Goal: Information Seeking & Learning: Learn about a topic

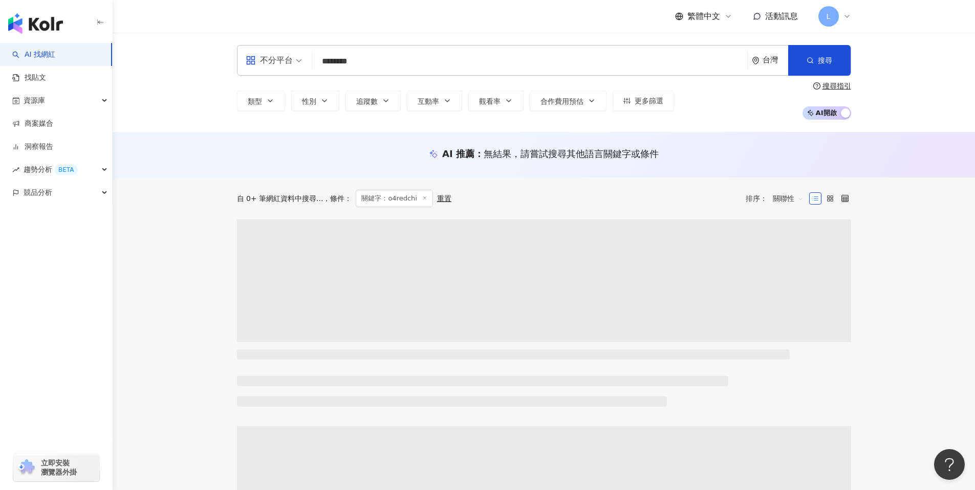
click at [384, 62] on input "********" at bounding box center [529, 61] width 427 height 19
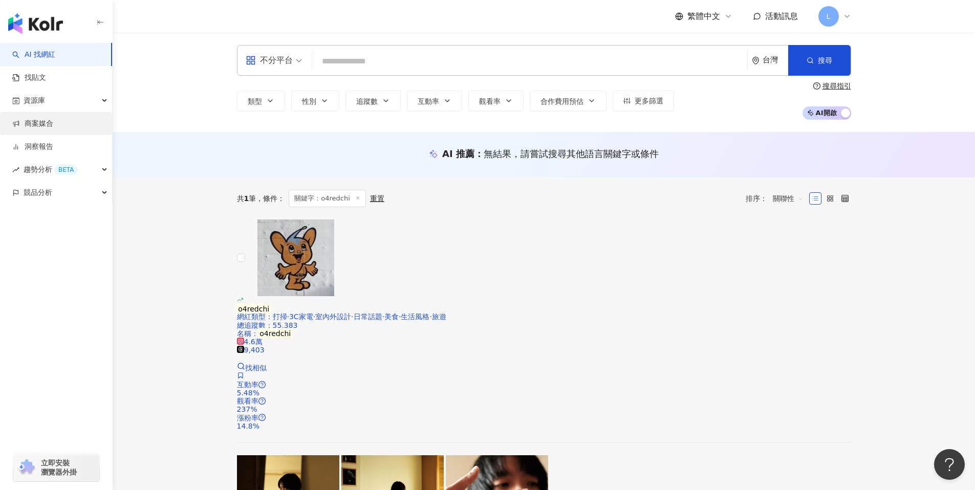
click at [39, 122] on link "商案媒合" at bounding box center [32, 124] width 41 height 10
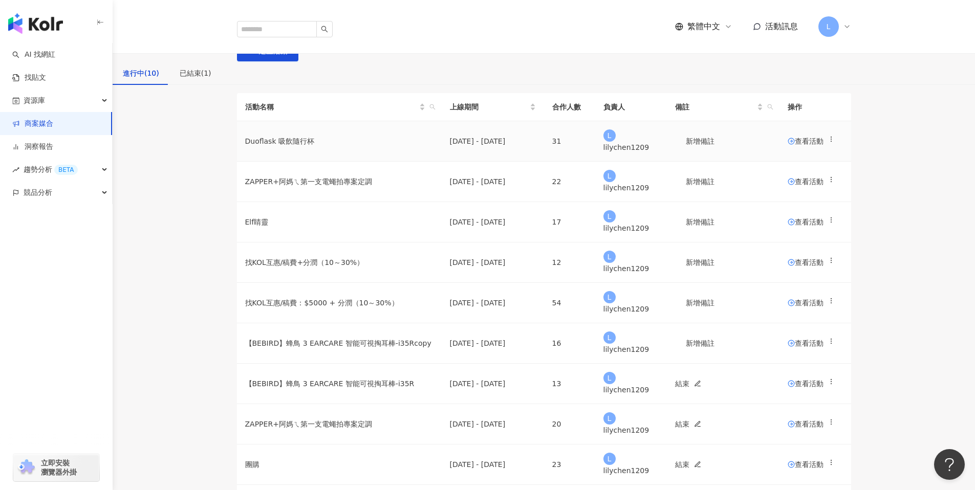
click at [788, 145] on span "查看活動" at bounding box center [806, 141] width 36 height 7
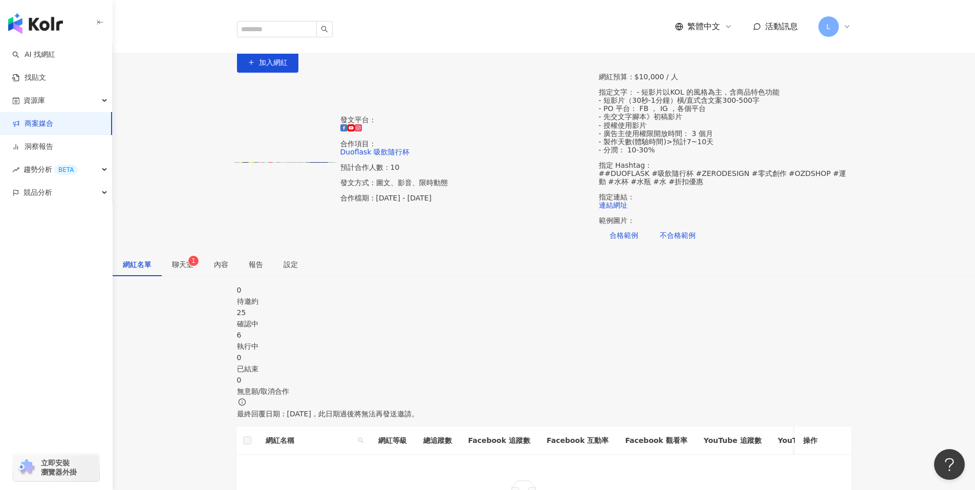
click at [193, 268] on span "聊天室 1" at bounding box center [182, 264] width 21 height 7
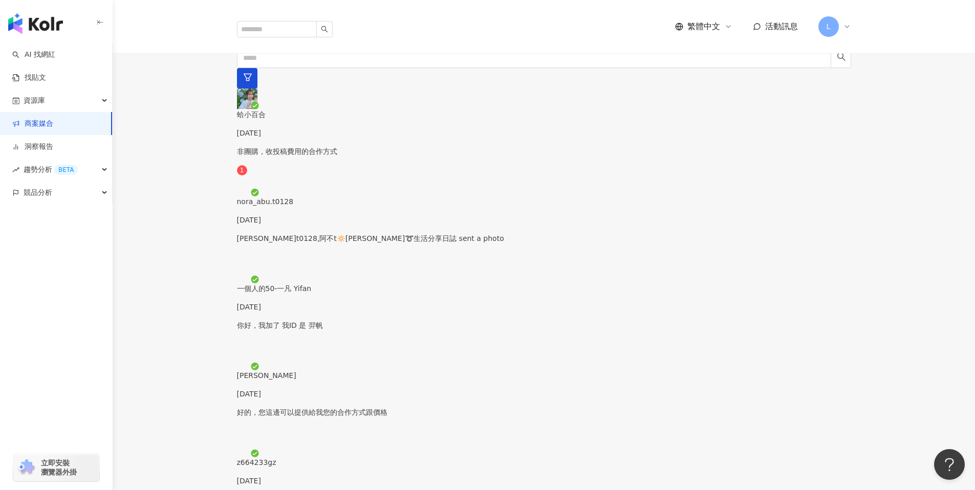
scroll to position [294, 0]
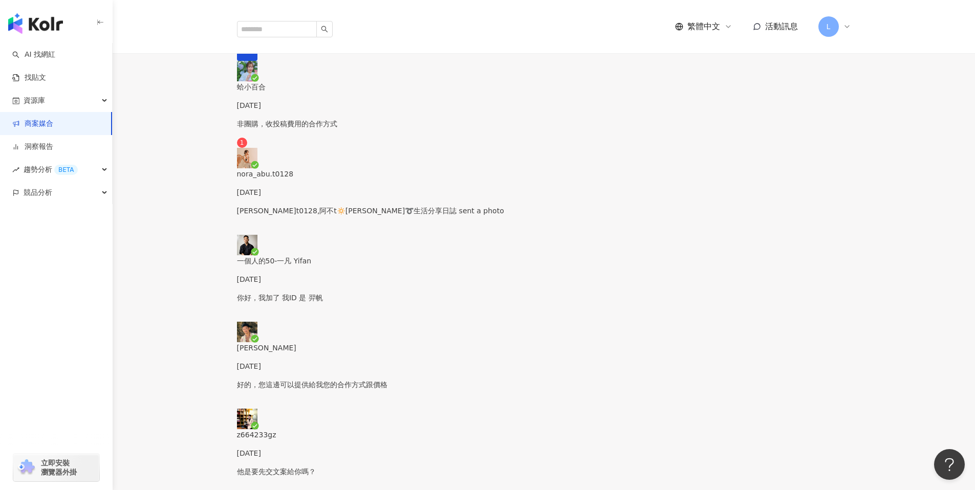
click at [320, 111] on div "蛤小百合 Yesterday" at bounding box center [544, 96] width 614 height 30
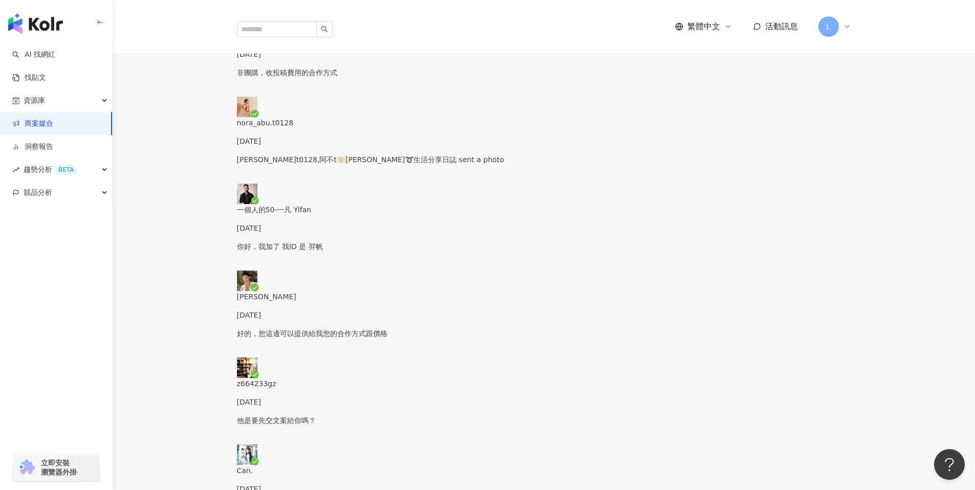
scroll to position [344, 0]
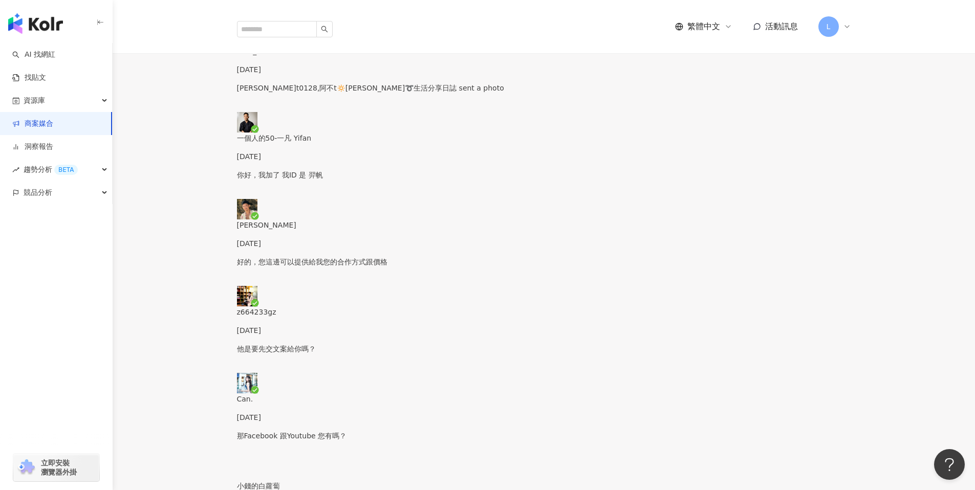
scroll to position [418, 0]
type textarea "**"
type textarea "**********"
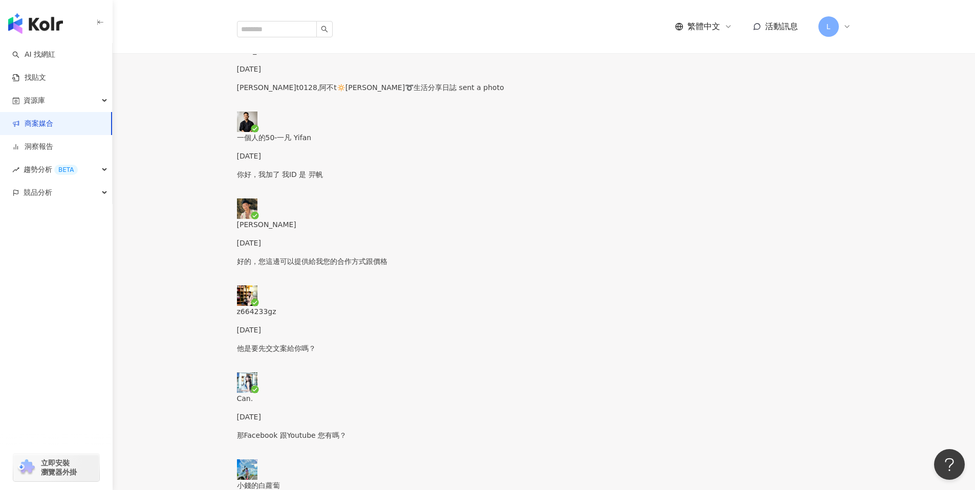
paste textarea "**********"
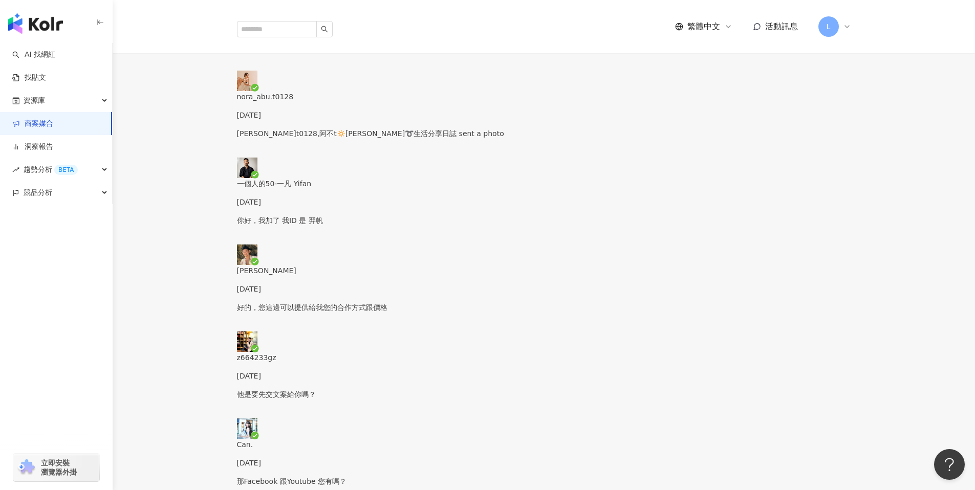
scroll to position [408, 0]
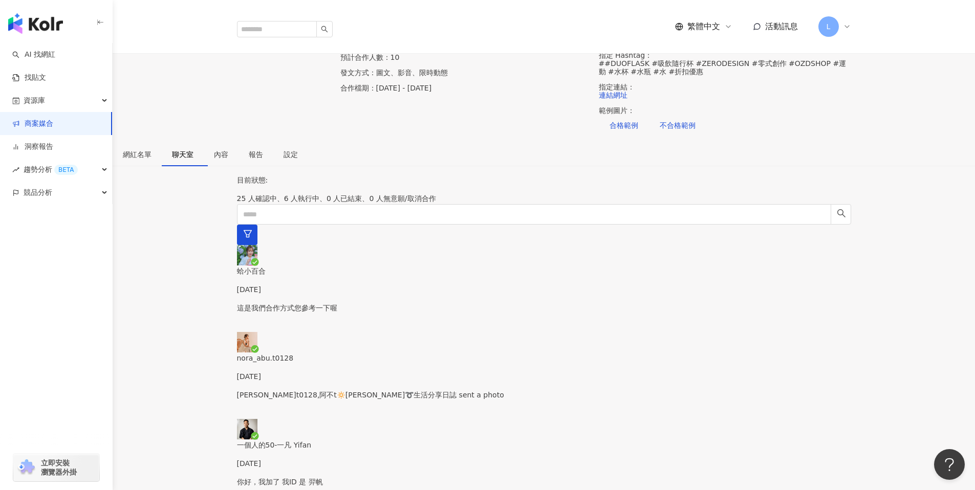
scroll to position [405, 0]
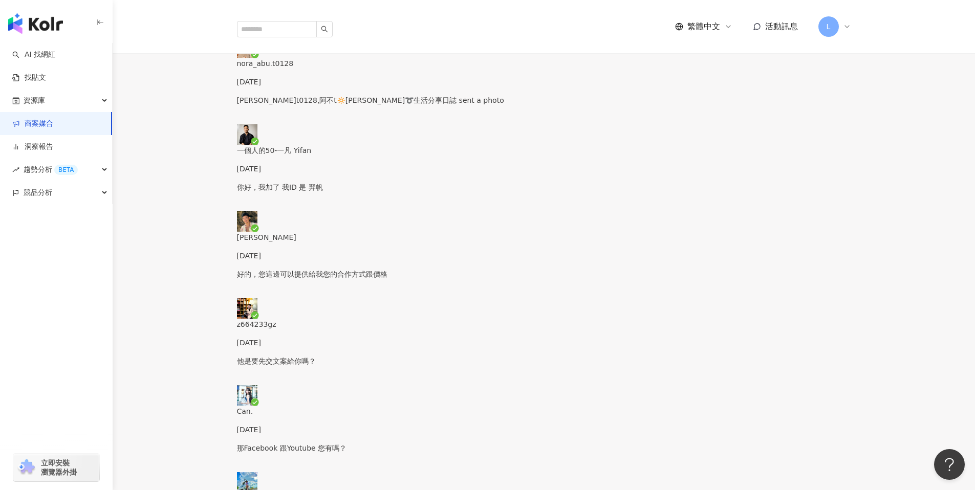
drag, startPoint x: 546, startPoint y: 330, endPoint x: 552, endPoint y: 332, distance: 7.0
drag, startPoint x: 562, startPoint y: 330, endPoint x: 530, endPoint y: 328, distance: 31.8
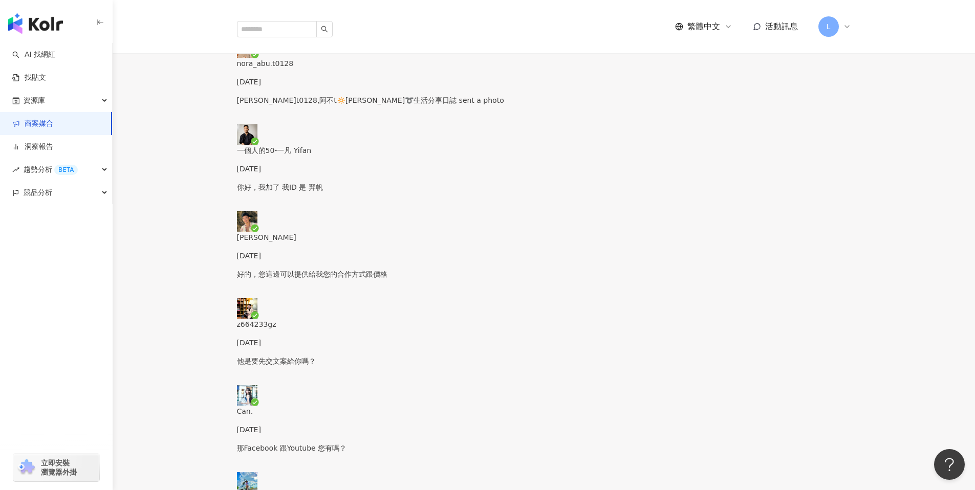
scroll to position [0, 0]
type textarea "**********"
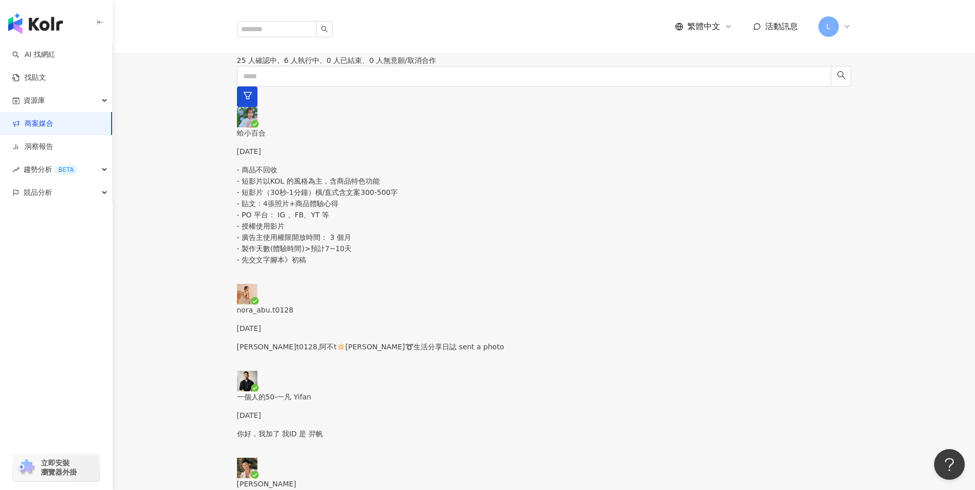
scroll to position [247, 0]
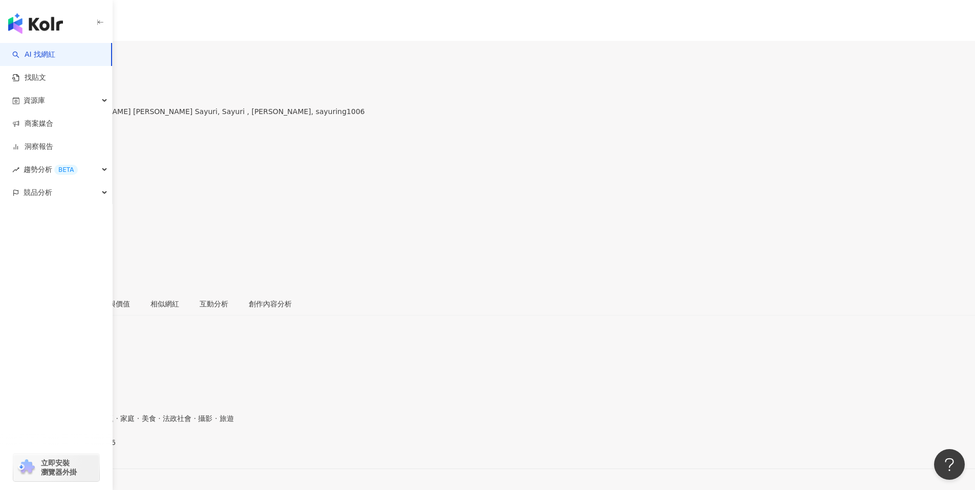
click at [58, 46] on button "11.3萬" at bounding box center [42, 56] width 31 height 20
click at [90, 447] on div "https://www.facebook.com/2288670741271654" at bounding box center [50, 451] width 80 height 8
click at [27, 46] on button "7.1萬" at bounding box center [13, 56] width 27 height 20
click at [90, 447] on div "https://www.instagram.com/sayuring1006/" at bounding box center [50, 451] width 80 height 8
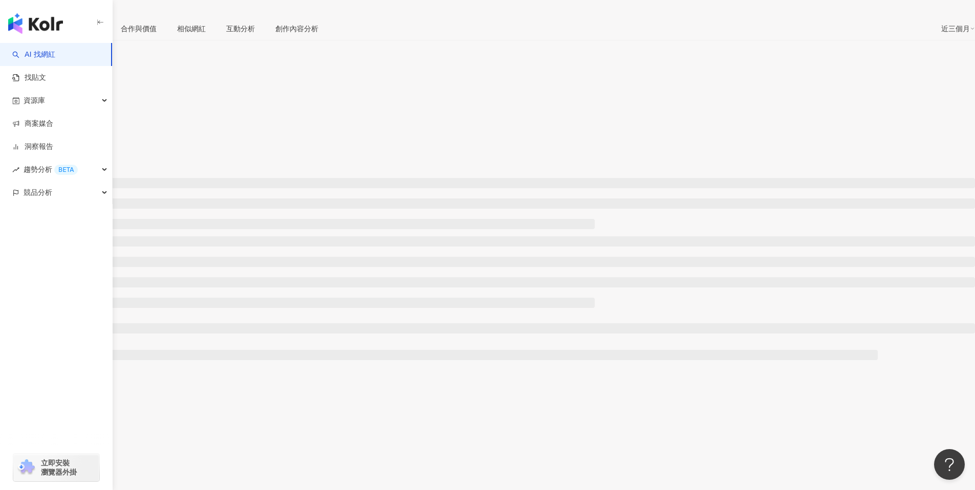
scroll to position [348, 0]
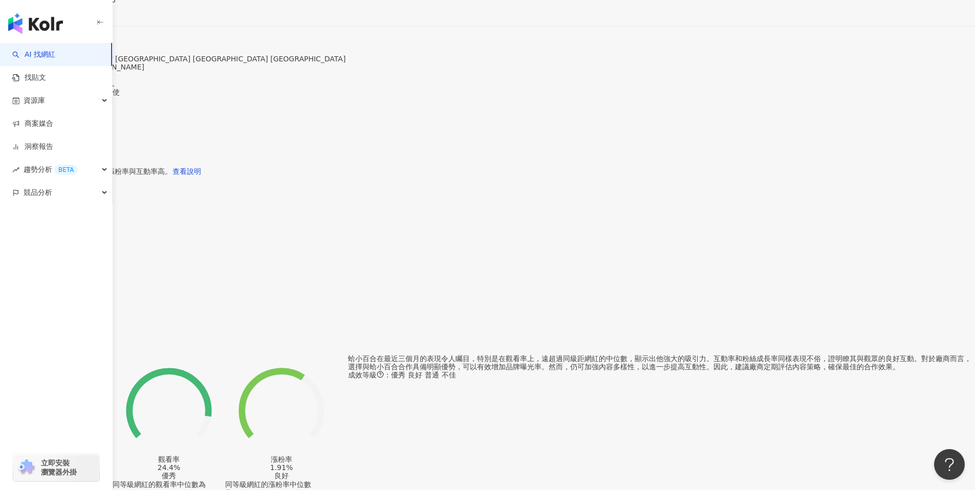
scroll to position [429, 0]
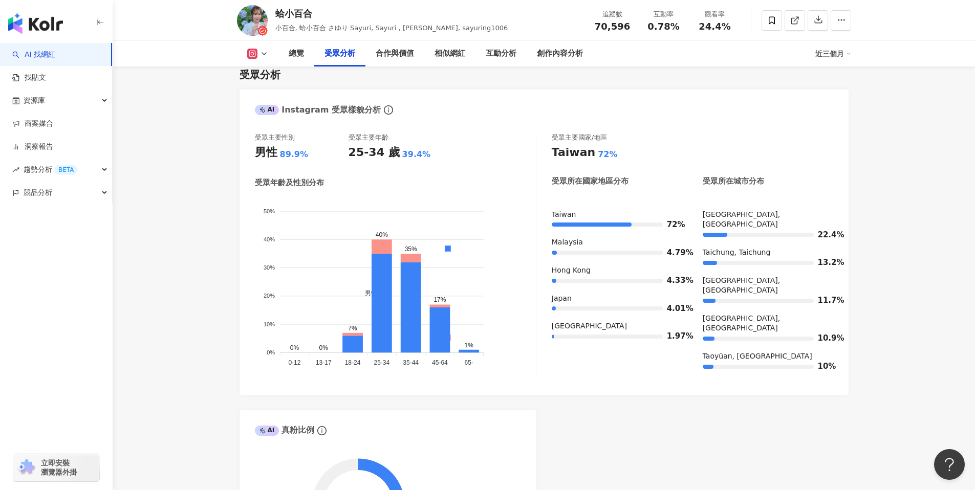
scroll to position [587, 0]
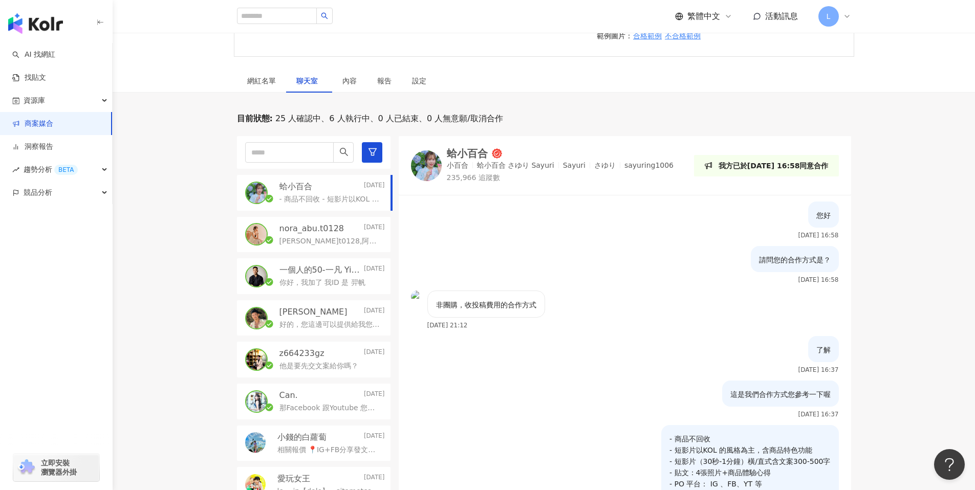
scroll to position [62, 0]
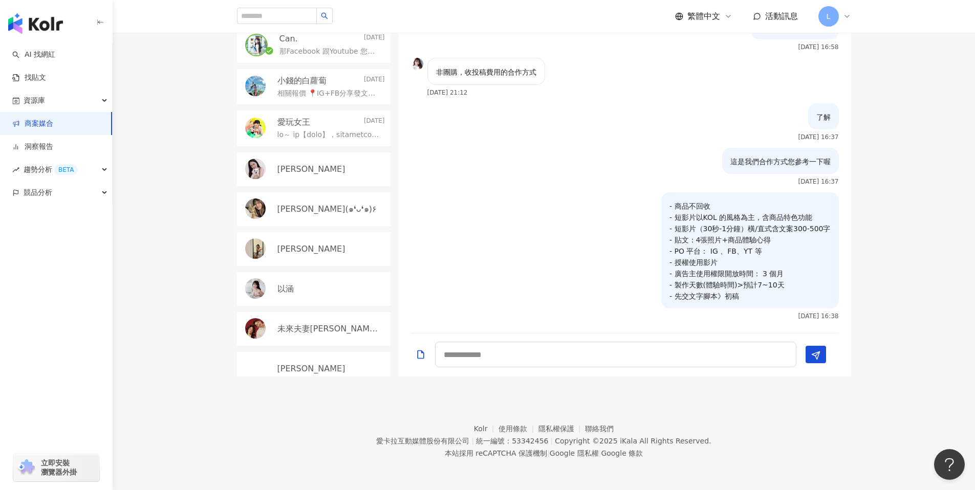
scroll to position [187, 0]
click at [292, 204] on p "Luna Yan ٩(๑❛ᴗ❛๑)۶" at bounding box center [326, 208] width 99 height 11
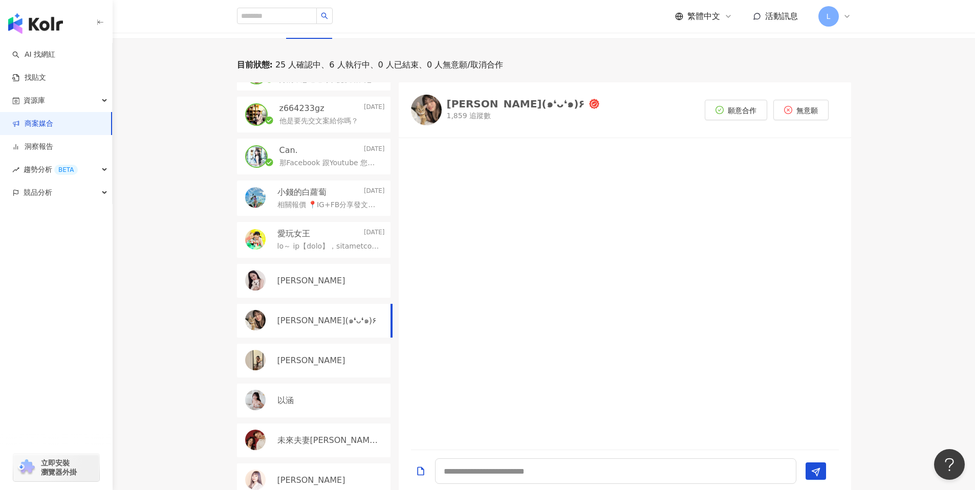
scroll to position [195, 0]
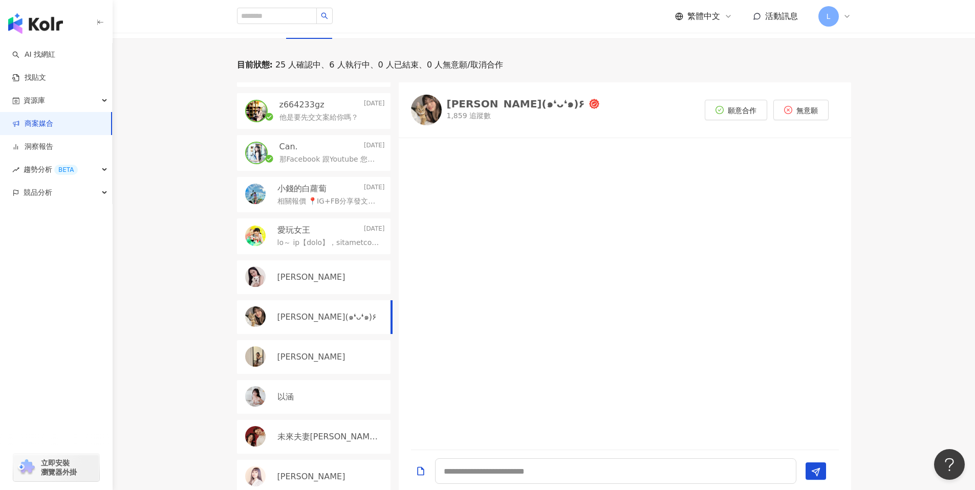
click at [279, 352] on p "Julie" at bounding box center [311, 357] width 68 height 11
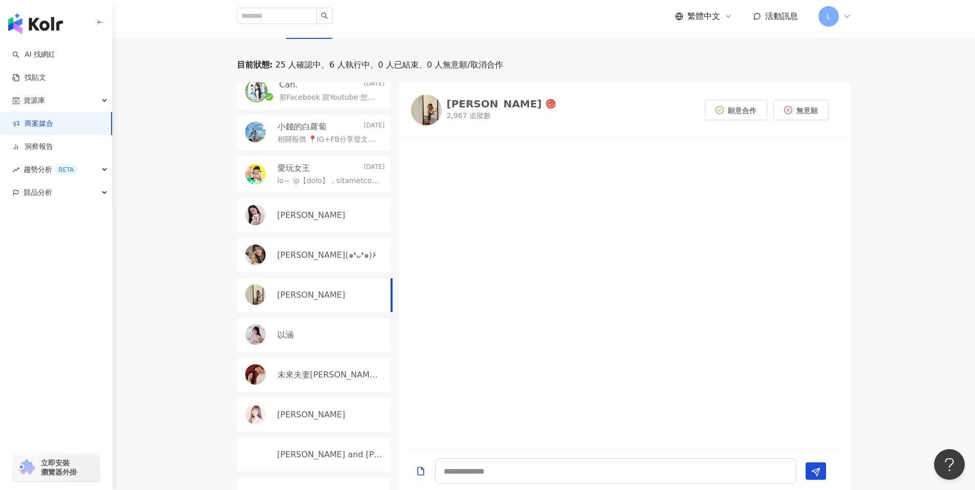
scroll to position [266, 0]
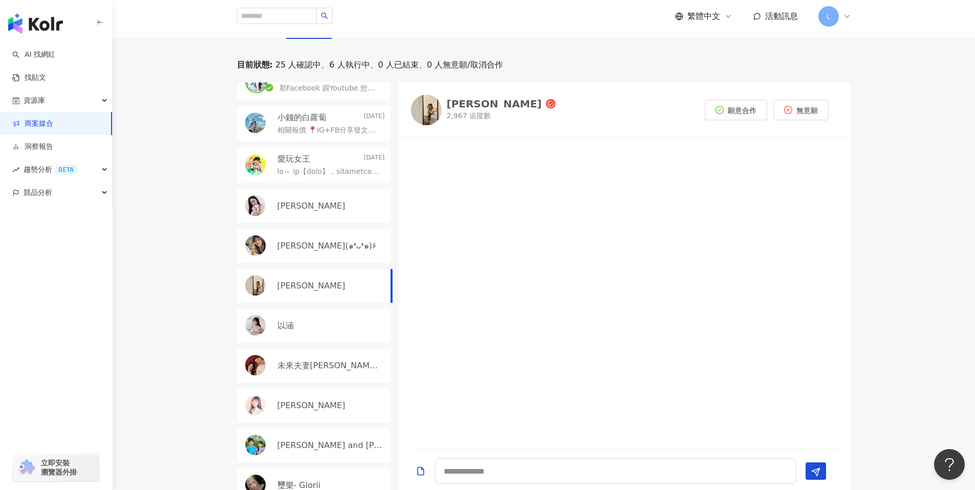
click at [324, 331] on div "以涵" at bounding box center [330, 325] width 107 height 11
click at [418, 106] on img at bounding box center [426, 112] width 31 height 31
click at [741, 103] on button "願意合作" at bounding box center [736, 112] width 62 height 20
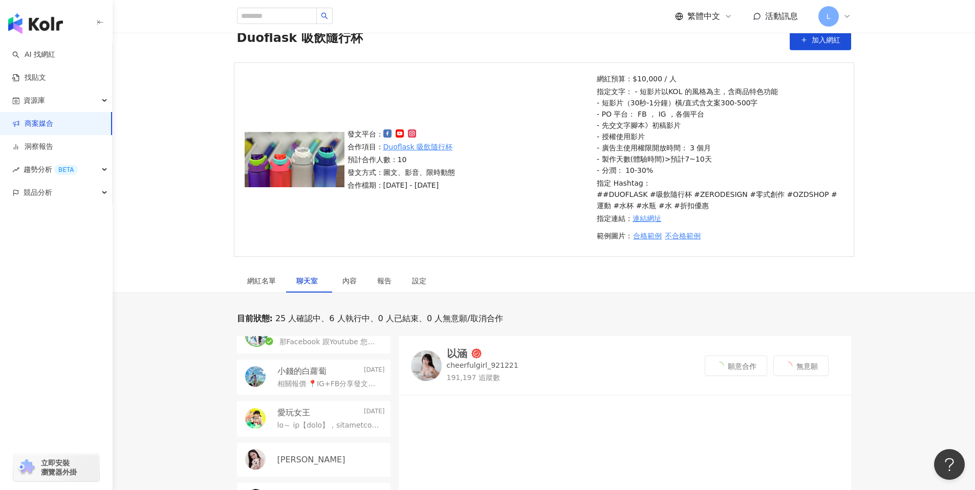
click at [529, 443] on body "AI 找網紅 找貼文 資源庫 商案媒合 洞察報告 趨勢分析 BETA 競品分析 立即安裝 瀏覽器外掛 繁體中文 活動訊息 L 活動列表 Duoflask 吸飲…" at bounding box center [487, 198] width 975 height 490
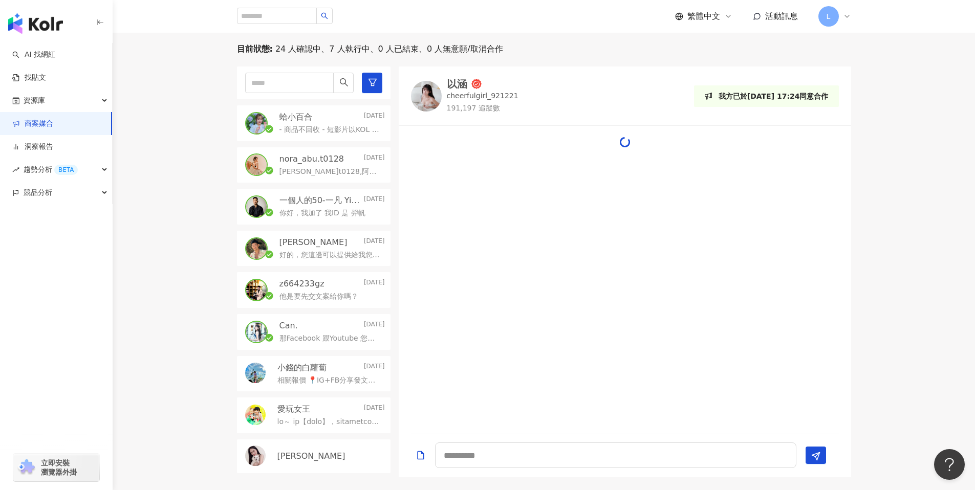
scroll to position [319, 0]
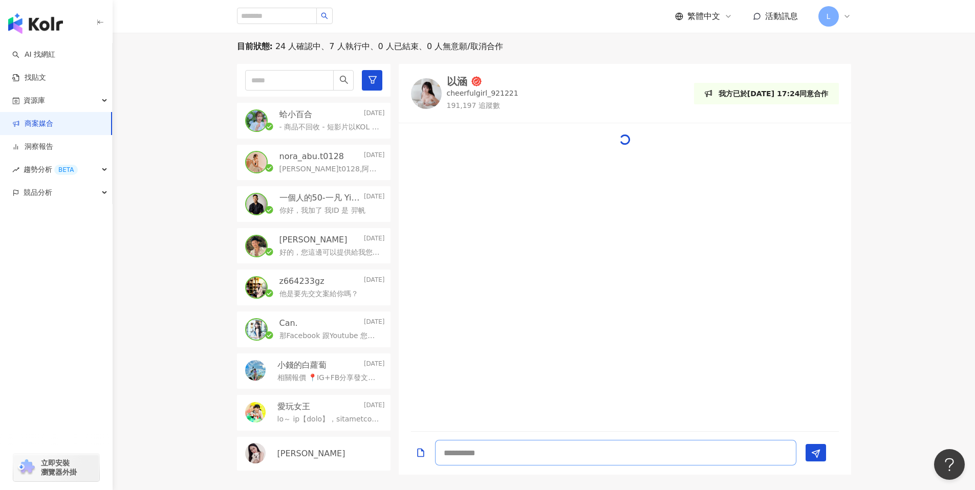
click at [499, 448] on textarea at bounding box center [615, 453] width 361 height 26
type textarea "*"
type textarea "**********"
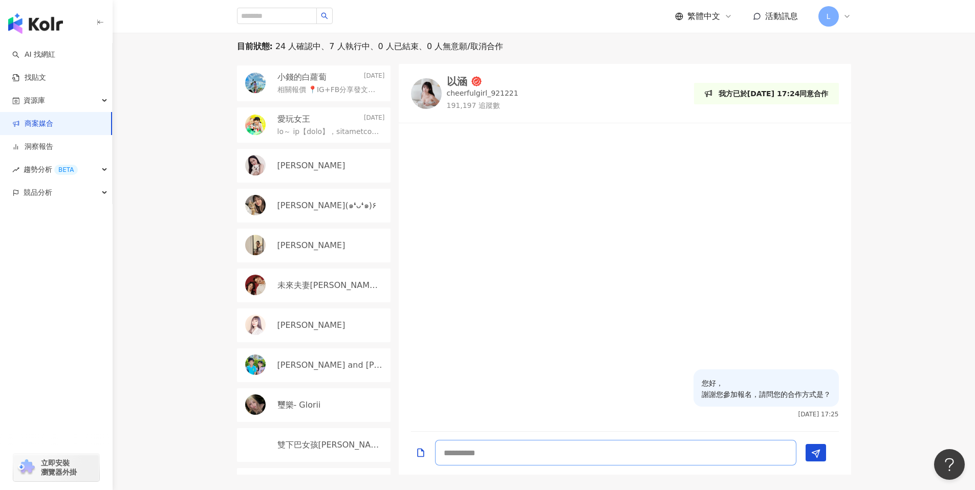
scroll to position [337, 0]
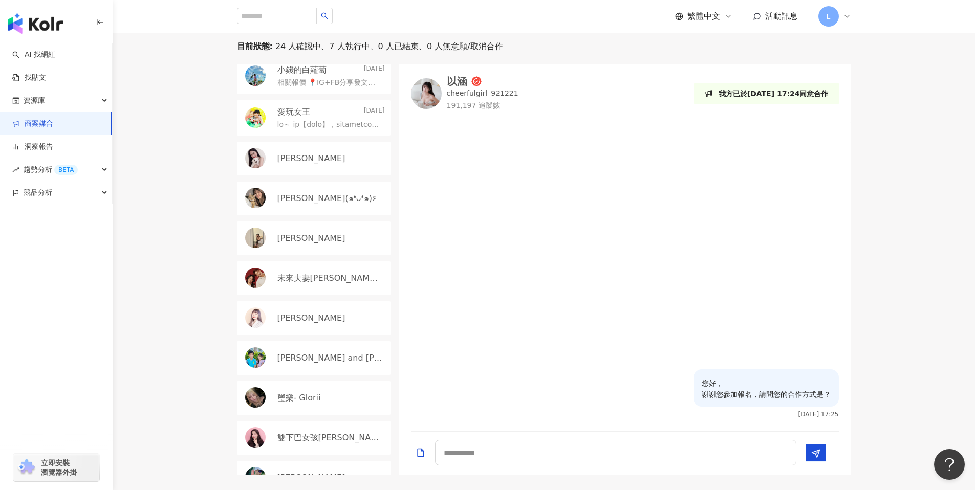
click at [311, 316] on p "黃靜靜Ivy" at bounding box center [311, 318] width 68 height 11
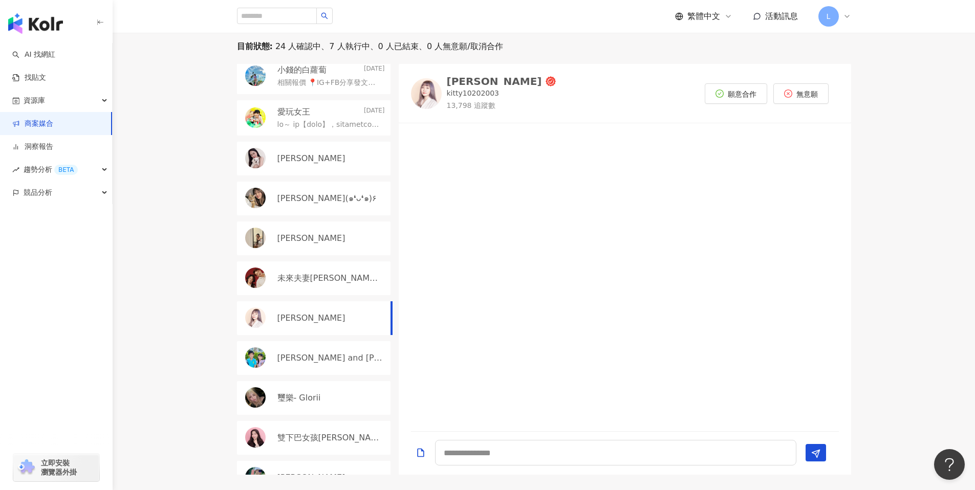
click at [438, 95] on img at bounding box center [426, 93] width 31 height 31
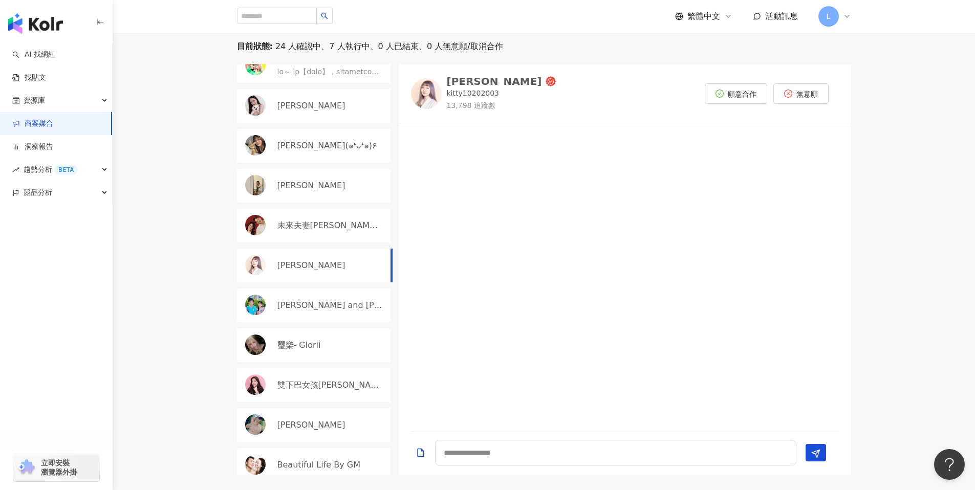
scroll to position [395, 0]
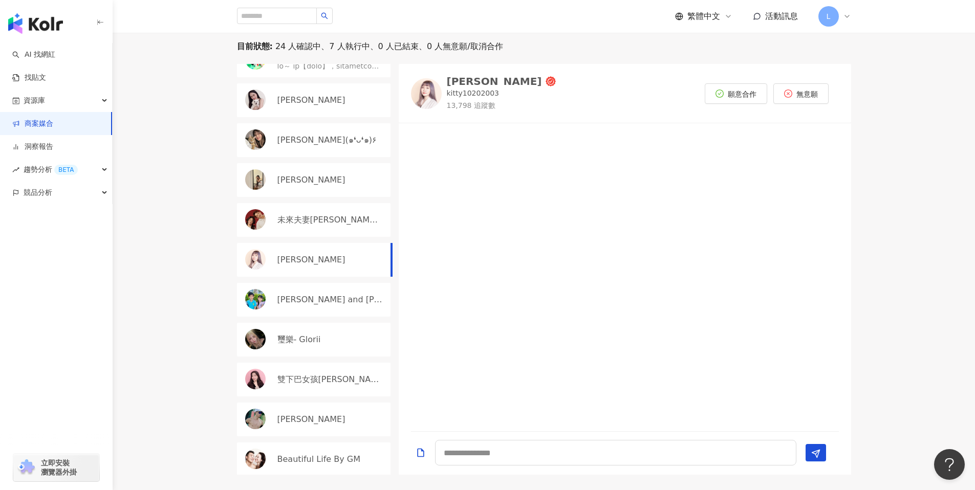
click at [305, 339] on p "璽樂- Glorii" at bounding box center [299, 339] width 44 height 11
click at [432, 89] on img at bounding box center [426, 93] width 31 height 31
click at [728, 96] on span "願意合作" at bounding box center [742, 94] width 29 height 8
click at [551, 451] on textarea at bounding box center [615, 453] width 361 height 26
type textarea "**"
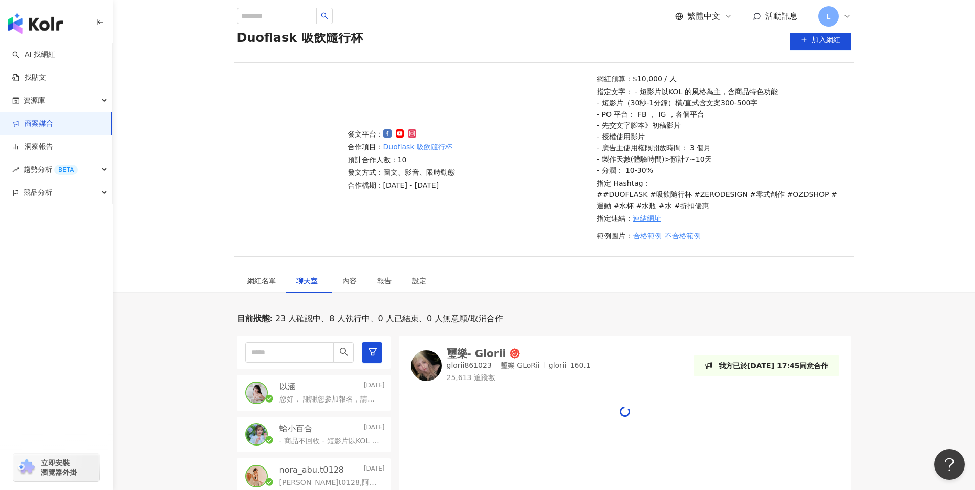
scroll to position [319, 0]
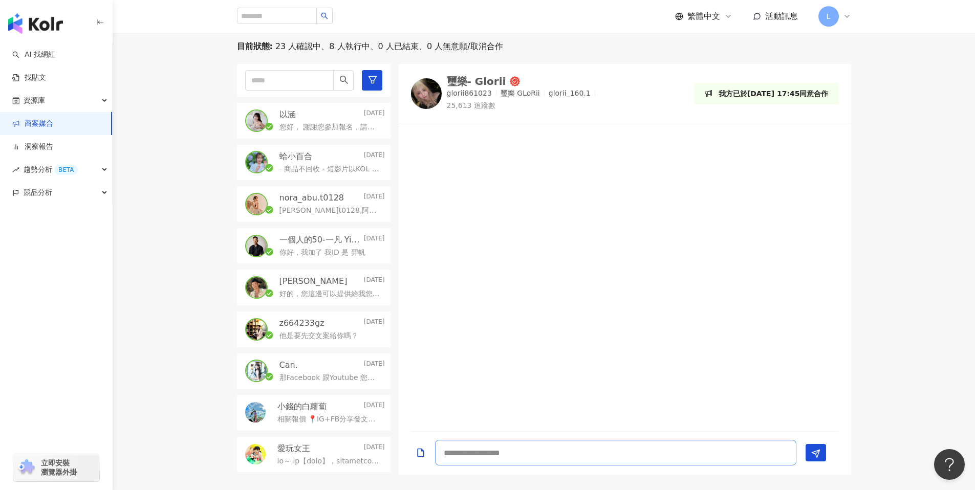
click at [476, 461] on textarea at bounding box center [615, 453] width 361 height 26
type textarea "*"
type textarea "**********"
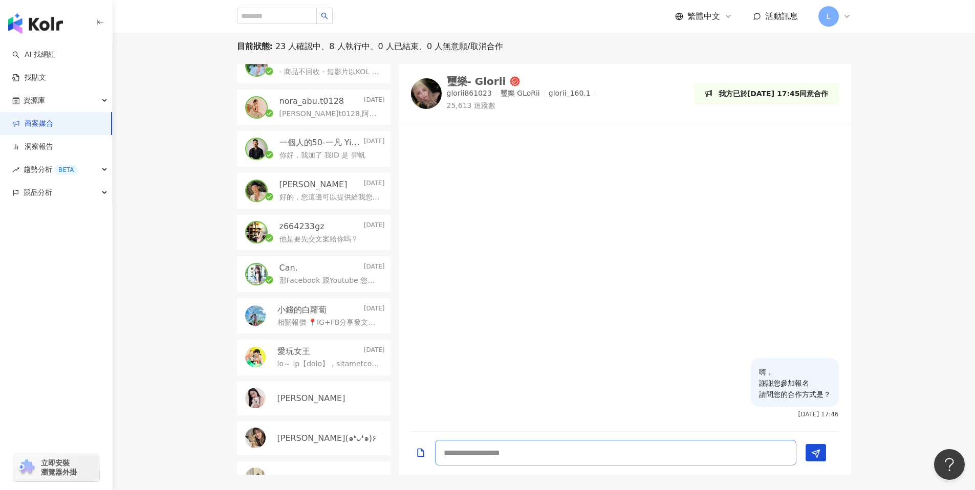
scroll to position [139, 0]
click at [322, 274] on div "那Facebook 跟Youtube 您有嗎？" at bounding box center [331, 279] width 105 height 12
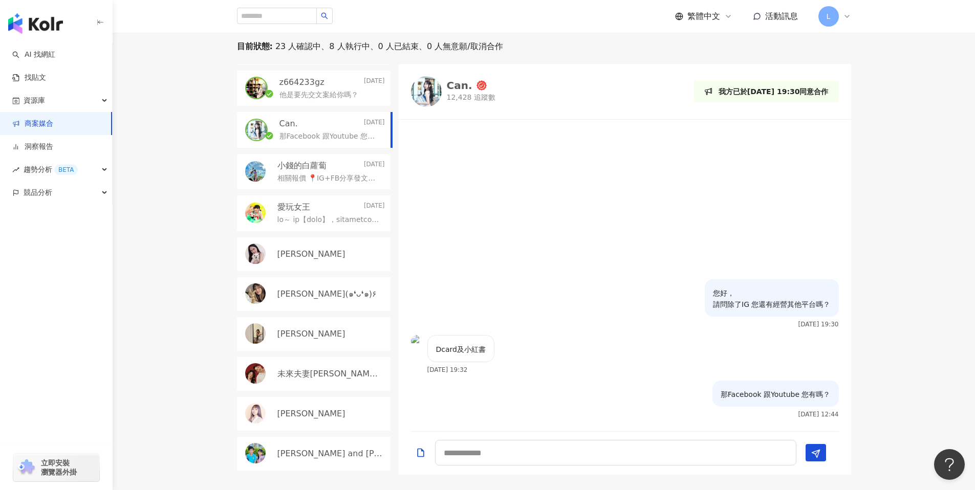
scroll to position [284, 0]
click at [298, 294] on p "Luna Yan ٩(๑❛ᴗ❛๑)۶" at bounding box center [326, 293] width 99 height 11
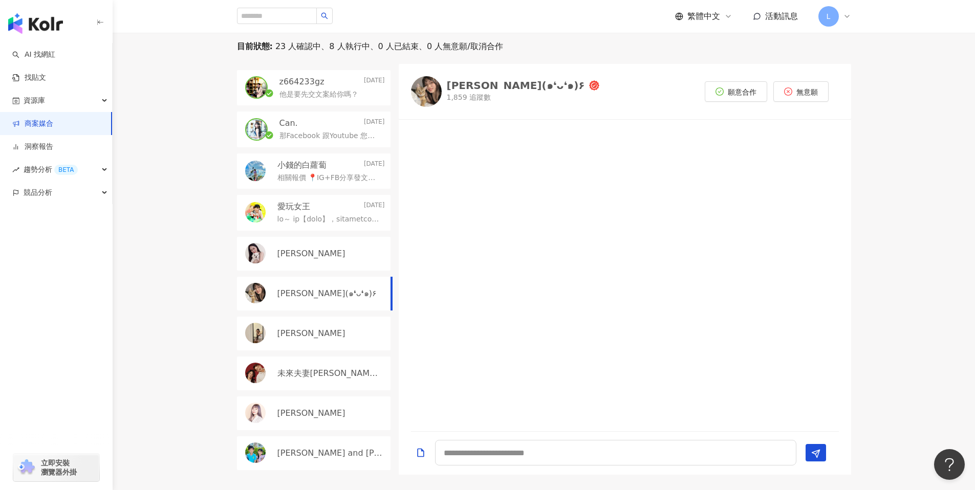
click at [297, 331] on div "Julie" at bounding box center [330, 333] width 107 height 11
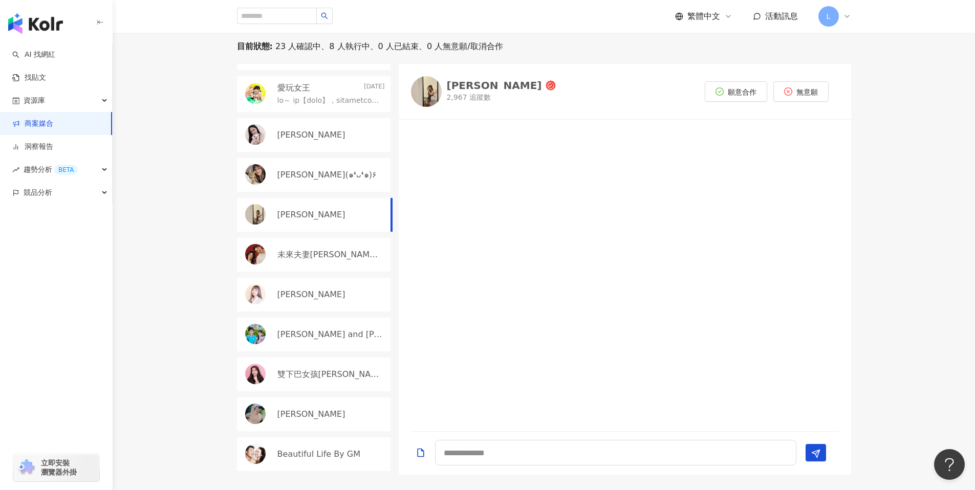
scroll to position [407, 0]
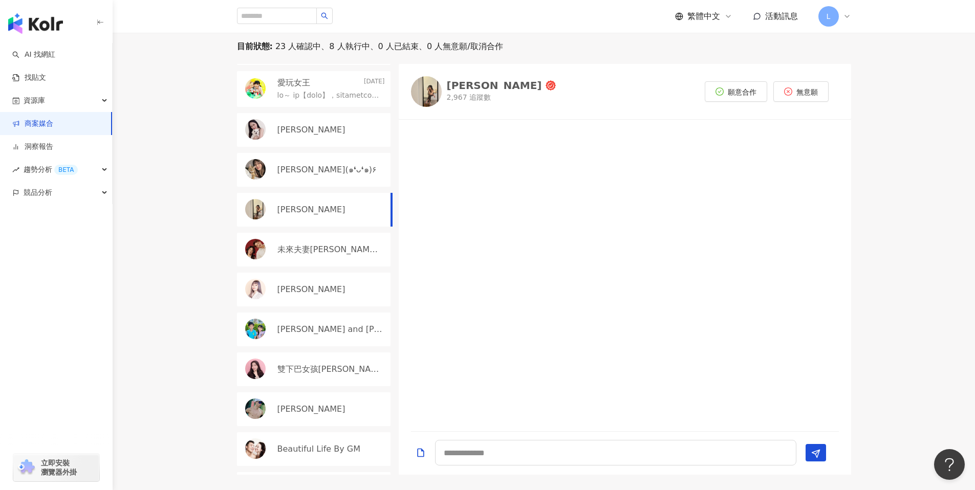
click at [298, 260] on div "未來夫妻Monica & Kim" at bounding box center [314, 250] width 154 height 34
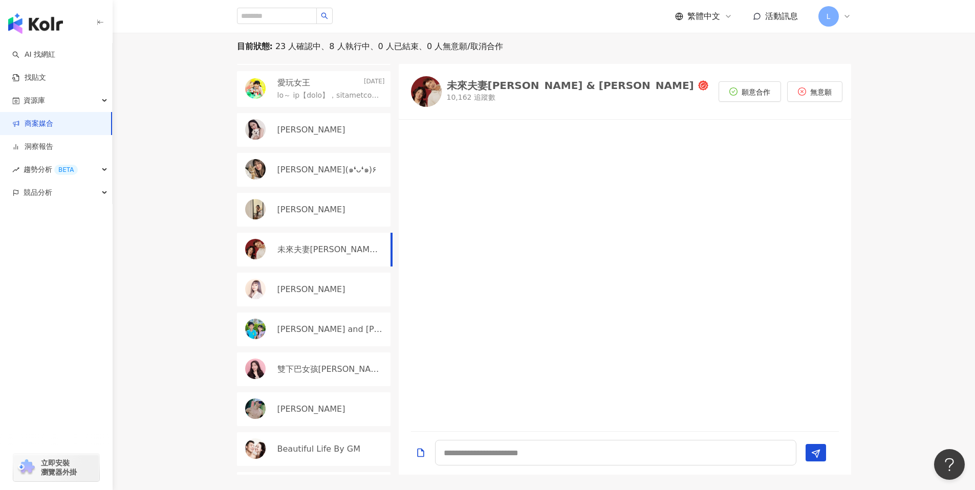
click at [303, 286] on p "黃靜靜Ivy" at bounding box center [311, 289] width 68 height 11
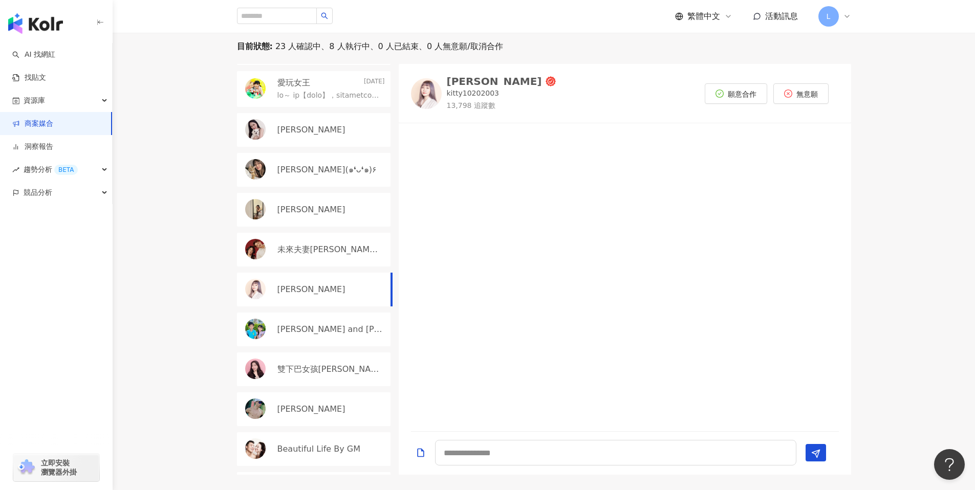
click at [304, 336] on div "Manfred and Kanice" at bounding box center [314, 330] width 154 height 34
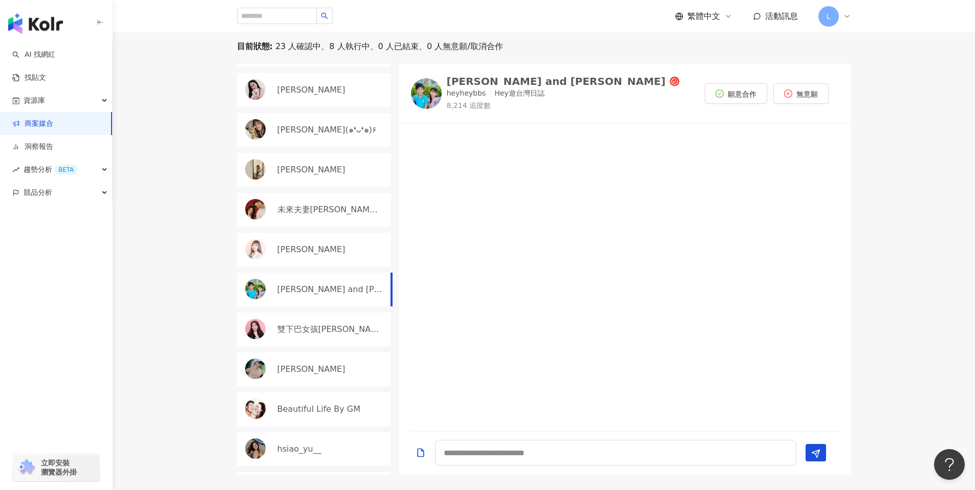
scroll to position [464, 0]
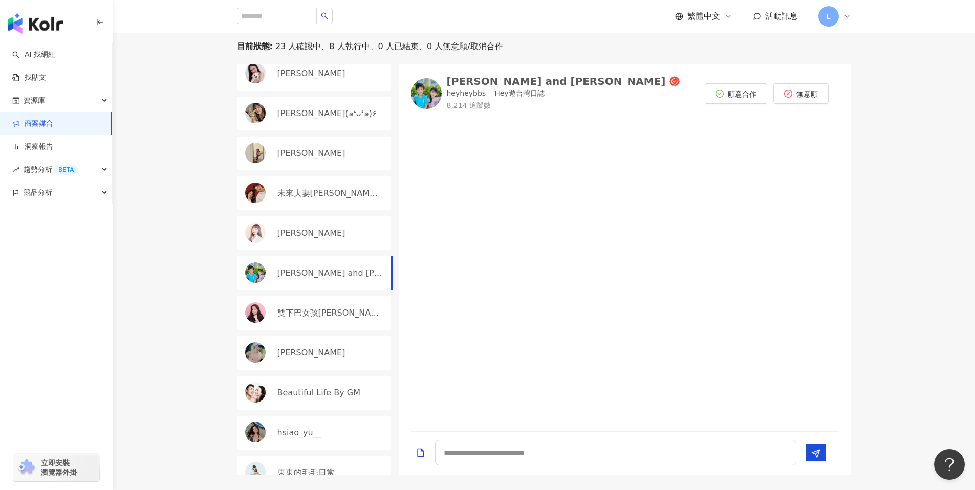
click at [316, 320] on div "雙下巴女孩Claire❤｜美食·旅遊·社群·生活·3C" at bounding box center [314, 313] width 154 height 34
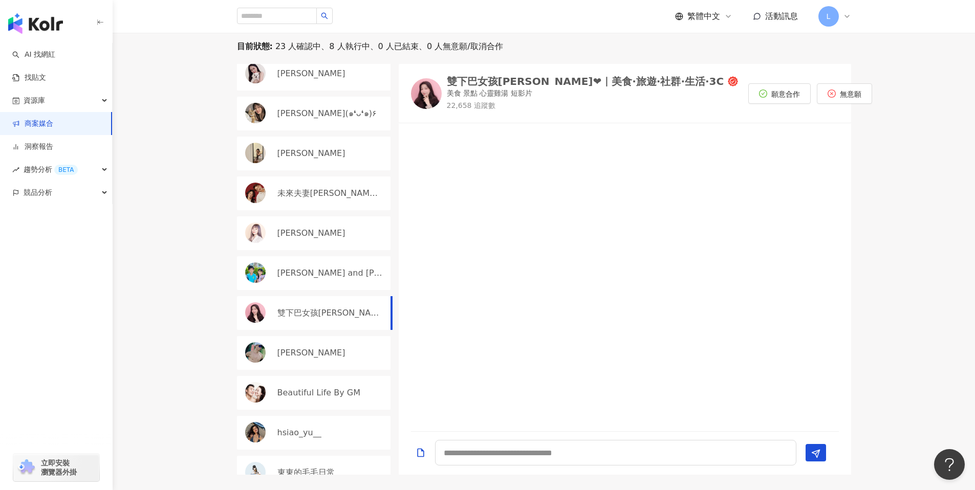
click at [305, 343] on div "林思安" at bounding box center [314, 353] width 154 height 34
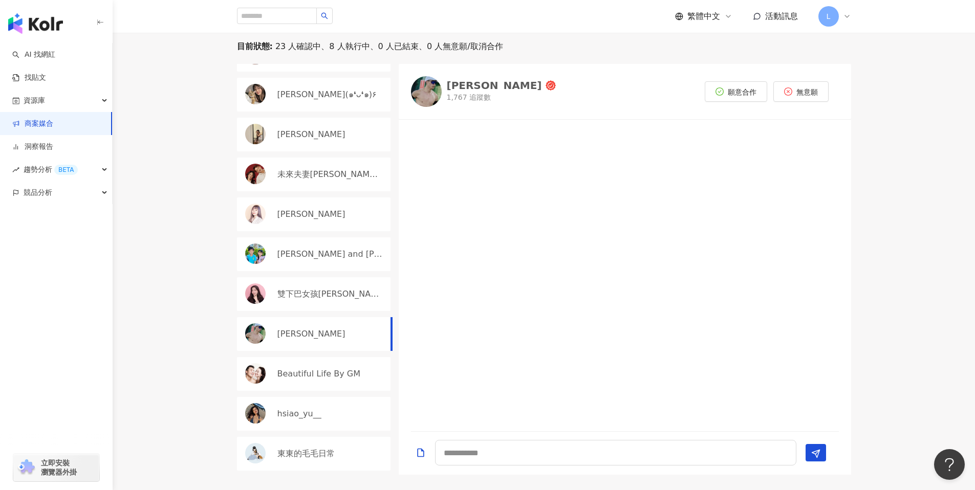
scroll to position [484, 0]
click at [318, 369] on p "Beautiful Life By GM" at bounding box center [318, 373] width 83 height 11
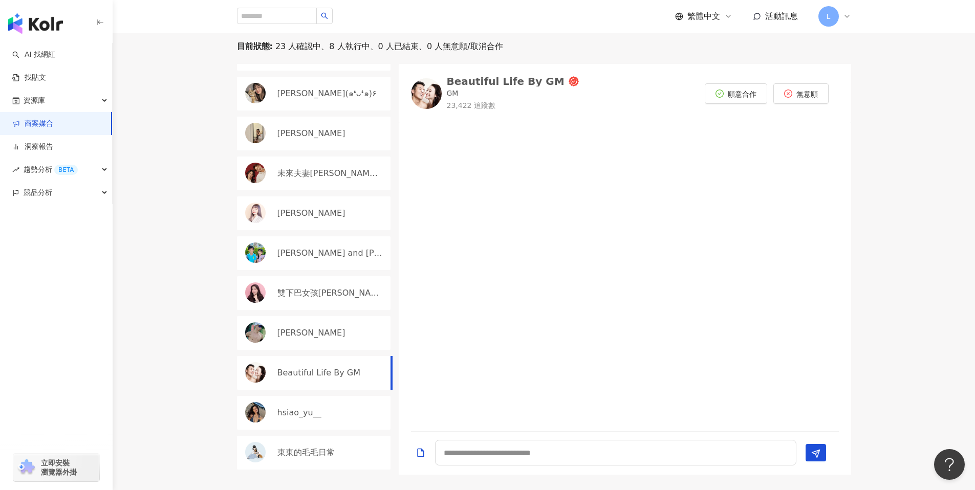
click at [424, 93] on img at bounding box center [426, 93] width 31 height 31
click at [746, 95] on span "願意合作" at bounding box center [742, 94] width 29 height 8
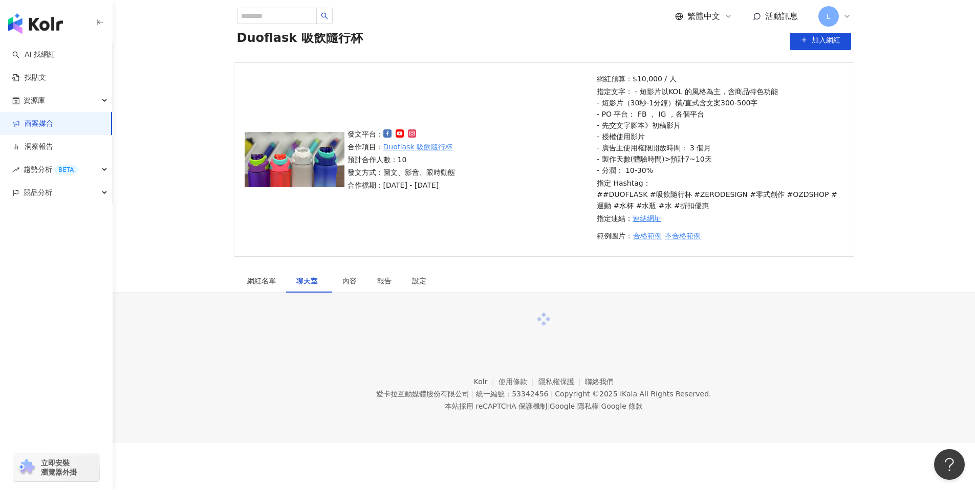
scroll to position [319, 0]
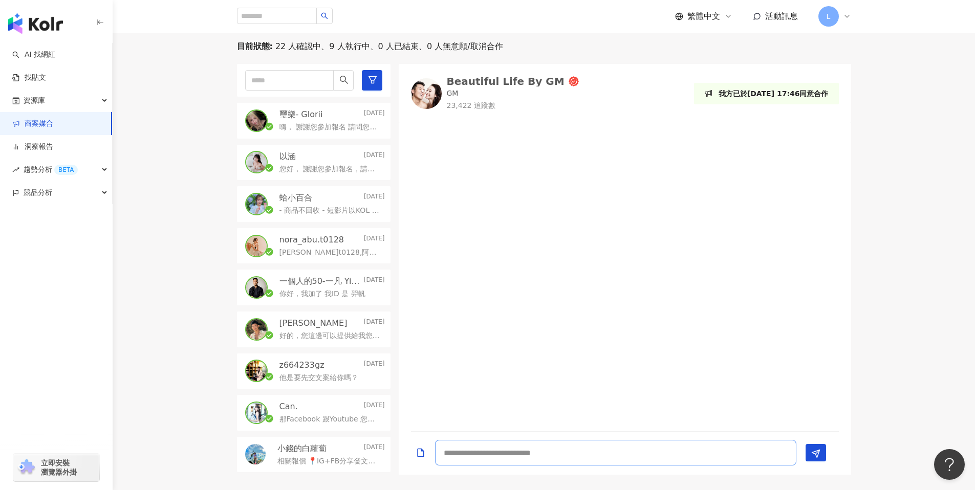
click at [491, 456] on textarea at bounding box center [615, 453] width 361 height 26
type textarea "*"
click at [329, 166] on p "您好， 謝謝您參加報名，請問您的合作方式是？" at bounding box center [329, 169] width 101 height 10
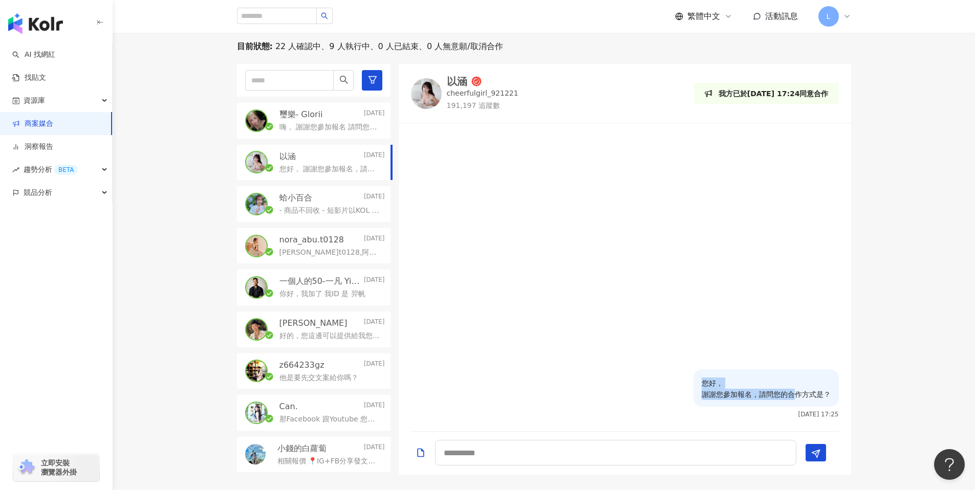
drag, startPoint x: 702, startPoint y: 382, endPoint x: 792, endPoint y: 395, distance: 91.1
click at [792, 395] on p "您好， 謝謝您參加報名，請問您的合作方式是？" at bounding box center [766, 389] width 129 height 23
click at [566, 385] on div "您好， 謝謝您參加報名，請問您的合作方式是？ 2025/9/12 17:25" at bounding box center [625, 398] width 452 height 56
click at [303, 127] on p "嗨， 謝謝您參加報名 請問您的合作方式是？" at bounding box center [329, 127] width 101 height 10
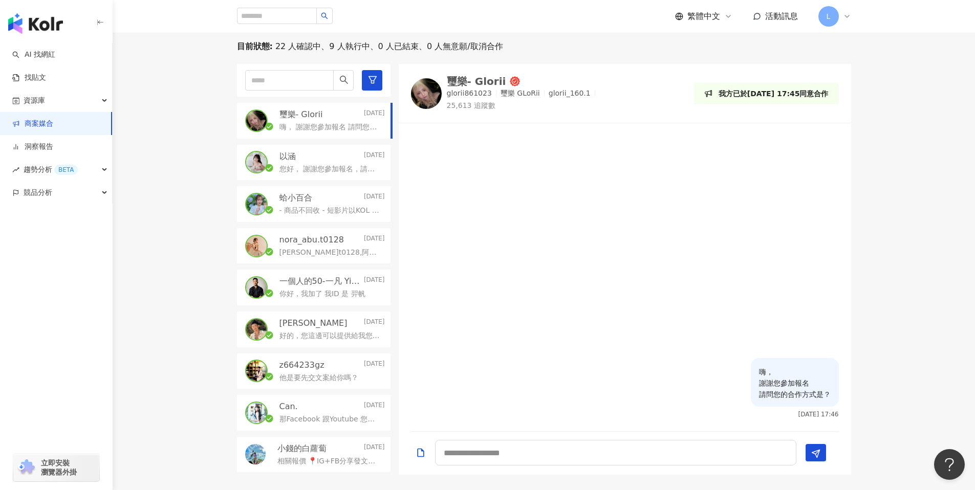
drag, startPoint x: 753, startPoint y: 368, endPoint x: 853, endPoint y: 405, distance: 106.4
click at [853, 405] on div "目前狀態 : 22 人確認中、9 人執行中、0 人已結束、0 人無意願/取消合作 璽樂- Glorii Today 嗨， 謝謝您參加報名 請問您的合作方式是？…" at bounding box center [544, 258] width 655 height 434
copy p "嗨， 謝謝您參加報名 請問您的合作方式是？"
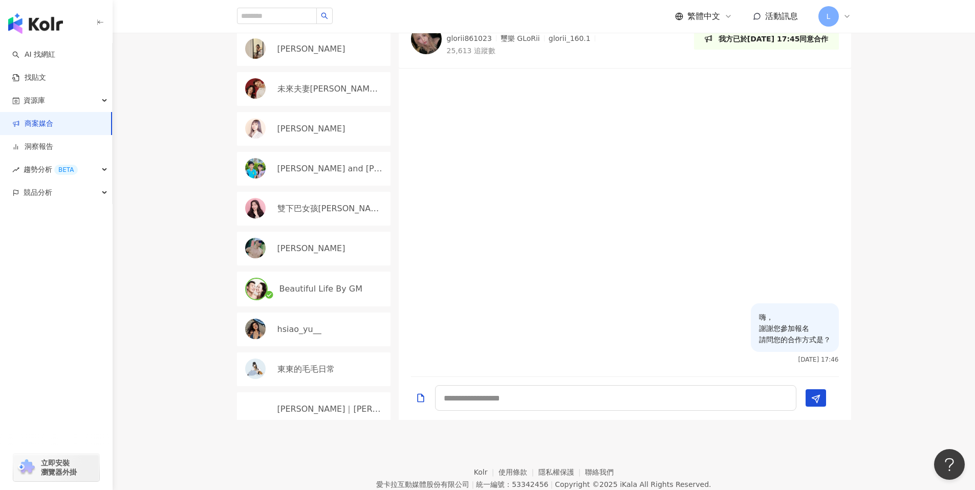
scroll to position [540, 0]
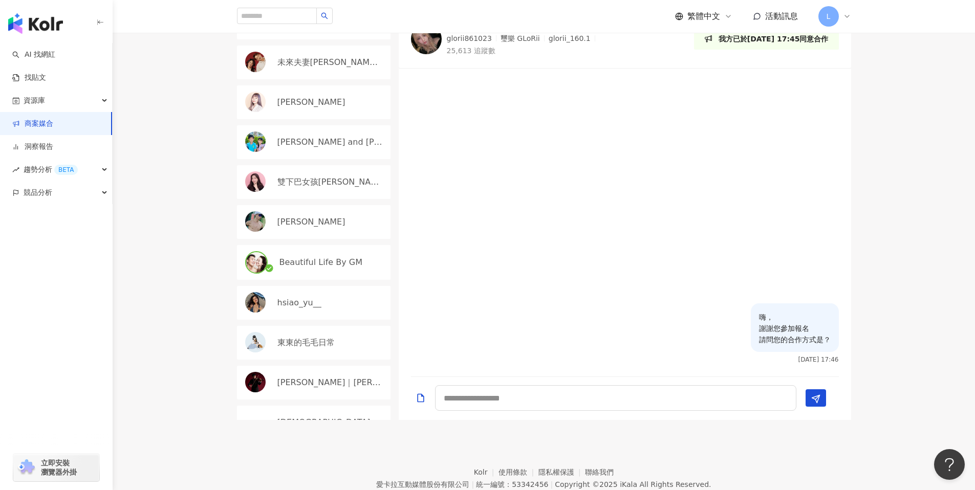
click at [334, 271] on div "Beautiful Life By GM" at bounding box center [314, 262] width 154 height 35
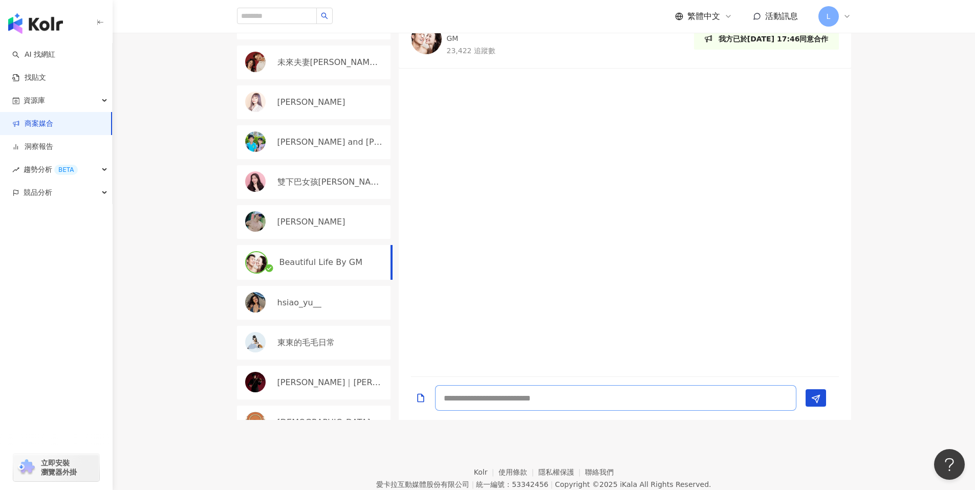
click at [497, 398] on textarea at bounding box center [615, 398] width 361 height 26
paste textarea "**********"
type textarea "**********"
click at [823, 393] on button "Send" at bounding box center [816, 388] width 20 height 17
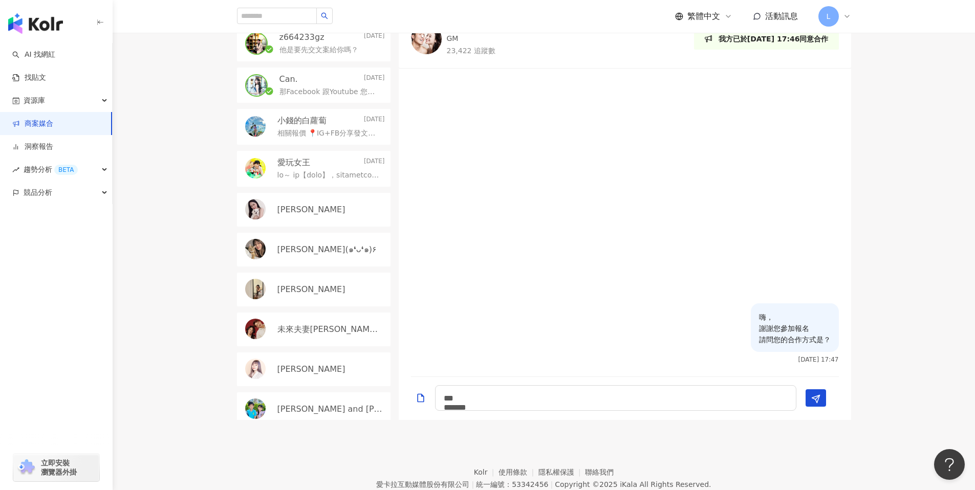
scroll to position [318, 0]
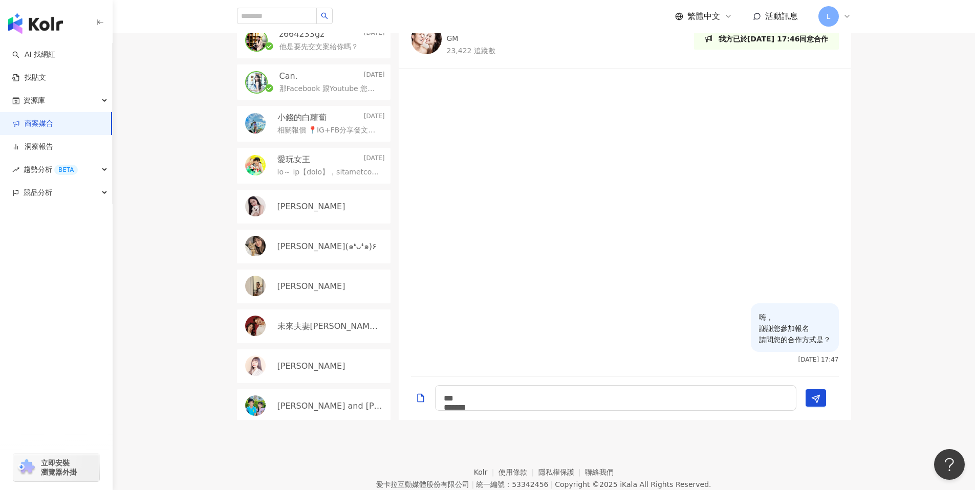
click at [309, 363] on p "黃靜靜Ivy" at bounding box center [311, 366] width 68 height 11
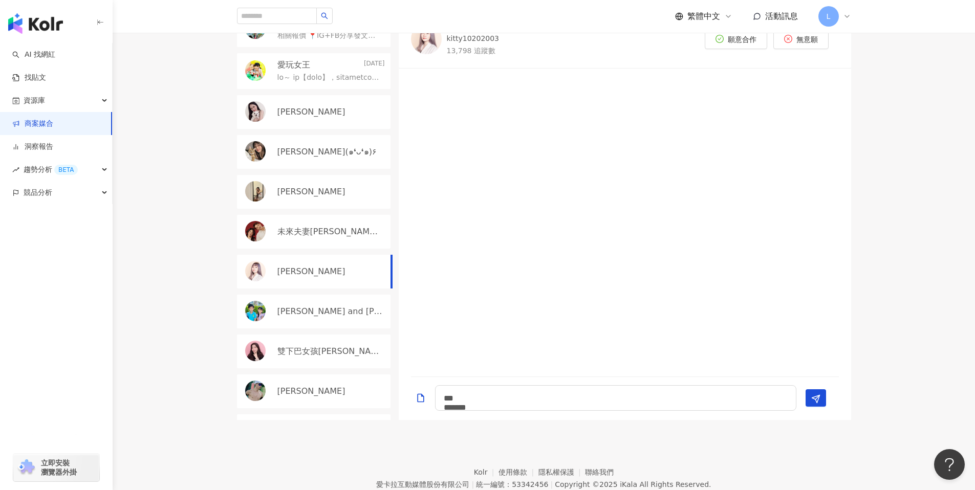
scroll to position [444, 0]
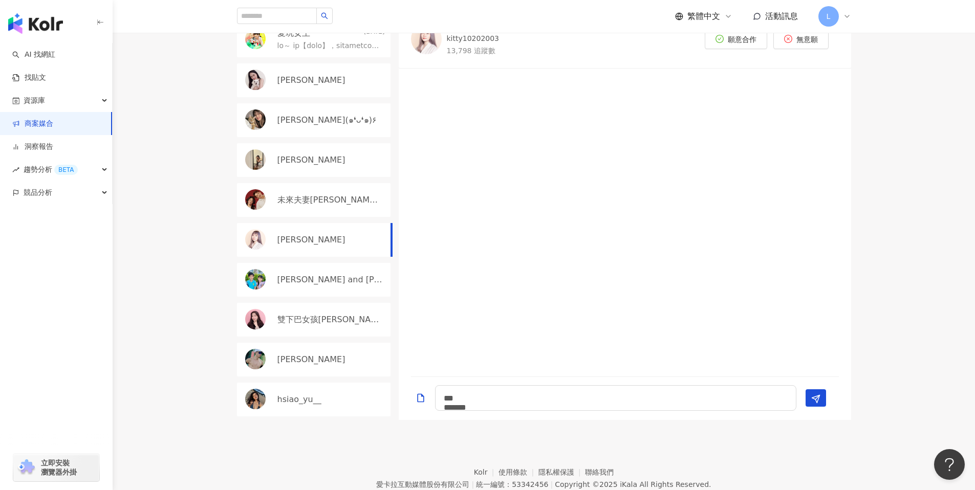
click at [316, 352] on div "林思安" at bounding box center [314, 360] width 154 height 34
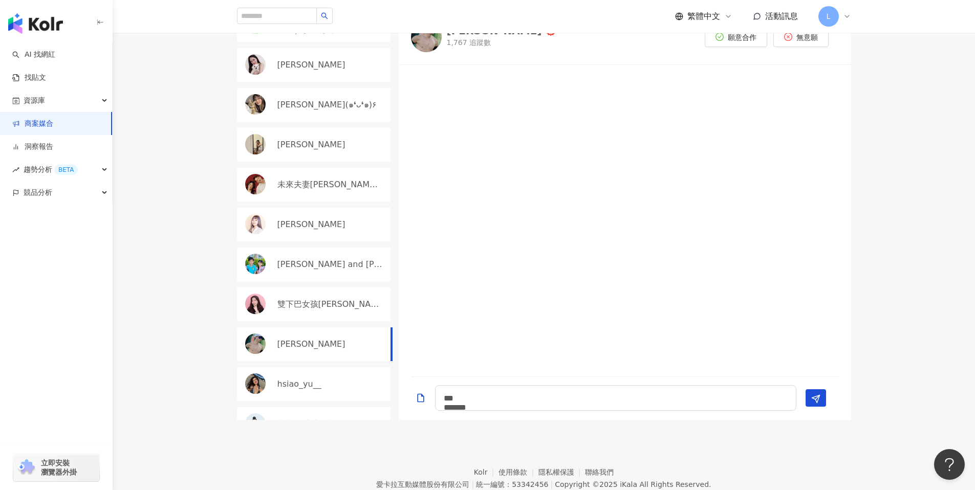
scroll to position [468, 0]
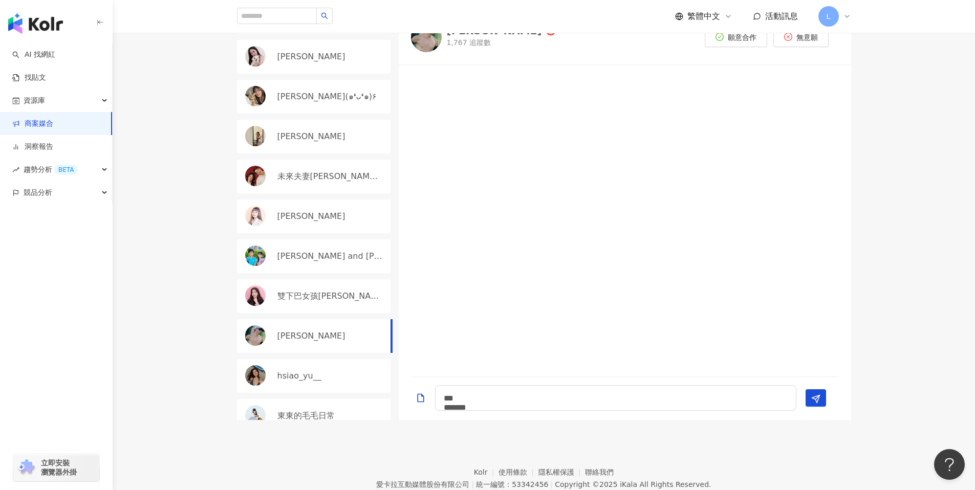
click at [318, 368] on div "hsiao_yu__" at bounding box center [314, 376] width 154 height 34
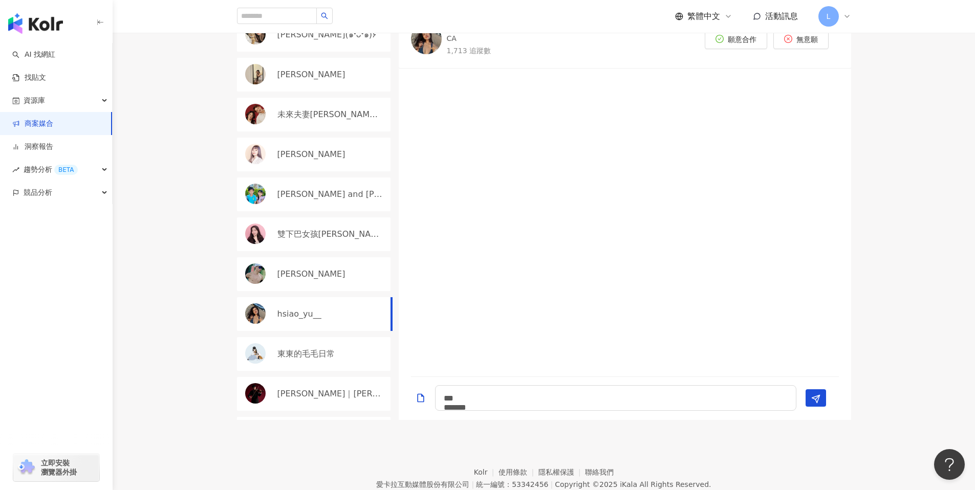
scroll to position [551, 0]
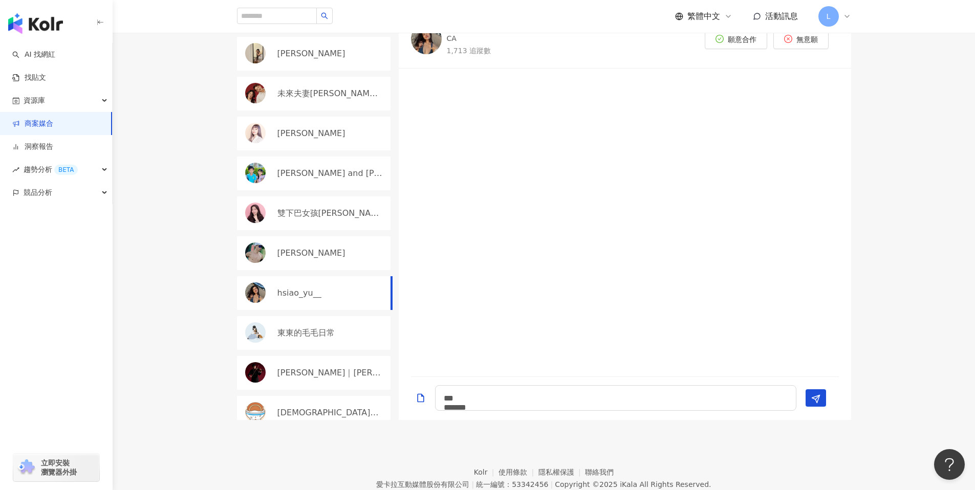
click at [310, 328] on p "東東的毛毛日常" at bounding box center [305, 333] width 57 height 11
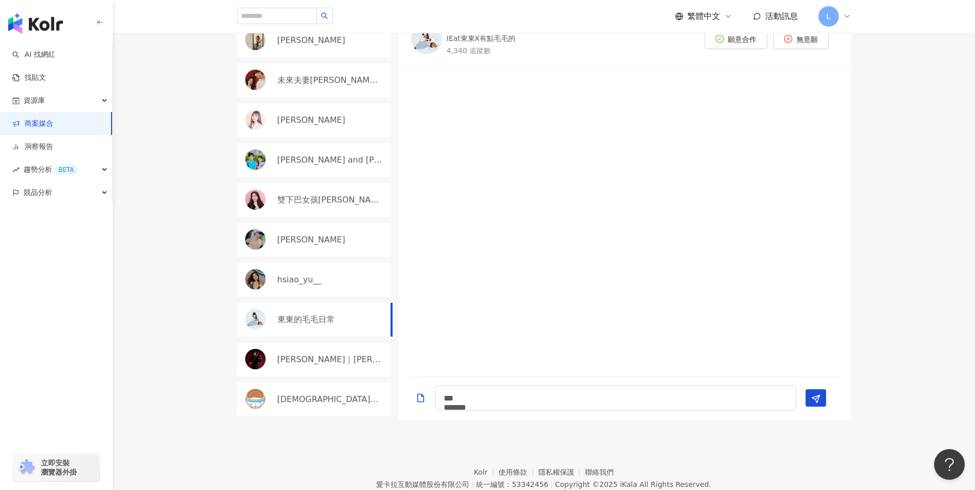
click at [315, 360] on p "Jimmy｜彥傑" at bounding box center [329, 359] width 105 height 11
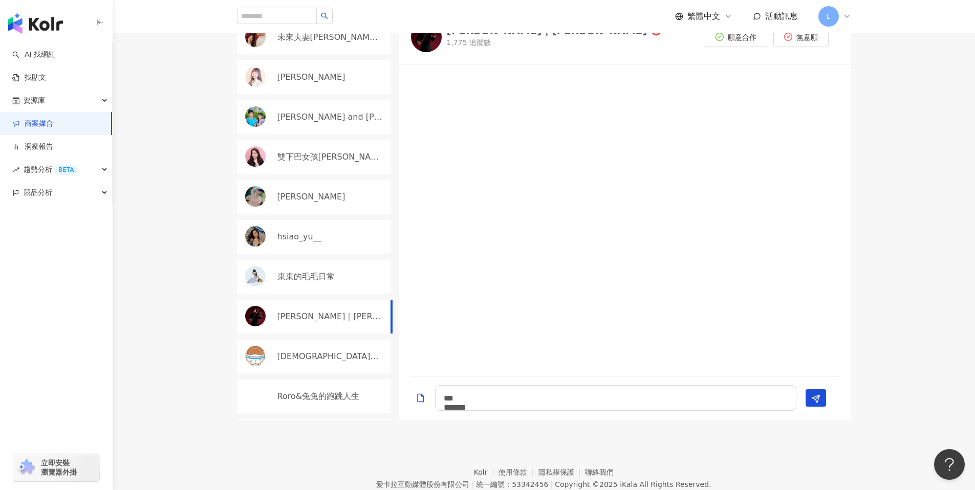
scroll to position [615, 0]
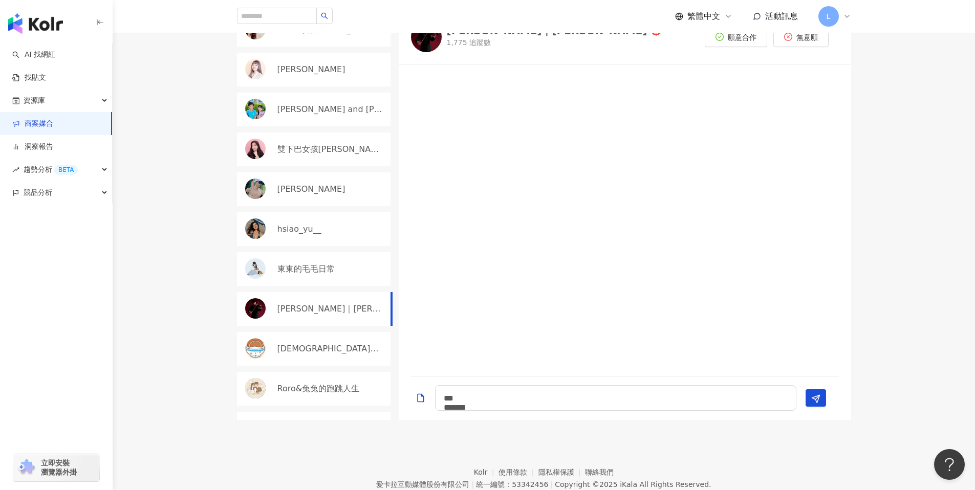
click at [311, 357] on div "東神聖爌肉飯歸一教" at bounding box center [314, 349] width 154 height 34
click at [307, 377] on div "Roro&兔兔的跑跳人生" at bounding box center [314, 389] width 154 height 34
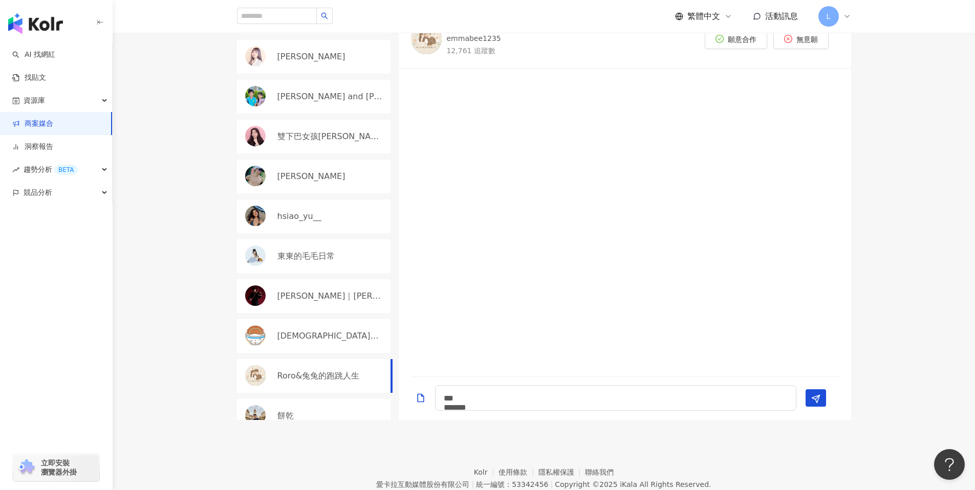
scroll to position [632, 0]
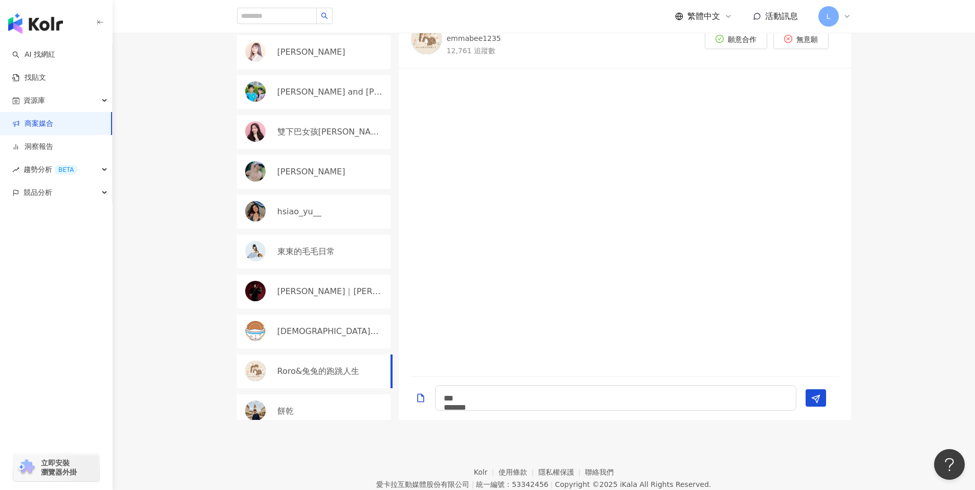
click at [317, 375] on p "Roro&兔兔的跑跳人生" at bounding box center [318, 371] width 82 height 11
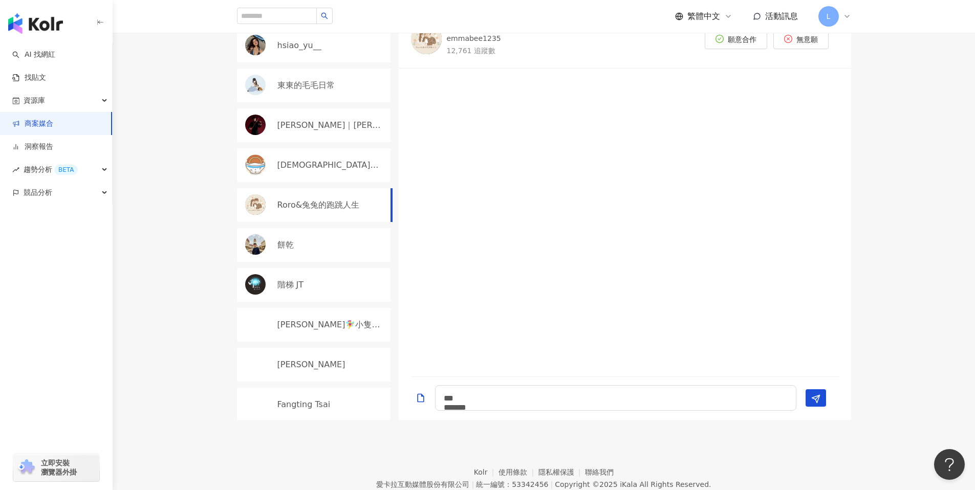
scroll to position [814, 0]
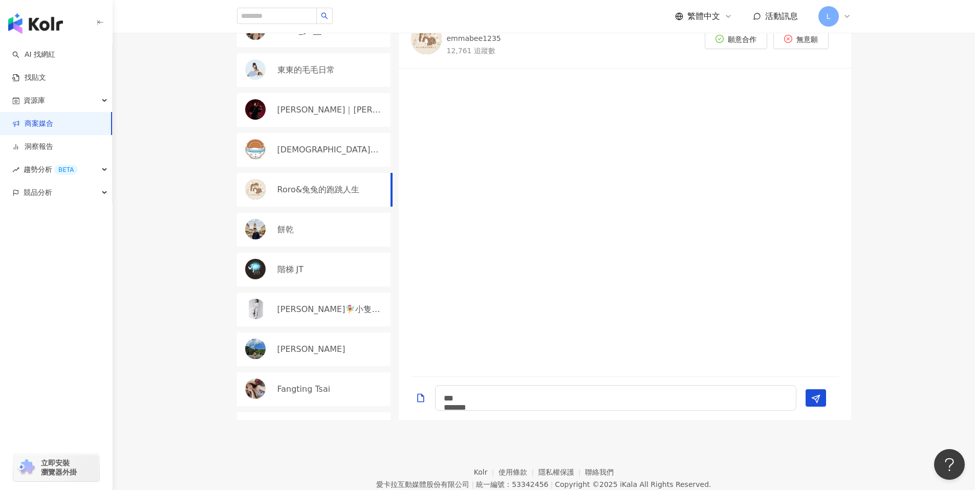
click at [307, 225] on div "餅乾" at bounding box center [330, 229] width 107 height 11
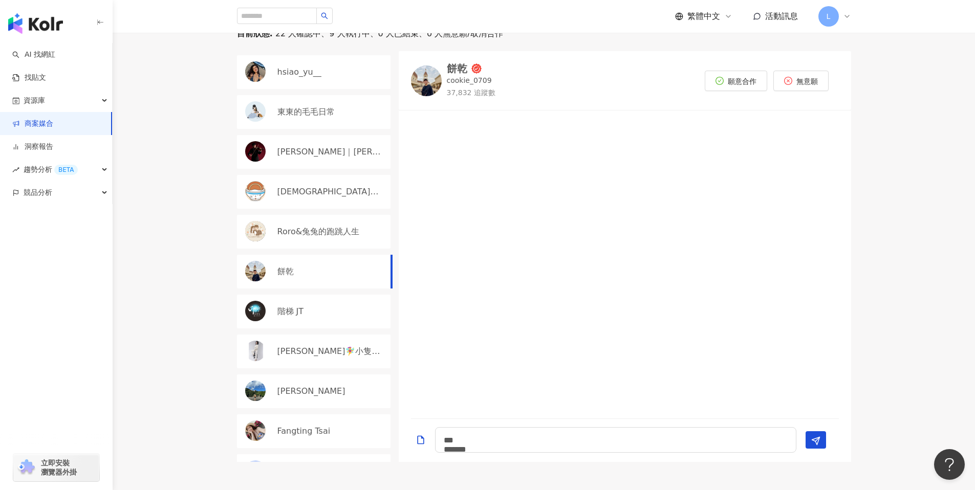
scroll to position [337, 0]
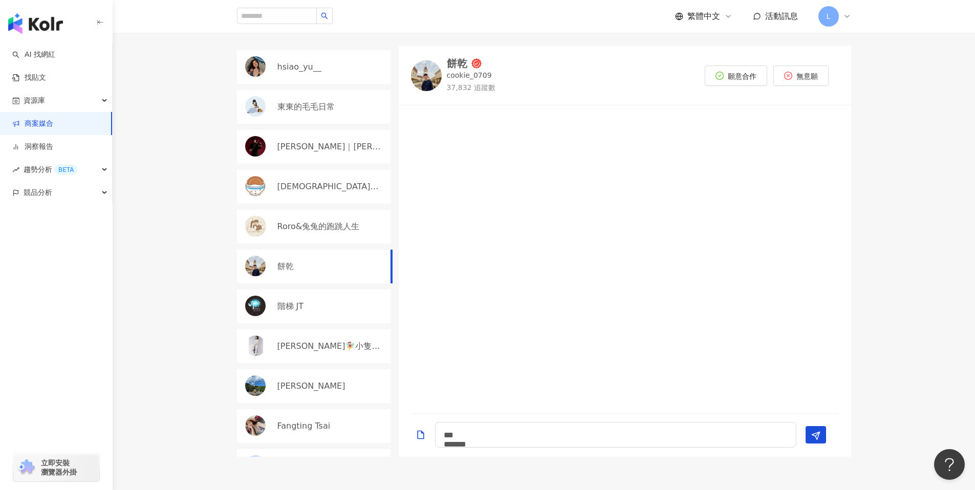
click at [309, 317] on div "階梯 JT" at bounding box center [314, 307] width 154 height 34
click at [309, 341] on p "Dora寧🧚‍♀️小隻開運站·關注我❤️ 伍柒™" at bounding box center [329, 346] width 105 height 11
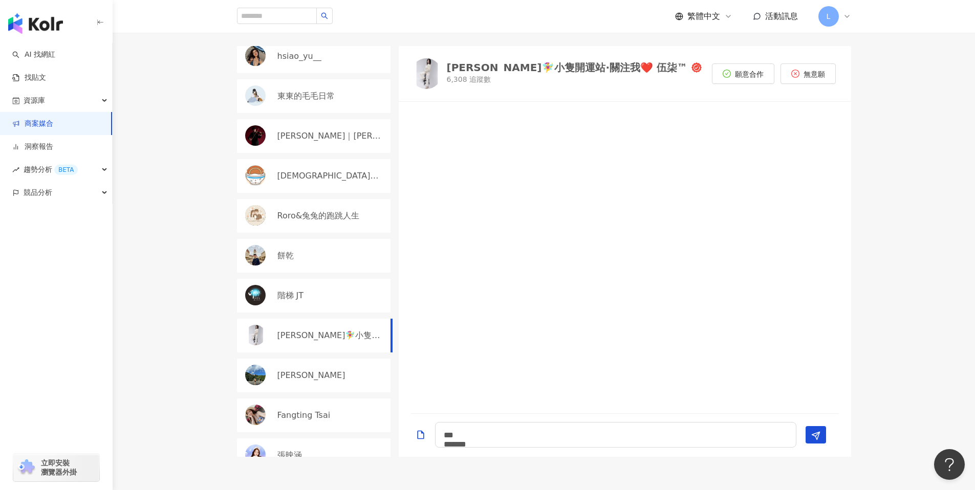
scroll to position [869, 0]
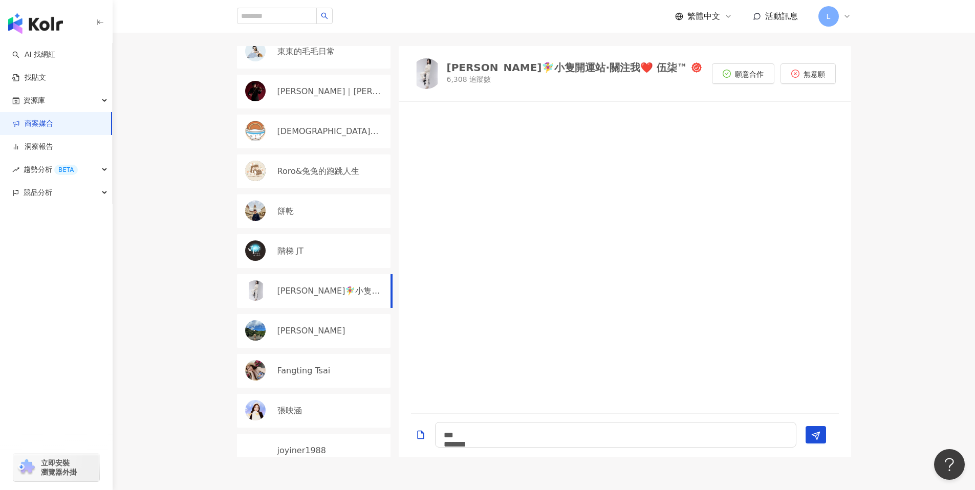
click at [309, 341] on div "陳昱誠" at bounding box center [314, 331] width 154 height 34
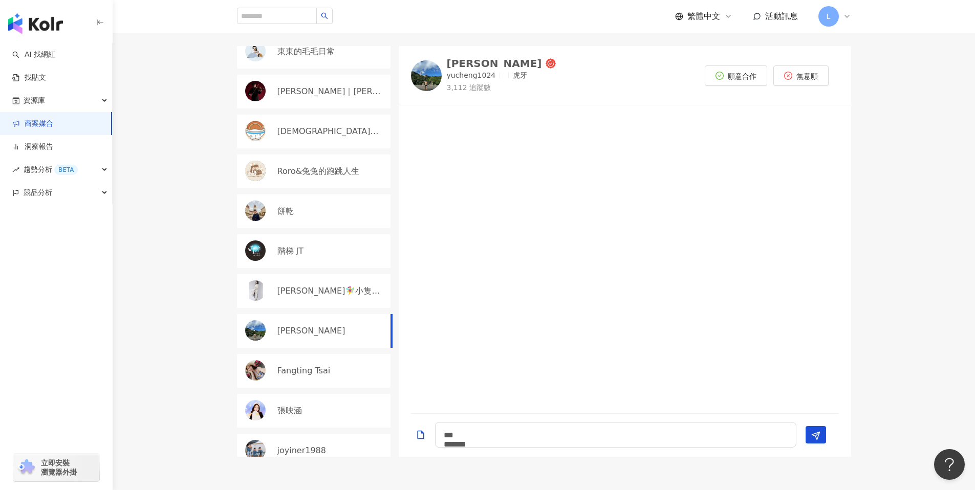
click at [308, 367] on p "Fangting Tsai" at bounding box center [303, 370] width 53 height 11
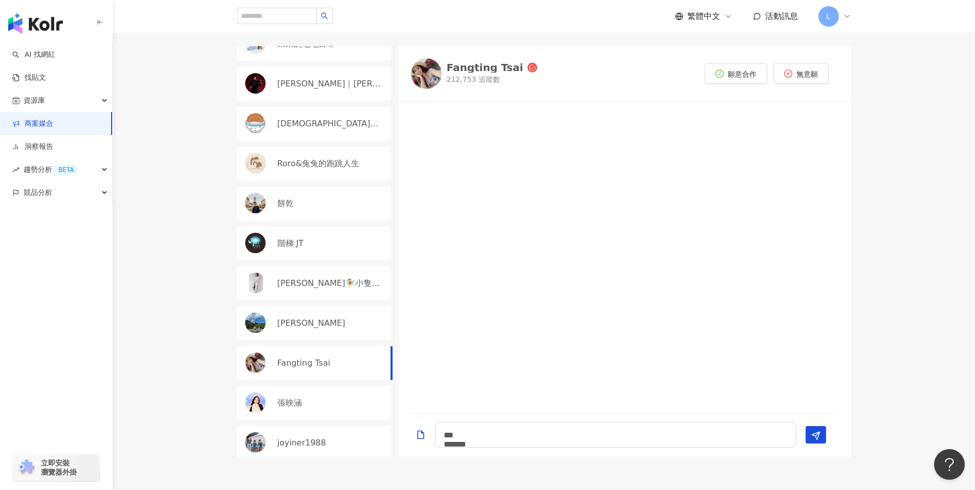
scroll to position [880, 0]
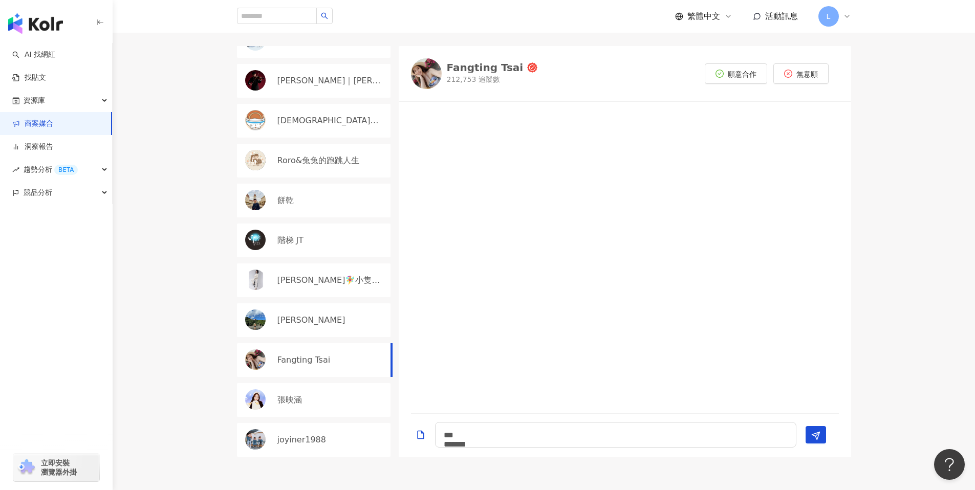
click at [303, 403] on div "張映涵" at bounding box center [330, 400] width 107 height 11
click at [303, 426] on div "joyiner1988" at bounding box center [314, 440] width 154 height 34
click at [328, 399] on div "張映涵" at bounding box center [330, 400] width 107 height 11
click at [53, 119] on link "商案媒合" at bounding box center [32, 124] width 41 height 10
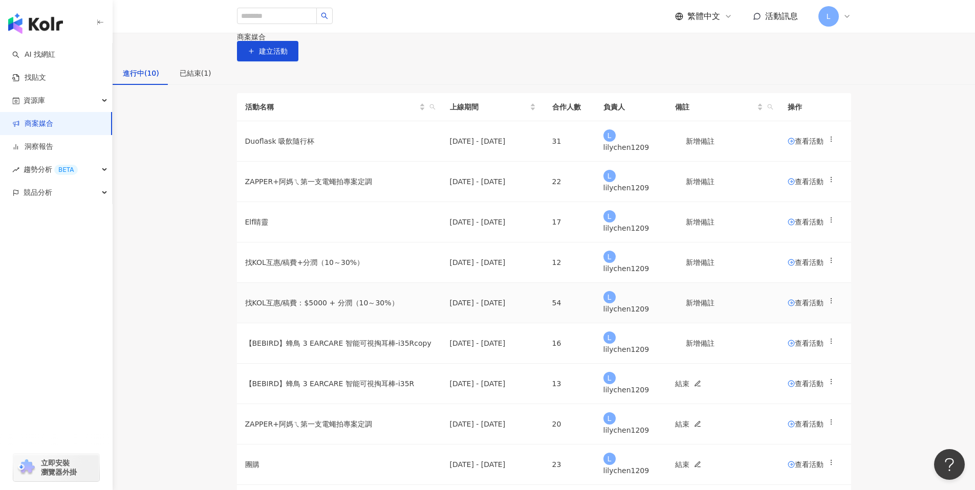
click at [790, 324] on td "查看活動" at bounding box center [816, 303] width 72 height 40
click at [793, 307] on span "查看活動" at bounding box center [806, 302] width 36 height 7
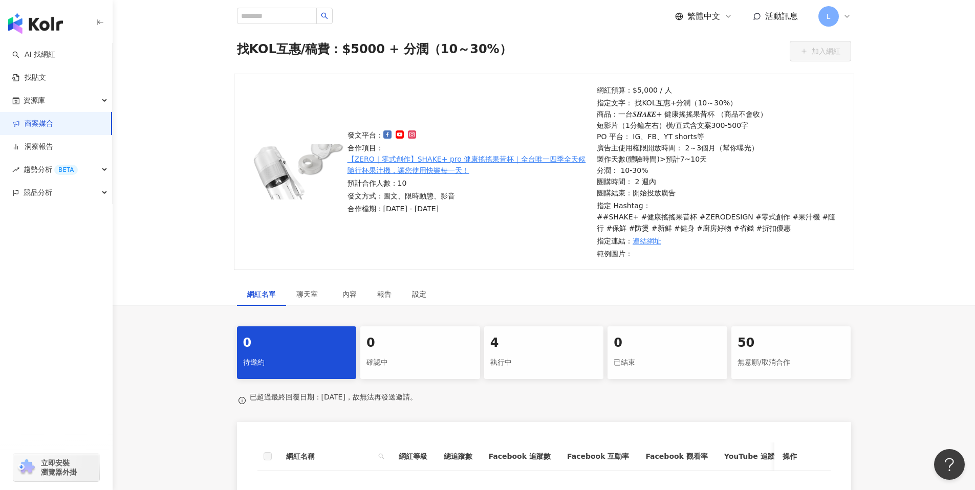
scroll to position [93, 0]
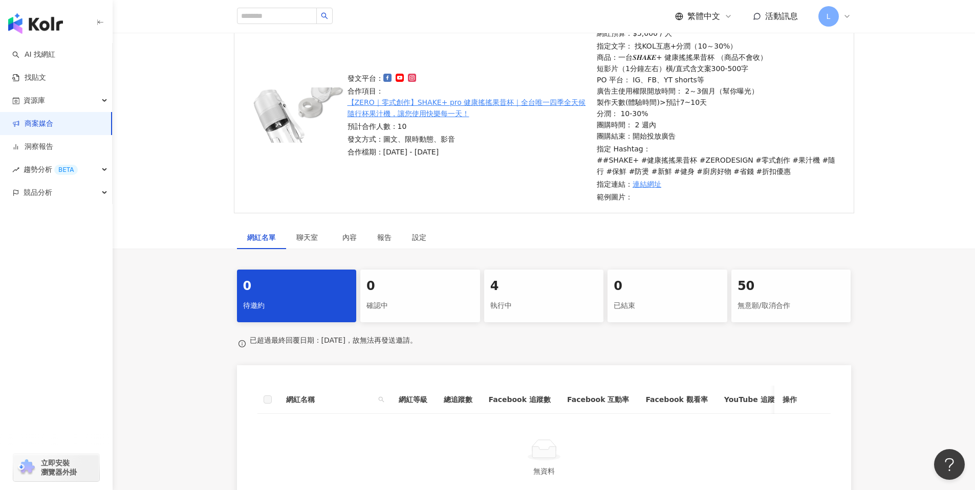
click at [42, 126] on link "商案媒合" at bounding box center [32, 124] width 41 height 10
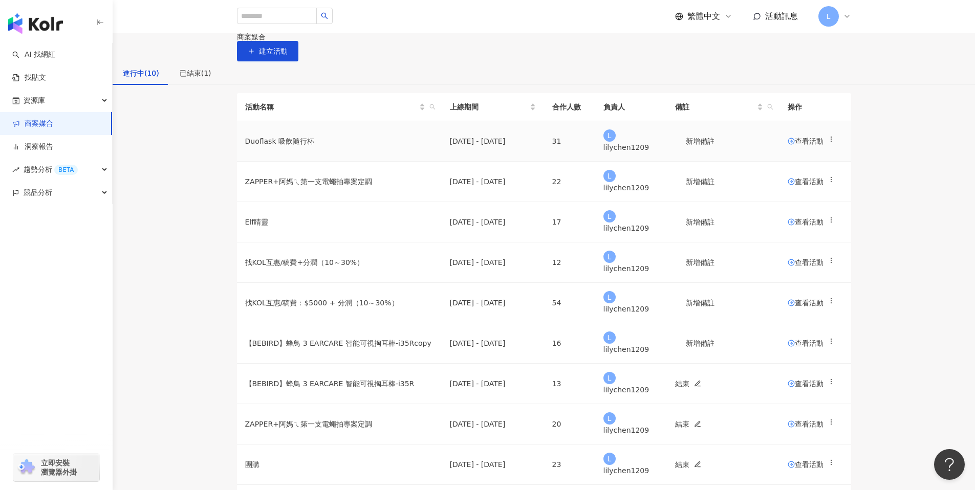
click at [800, 145] on span "查看活動" at bounding box center [806, 141] width 36 height 7
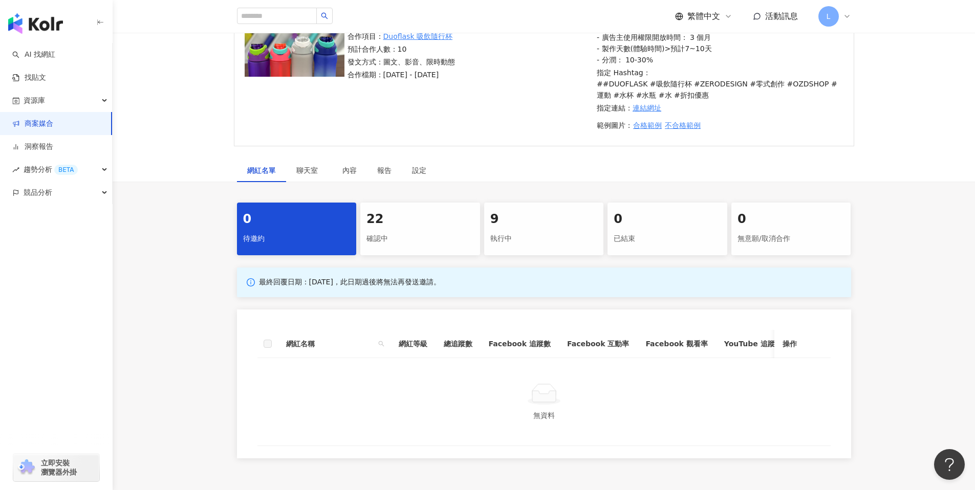
scroll to position [253, 0]
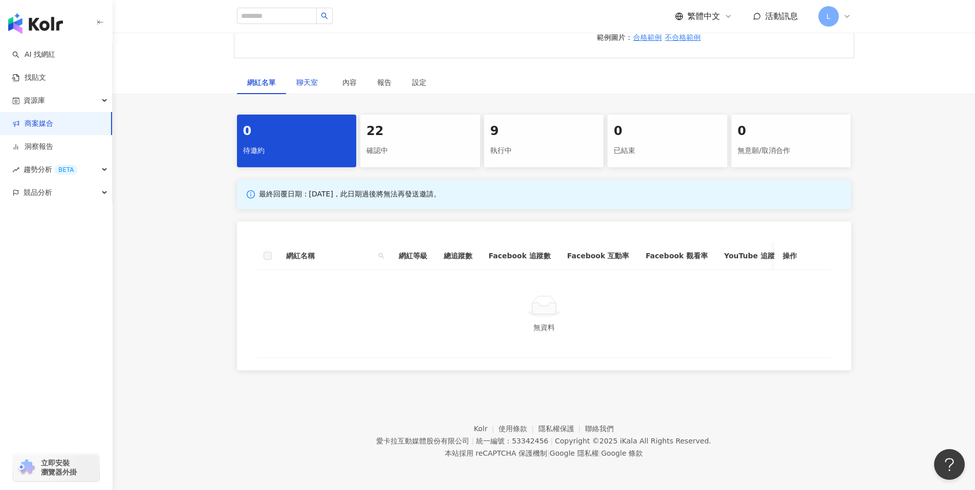
click at [315, 79] on span "聊天室" at bounding box center [309, 82] width 26 height 7
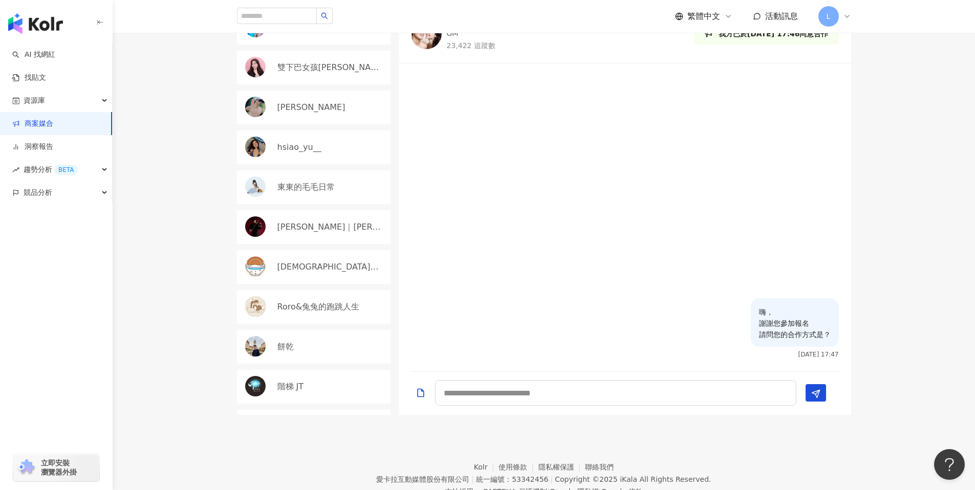
scroll to position [692, 0]
click at [318, 151] on div "hsiao_yu__" at bounding box center [330, 146] width 107 height 11
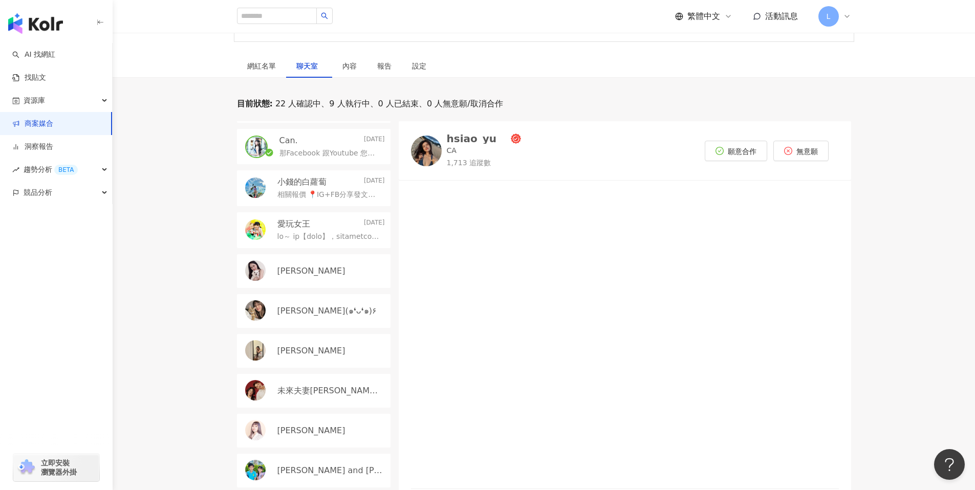
scroll to position [362, 0]
click at [296, 289] on div "Shan Chang" at bounding box center [314, 274] width 154 height 34
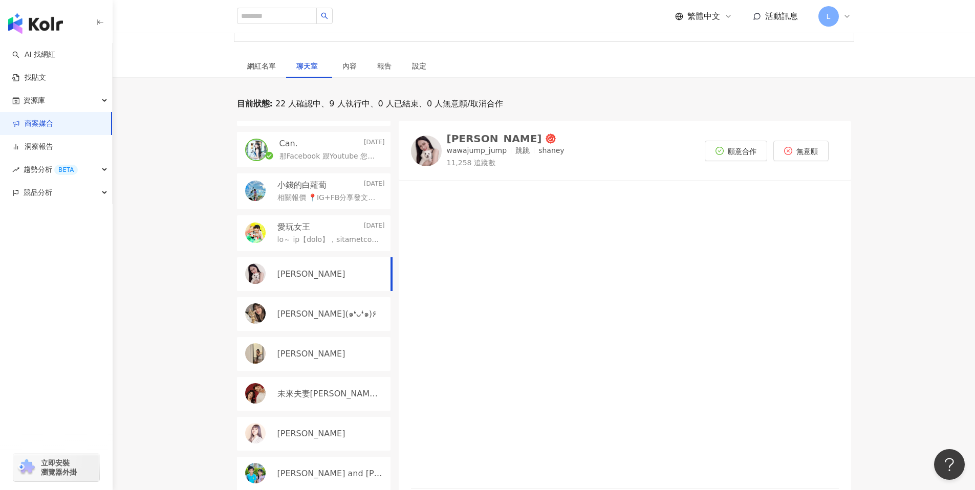
click at [435, 144] on img at bounding box center [426, 151] width 31 height 31
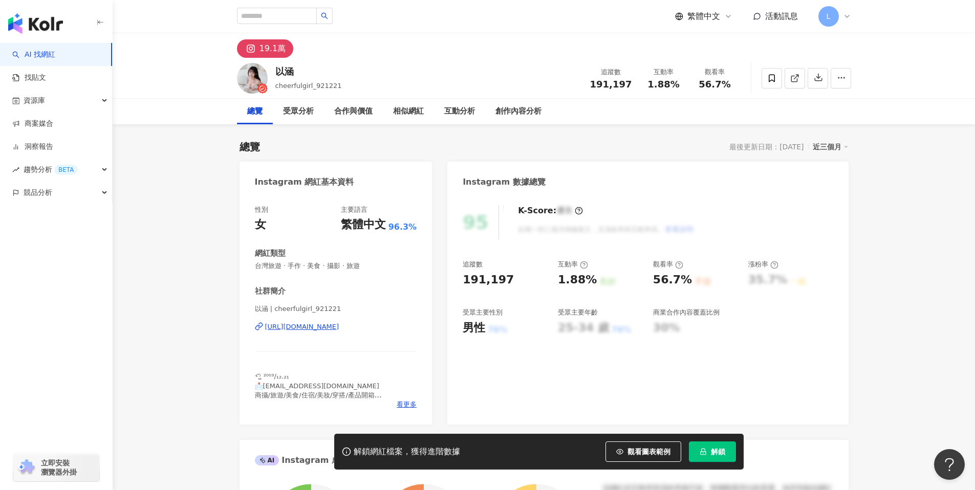
click at [339, 327] on div "[URL][DOMAIN_NAME]" at bounding box center [302, 326] width 74 height 9
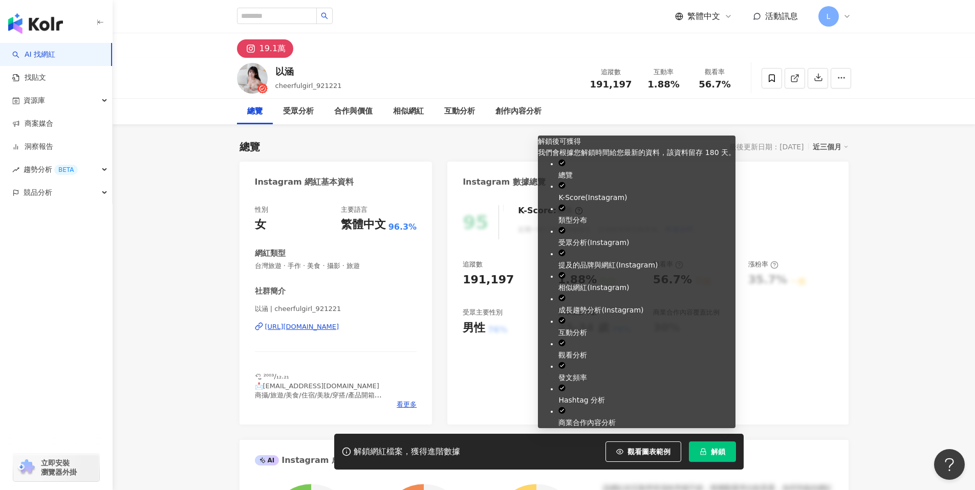
click at [699, 447] on button "解鎖" at bounding box center [712, 452] width 47 height 20
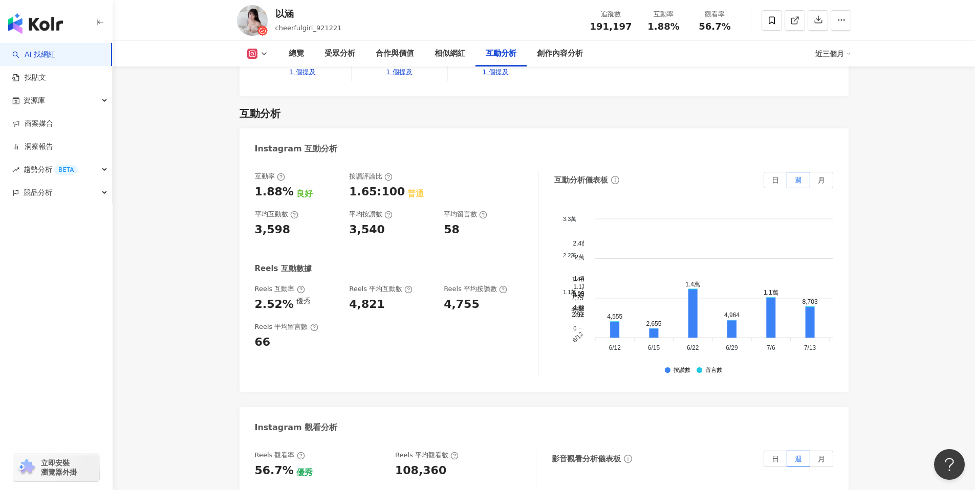
scroll to position [2428, 0]
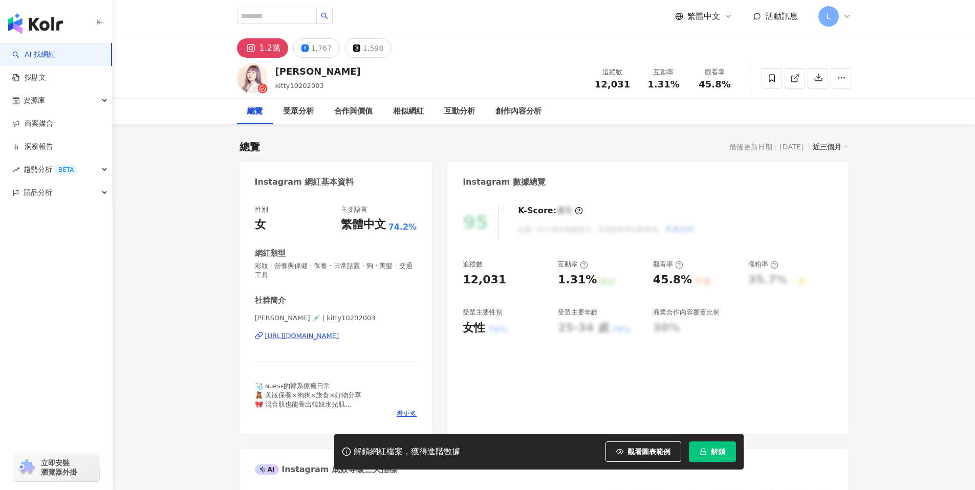
click at [339, 336] on div "[URL][DOMAIN_NAME]" at bounding box center [302, 336] width 74 height 9
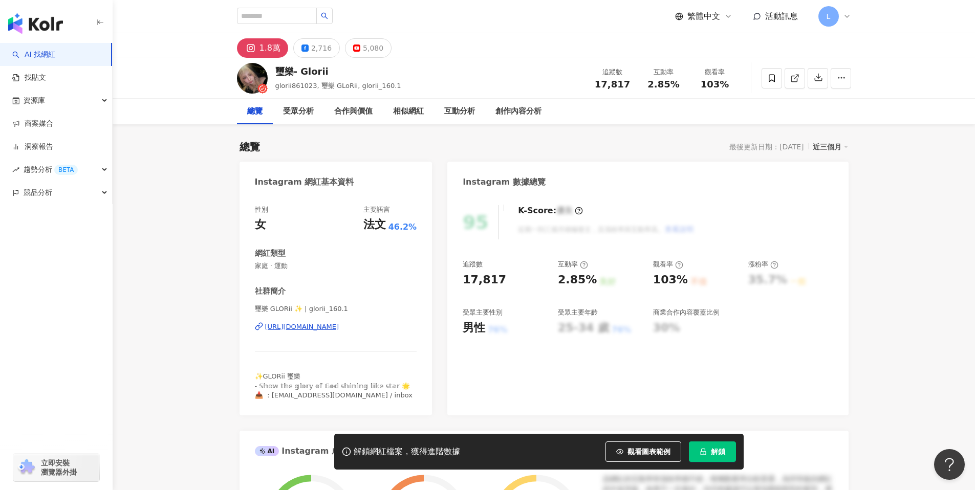
click at [339, 324] on div "[URL][DOMAIN_NAME]" at bounding box center [302, 326] width 74 height 9
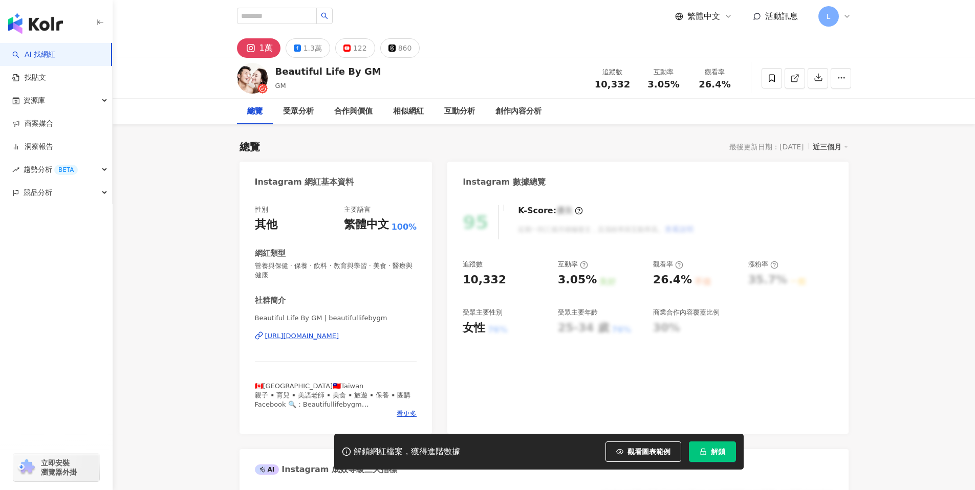
click at [339, 337] on div "https://www.instagram.com/beautifullifebygm/" at bounding box center [302, 336] width 74 height 9
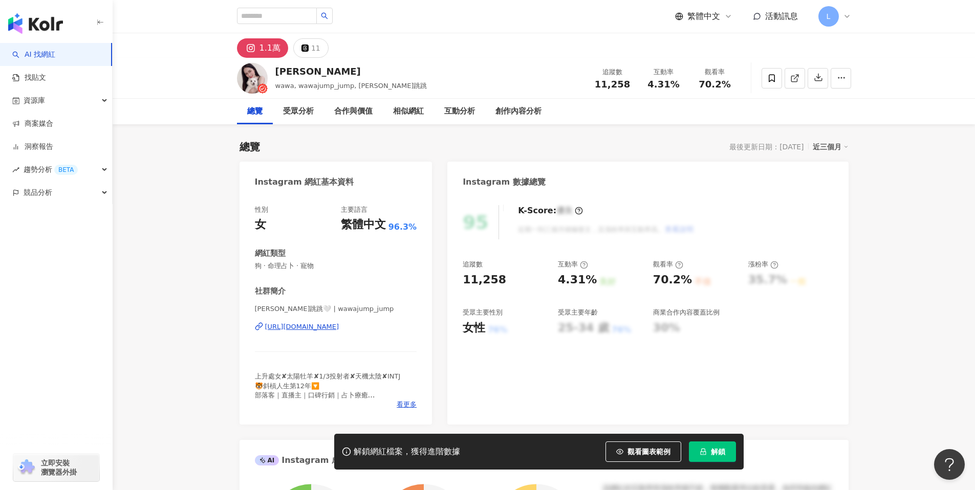
click at [339, 327] on div "https://www.instagram.com/wawajump_jump/" at bounding box center [302, 326] width 74 height 9
click at [46, 73] on link "找貼文" at bounding box center [29, 78] width 34 height 10
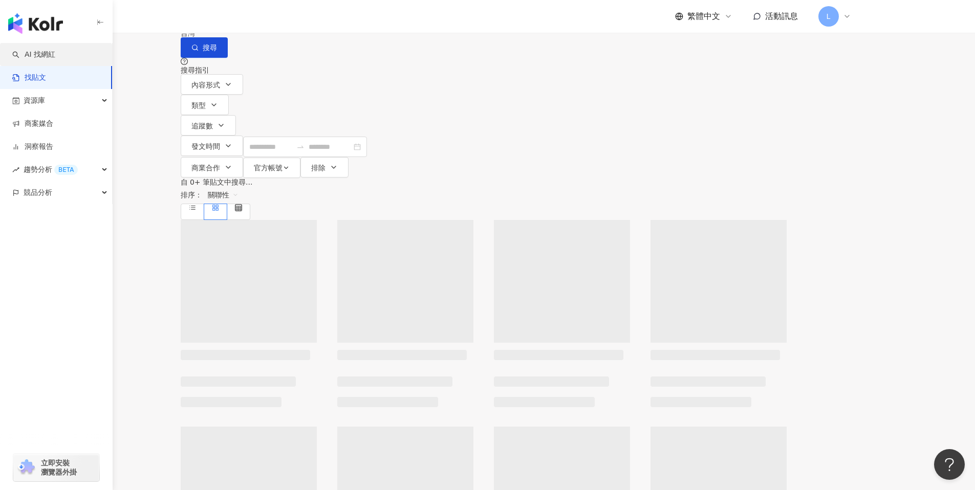
click at [55, 58] on link "AI 找網紅" at bounding box center [33, 55] width 43 height 10
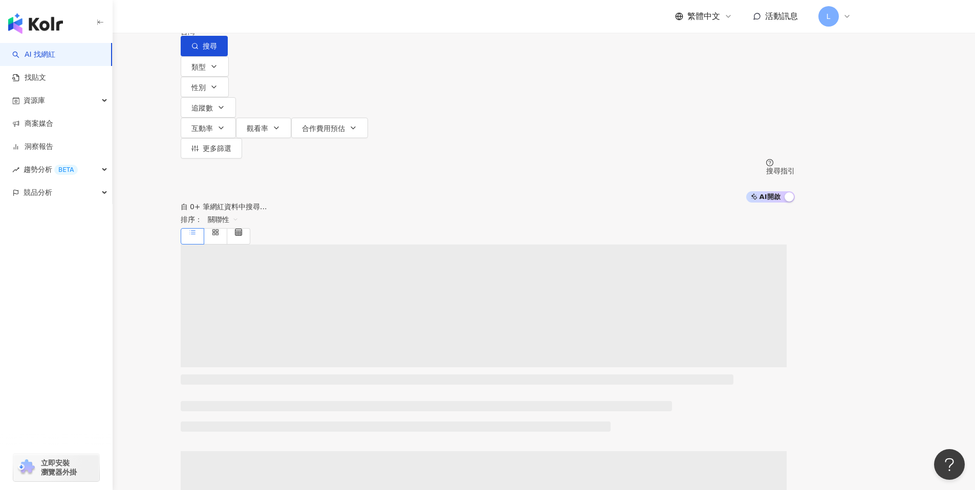
click at [330, 19] on input "search" at bounding box center [288, 9] width 83 height 19
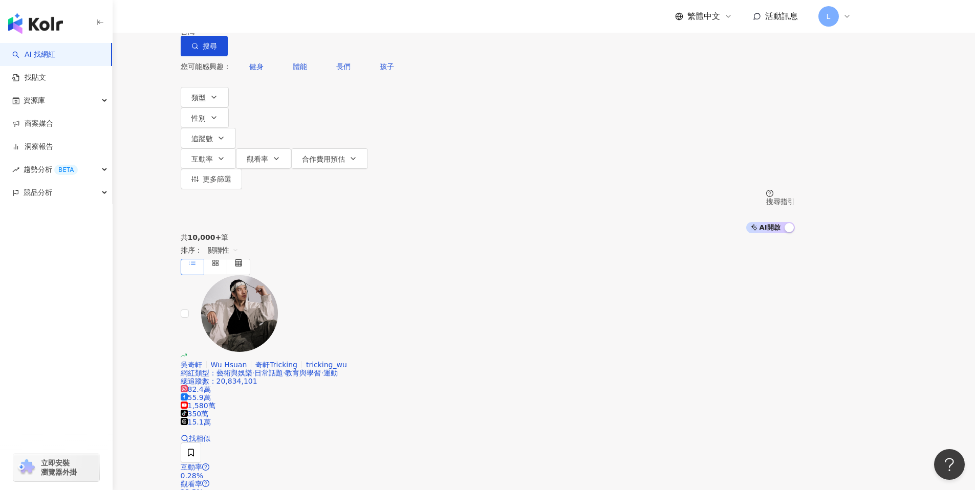
type input "*"
type input "**"
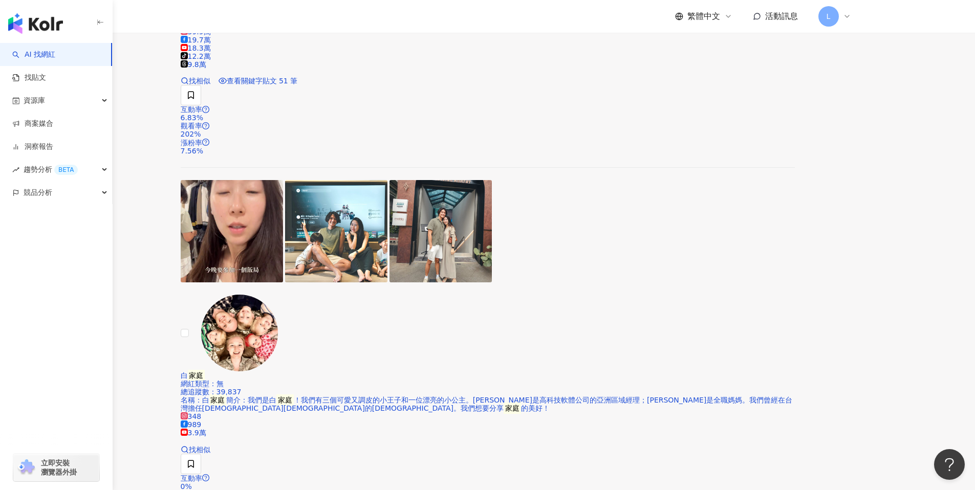
scroll to position [1746, 0]
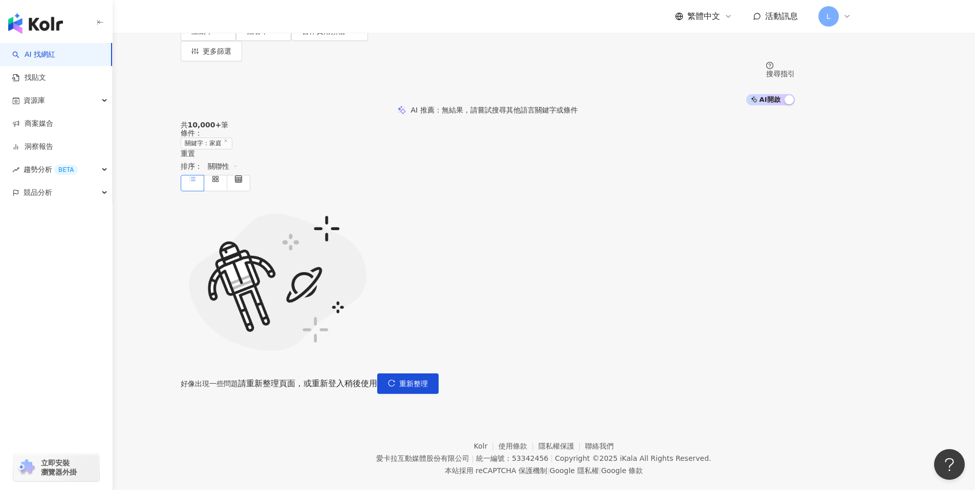
scroll to position [98, 0]
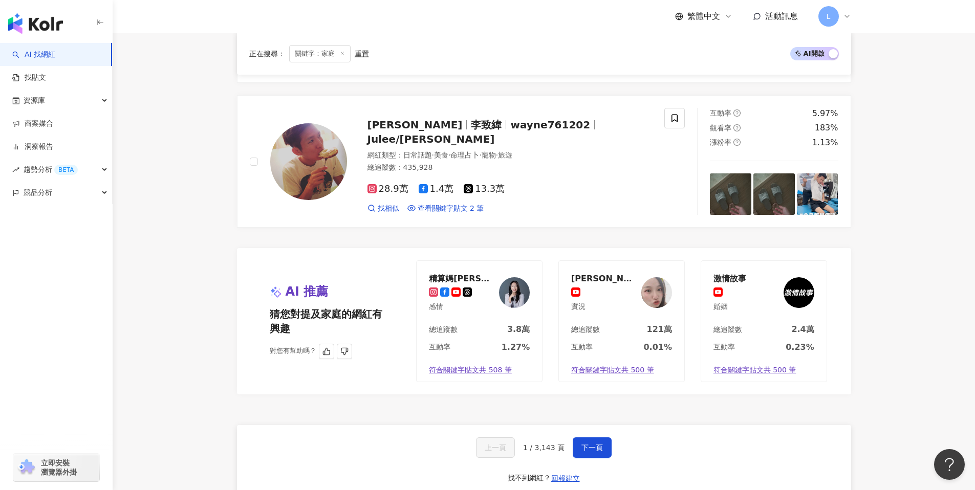
scroll to position [1775, 0]
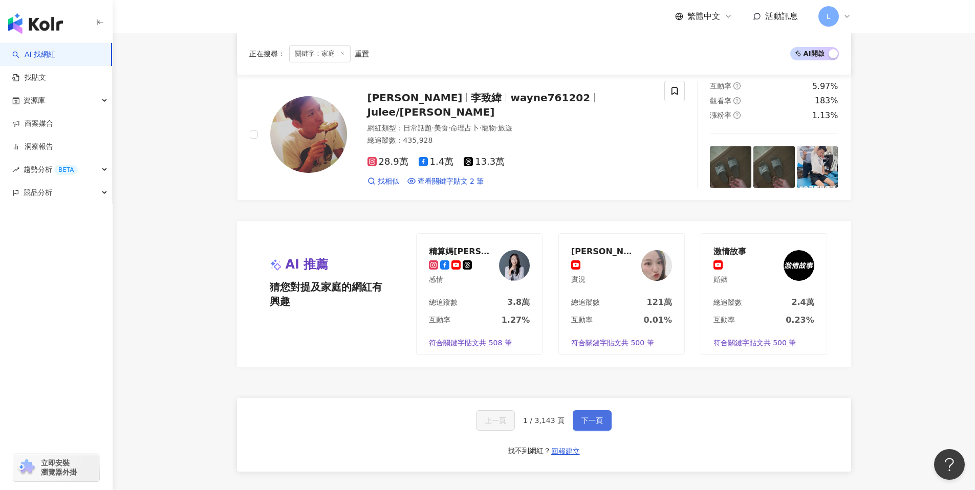
click at [588, 415] on button "下一頁" at bounding box center [592, 421] width 39 height 20
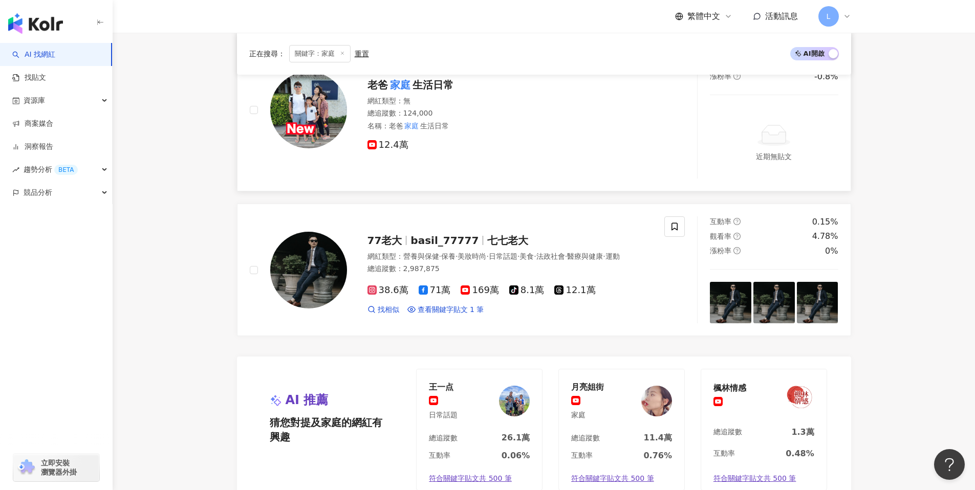
scroll to position [1683, 0]
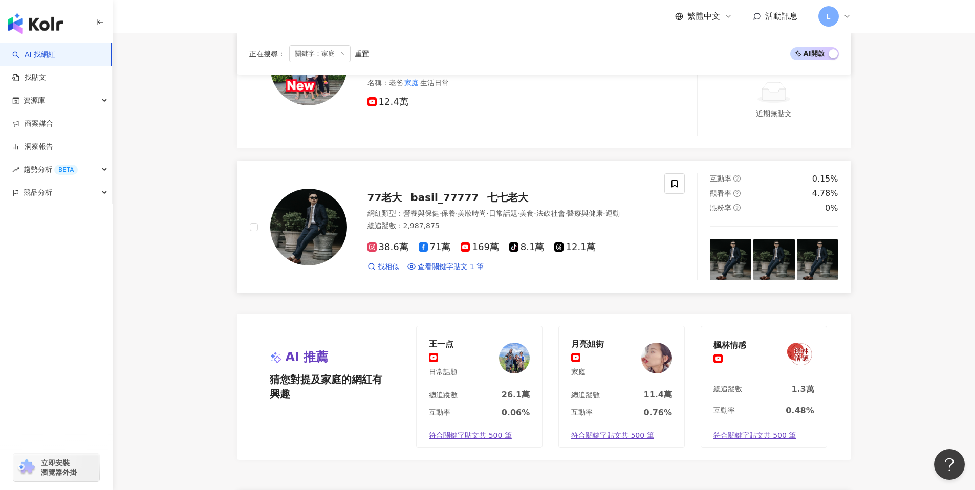
click at [305, 234] on img at bounding box center [308, 227] width 77 height 77
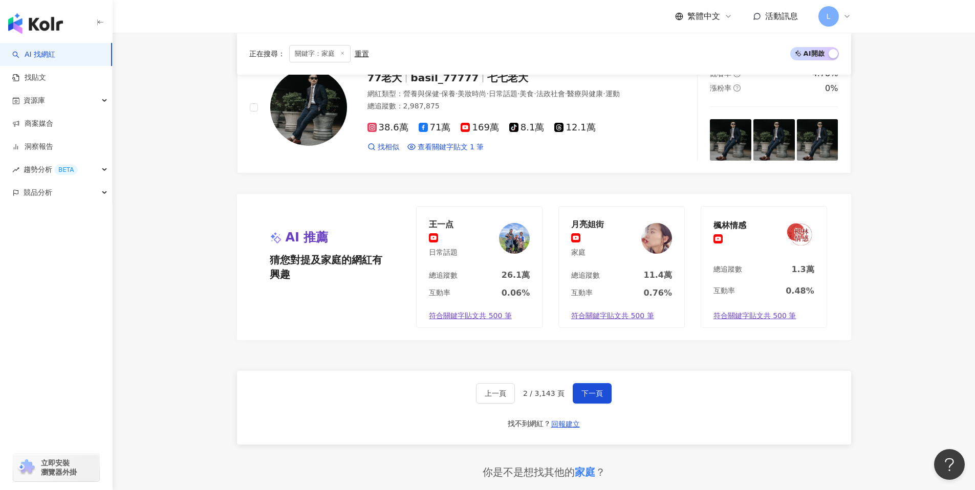
scroll to position [1816, 0]
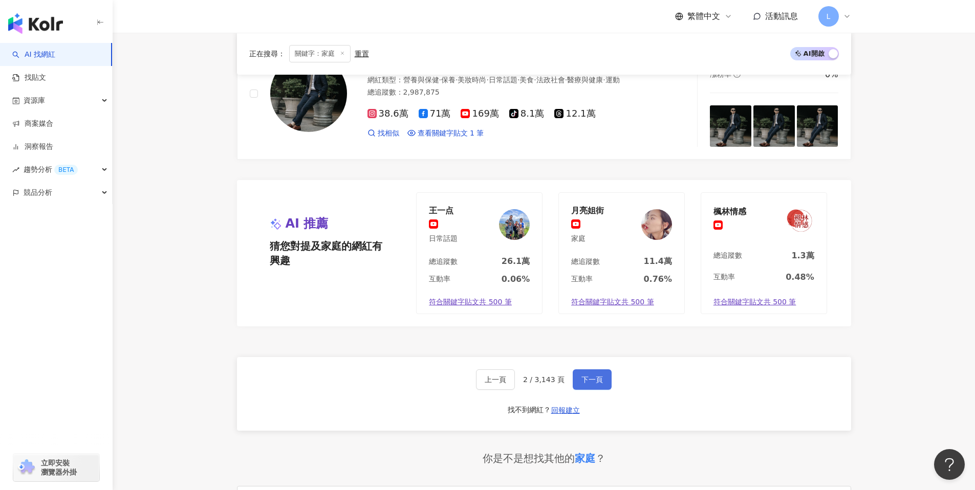
drag, startPoint x: 619, startPoint y: 397, endPoint x: 607, endPoint y: 386, distance: 16.7
click at [619, 397] on div "上一頁 2 / 3,143 頁 下一頁 找不到網紅？ 回報建立" at bounding box center [544, 394] width 614 height 74
click at [606, 385] on button "下一頁" at bounding box center [592, 380] width 39 height 20
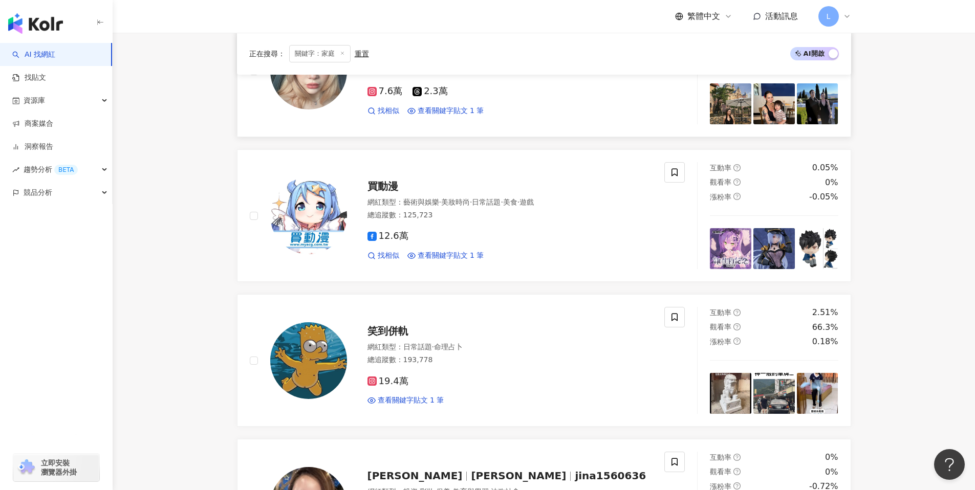
scroll to position [0, 0]
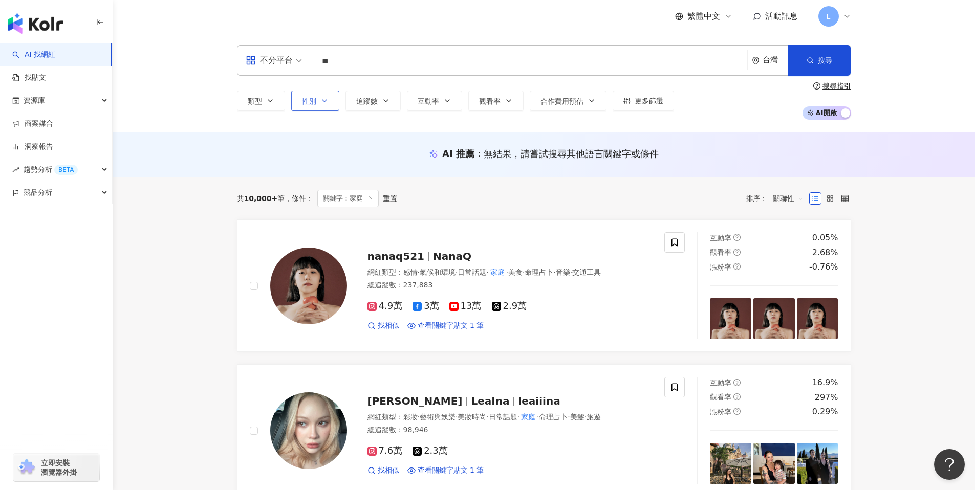
click at [311, 99] on span "性別" at bounding box center [309, 101] width 14 height 8
click at [816, 50] on button "搜尋" at bounding box center [819, 60] width 62 height 31
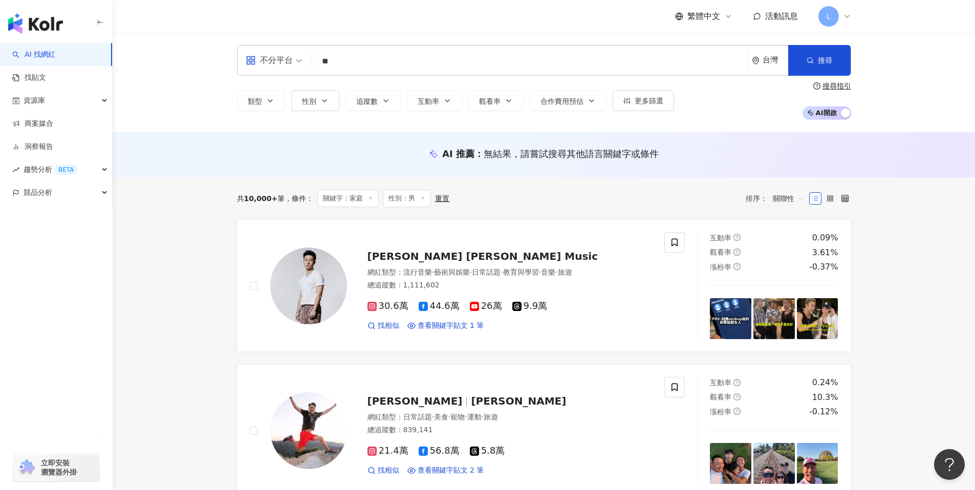
click at [287, 64] on div "不分平台" at bounding box center [269, 60] width 47 height 16
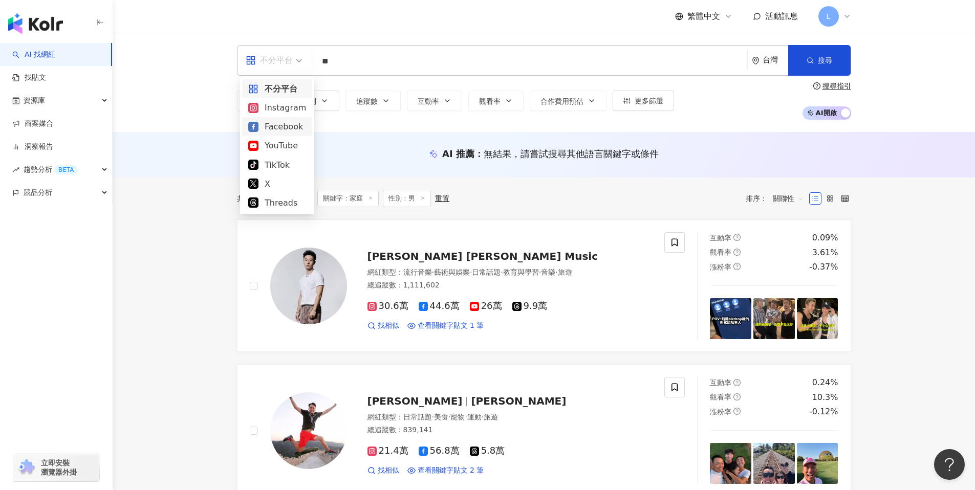
click at [280, 126] on div "Facebook" at bounding box center [277, 126] width 58 height 13
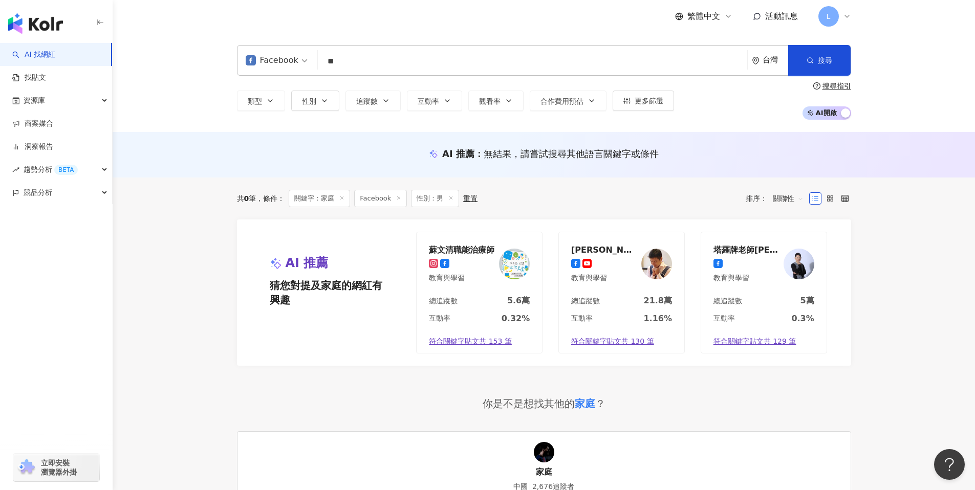
click at [348, 60] on input "**" at bounding box center [532, 61] width 421 height 19
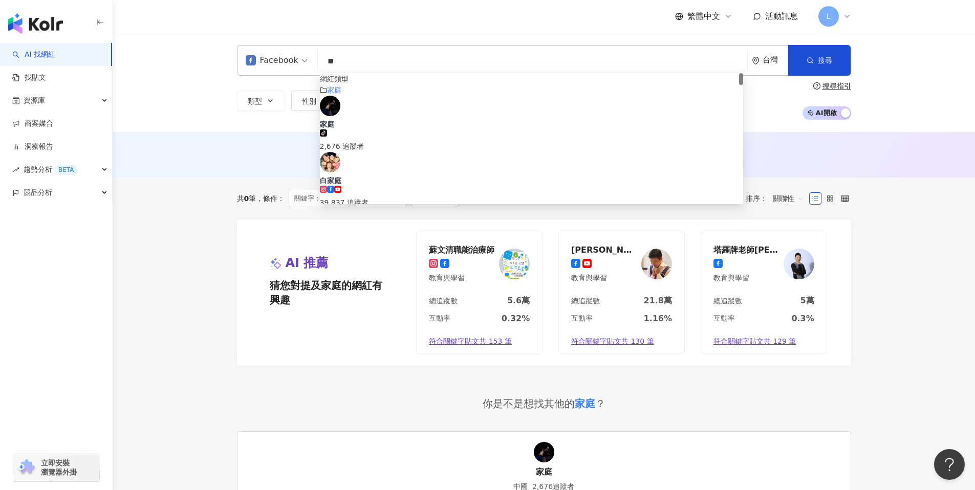
click at [348, 60] on input "**" at bounding box center [532, 61] width 421 height 19
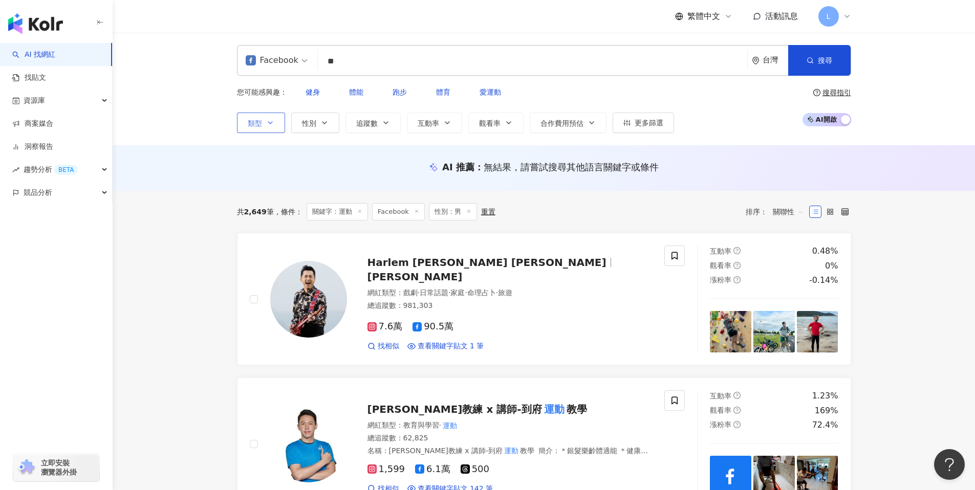
type input "**"
click at [279, 117] on button "類型" at bounding box center [261, 123] width 48 height 20
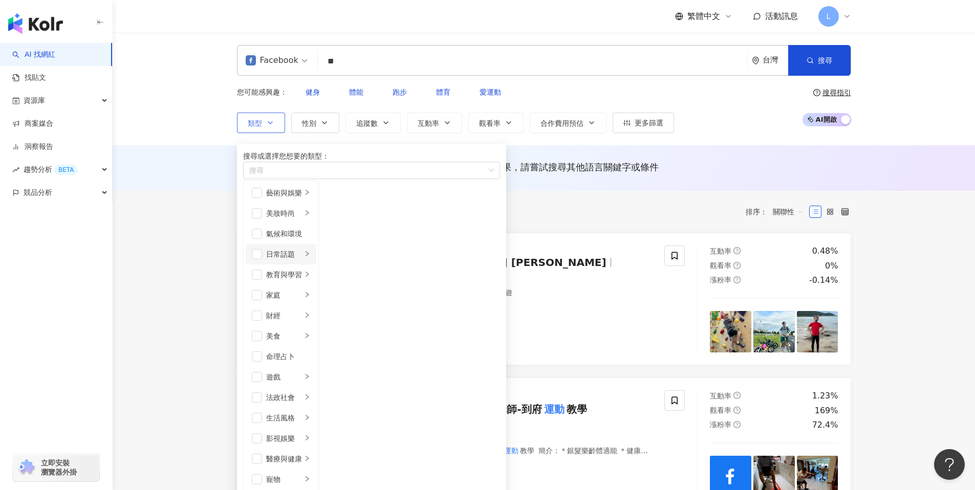
click at [302, 260] on div "日常話題" at bounding box center [284, 254] width 36 height 11
click at [269, 285] on li "教育與學習" at bounding box center [281, 275] width 71 height 20
click at [302, 290] on div "家庭" at bounding box center [284, 295] width 36 height 11
click at [261, 290] on span "button" at bounding box center [257, 295] width 10 height 10
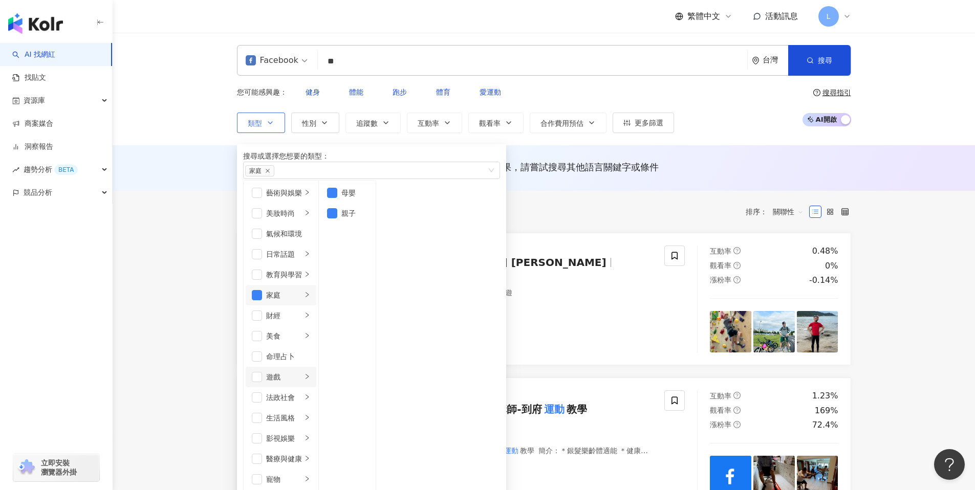
scroll to position [162, 0]
click at [257, 413] on span "button" at bounding box center [257, 418] width 10 height 10
click at [826, 67] on button "搜尋" at bounding box center [819, 60] width 62 height 31
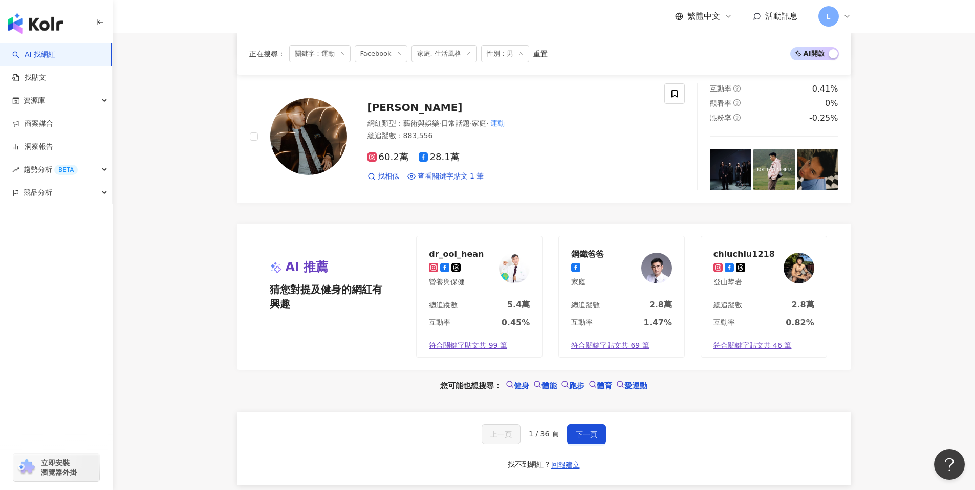
scroll to position [1963, 0]
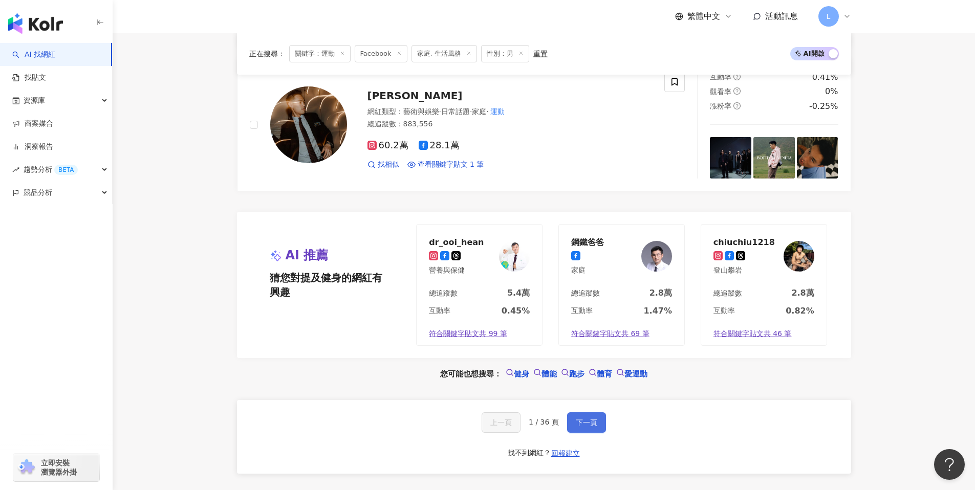
click at [591, 419] on span "下一頁" at bounding box center [586, 423] width 21 height 8
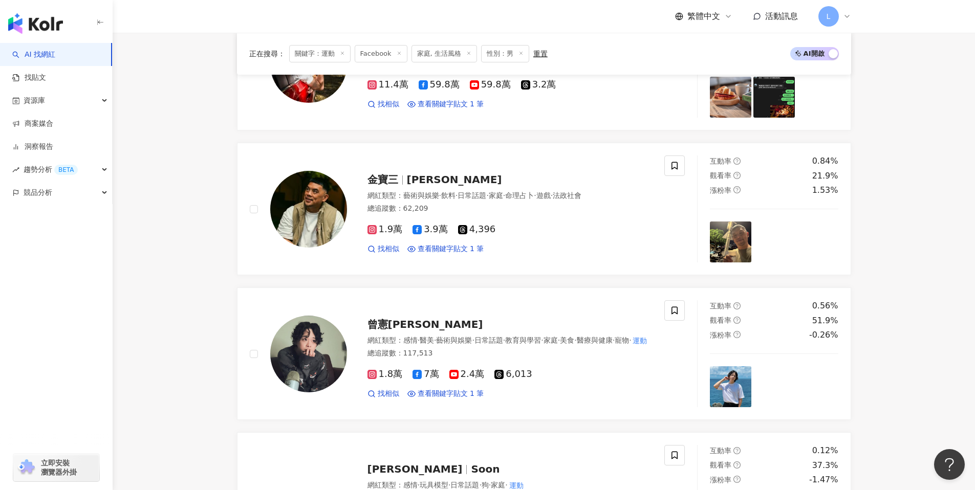
scroll to position [491, 0]
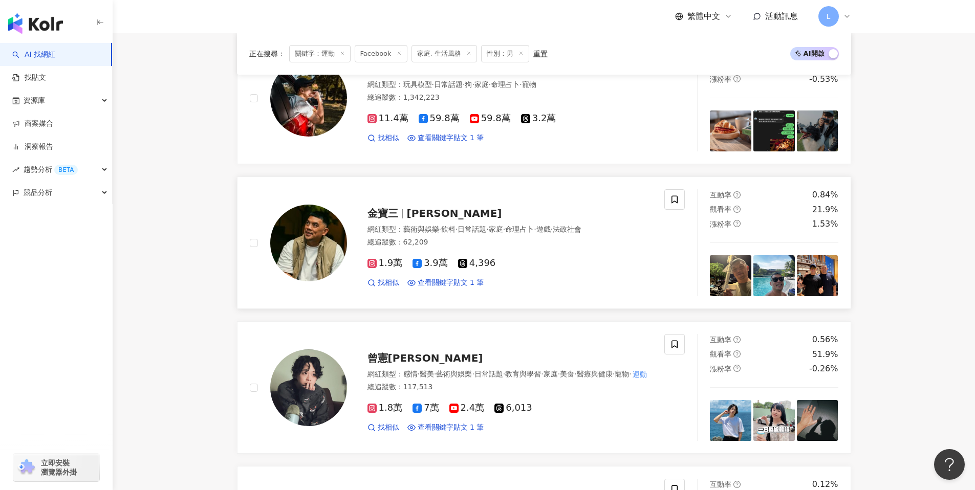
click at [317, 236] on img at bounding box center [308, 243] width 77 height 77
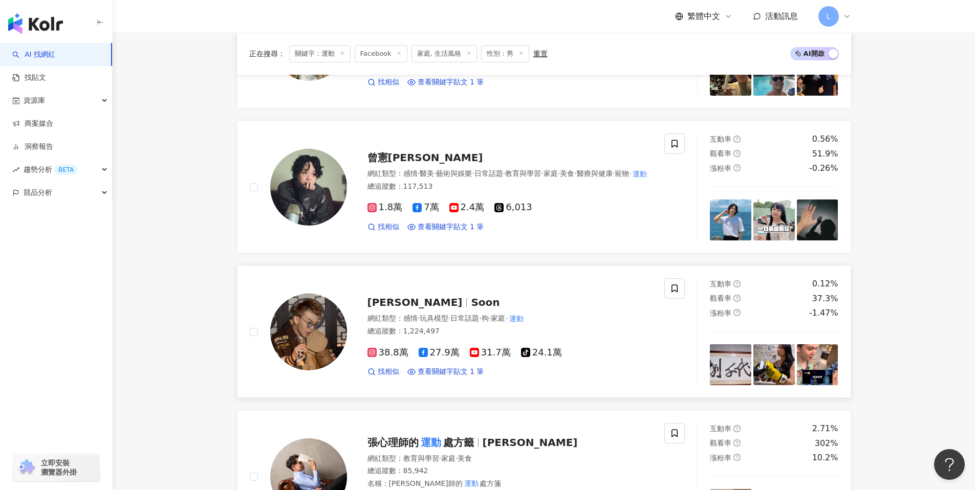
scroll to position [699, 0]
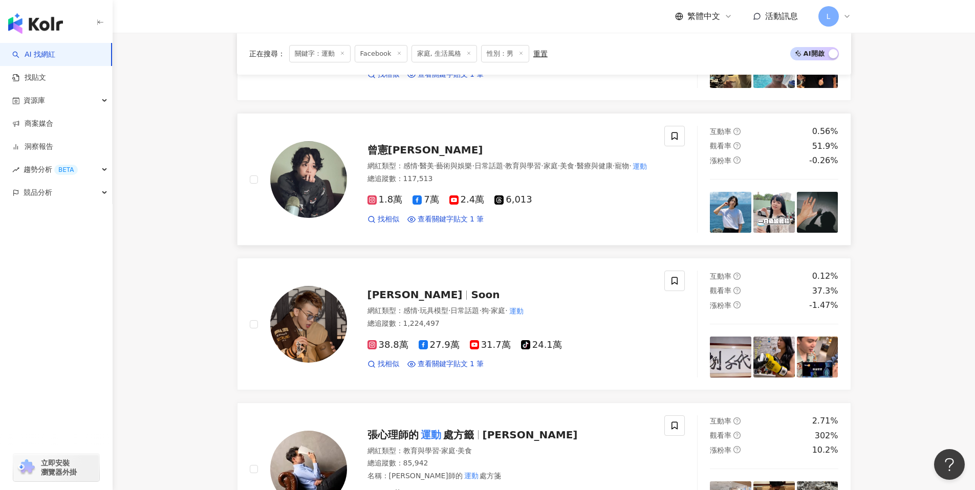
click at [312, 177] on img at bounding box center [308, 179] width 77 height 77
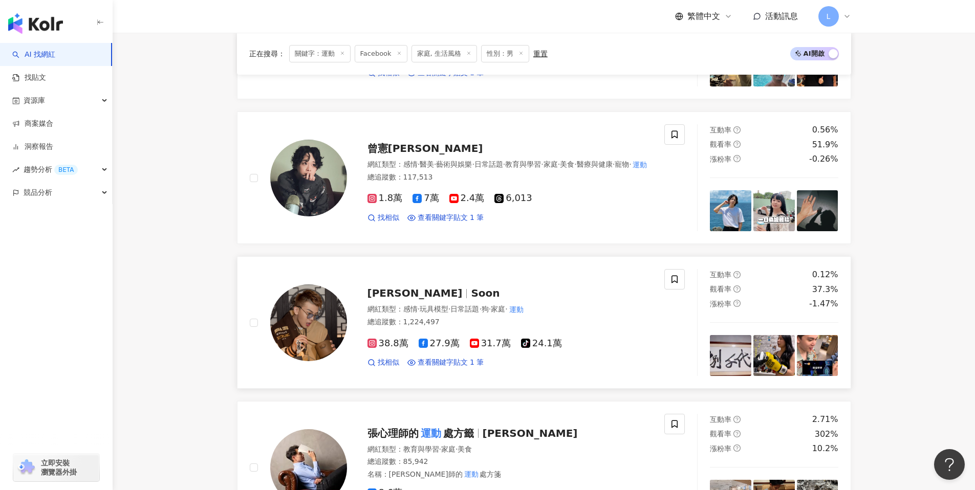
scroll to position [707, 0]
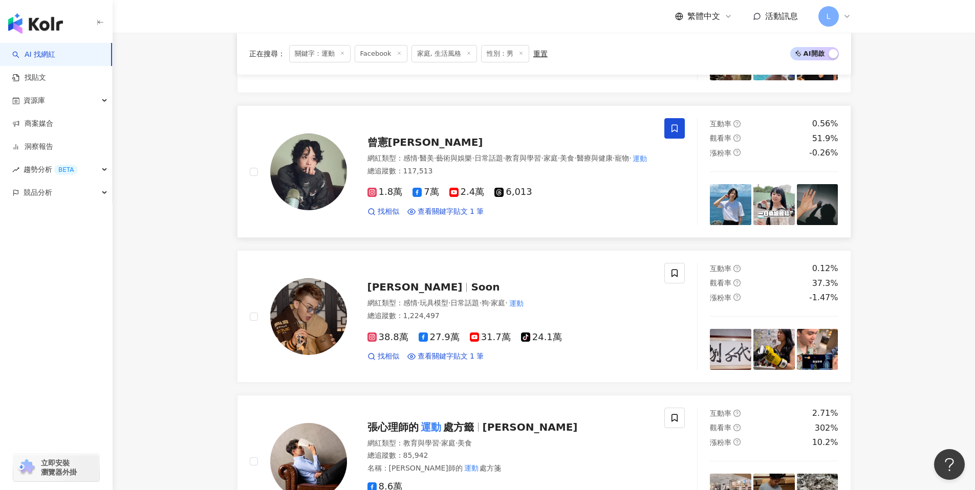
click at [676, 124] on icon at bounding box center [674, 128] width 9 height 9
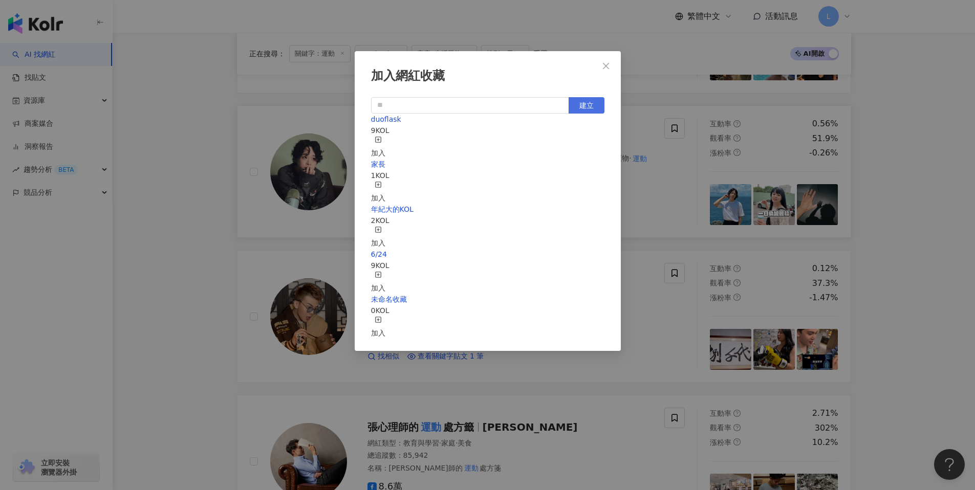
click at [584, 108] on span "建立" at bounding box center [586, 105] width 14 height 8
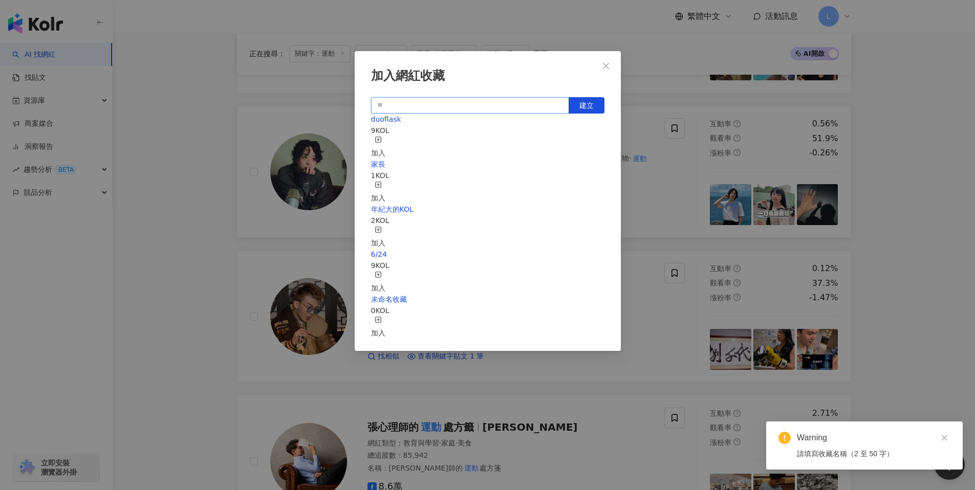
click at [450, 102] on input "text" at bounding box center [470, 105] width 198 height 16
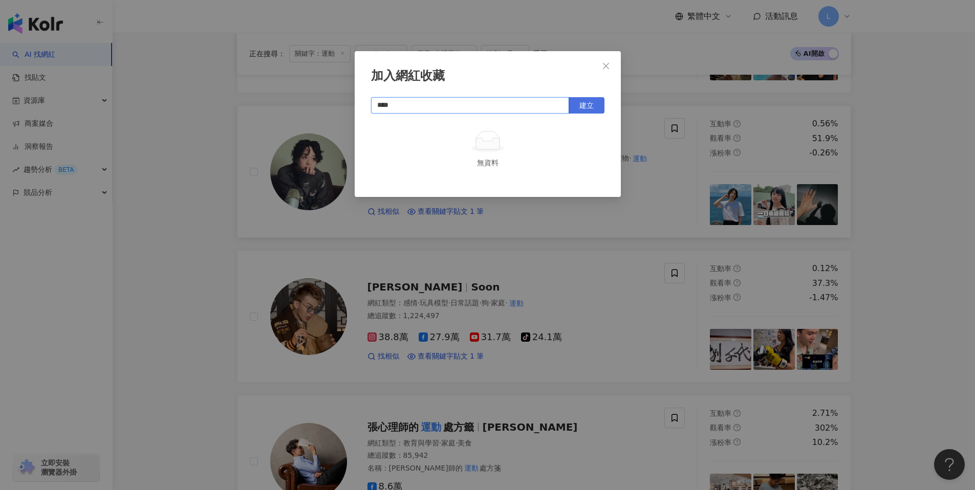
click at [587, 104] on span "建立" at bounding box center [586, 105] width 14 height 8
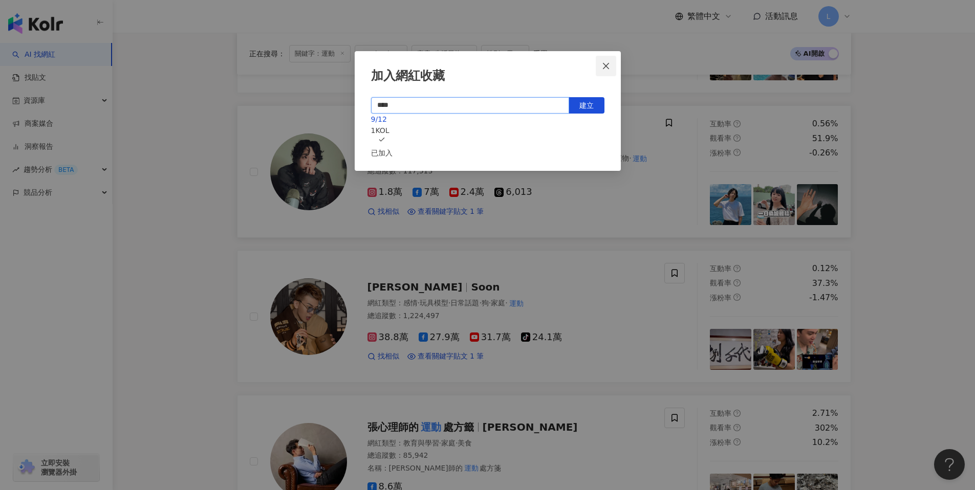
type input "****"
click at [607, 65] on icon "close" at bounding box center [606, 65] width 6 height 6
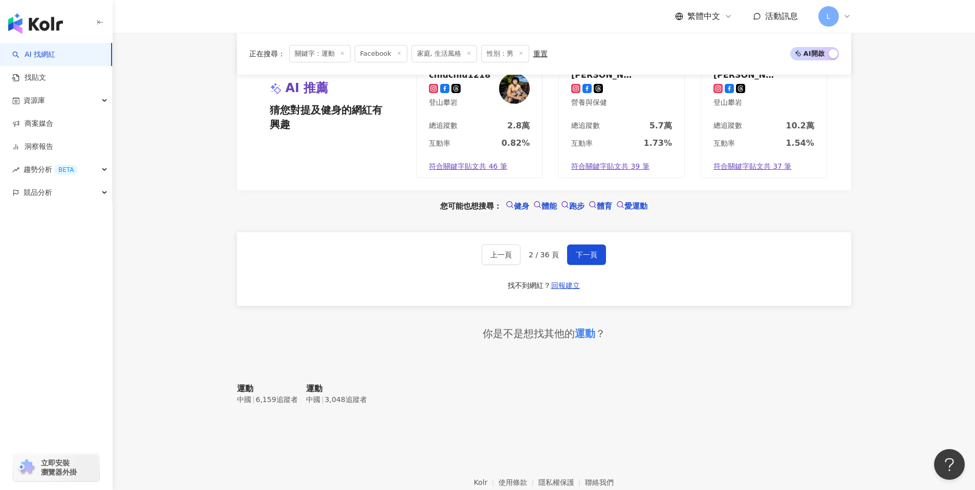
scroll to position [1966, 0]
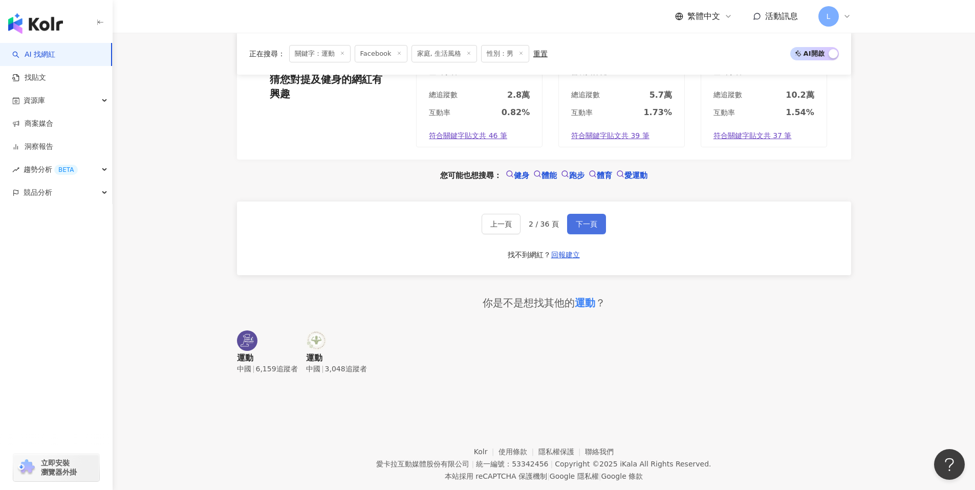
click at [592, 222] on button "下一頁" at bounding box center [586, 224] width 39 height 20
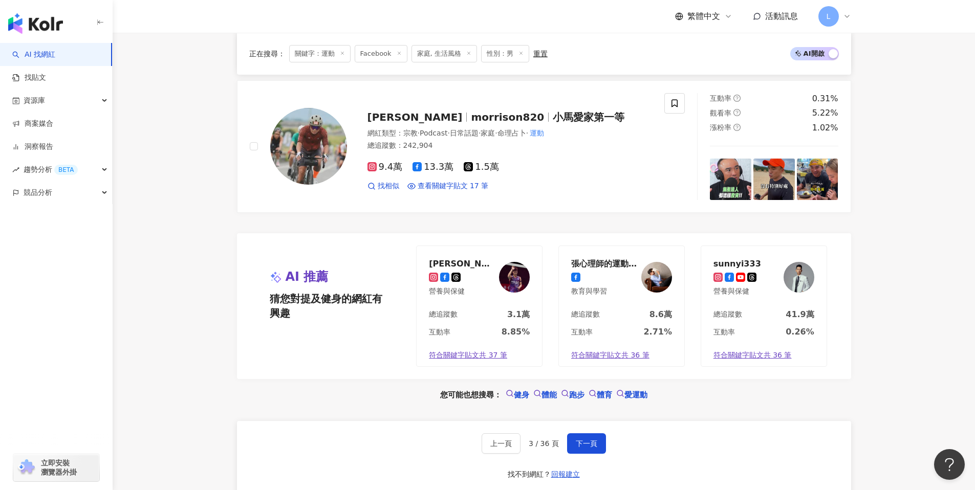
scroll to position [1750, 0]
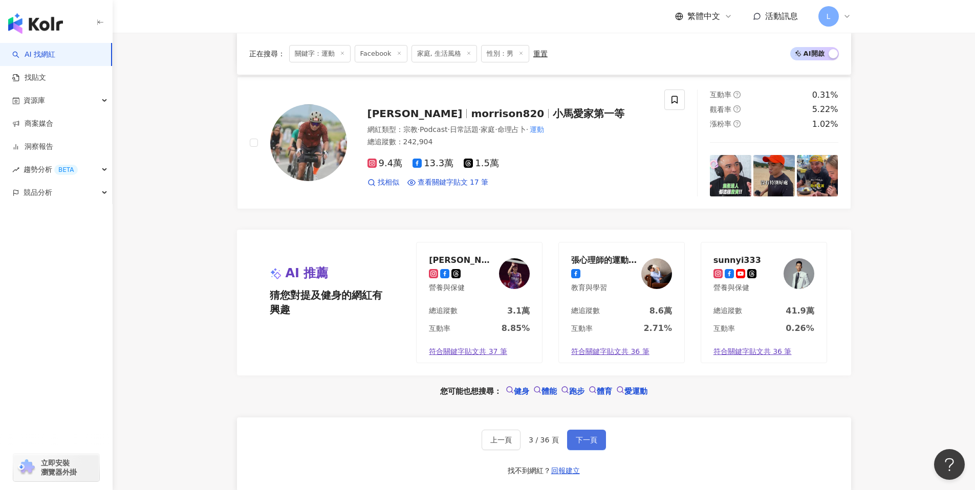
click at [576, 444] on span "下一頁" at bounding box center [586, 440] width 21 height 8
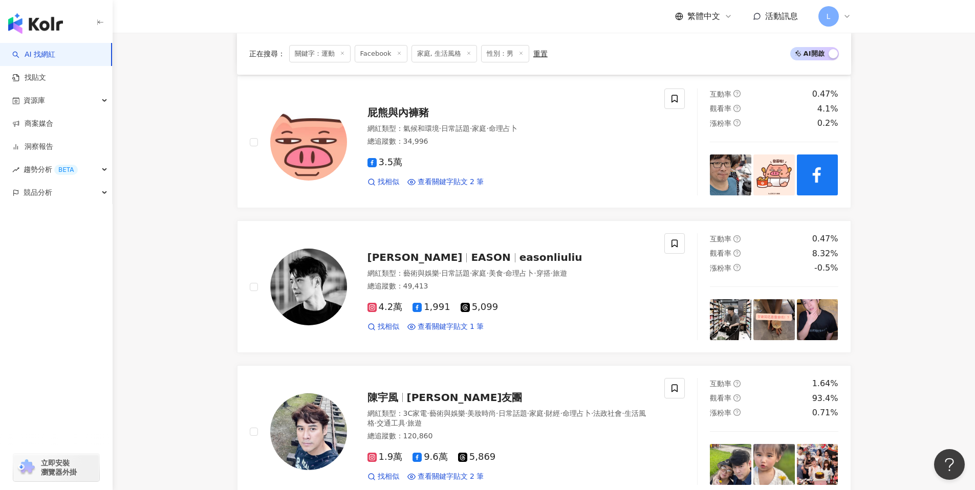
scroll to position [1207, 0]
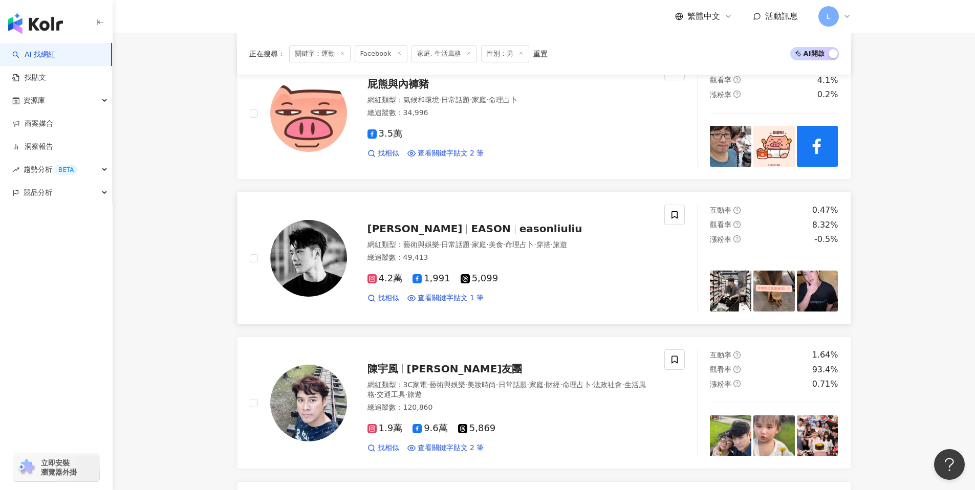
click at [314, 250] on img at bounding box center [308, 258] width 77 height 77
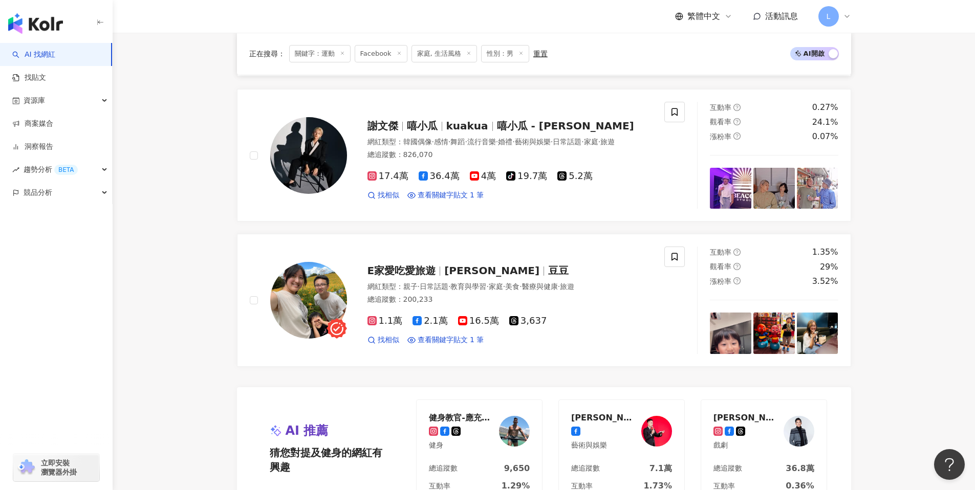
scroll to position [1667, 0]
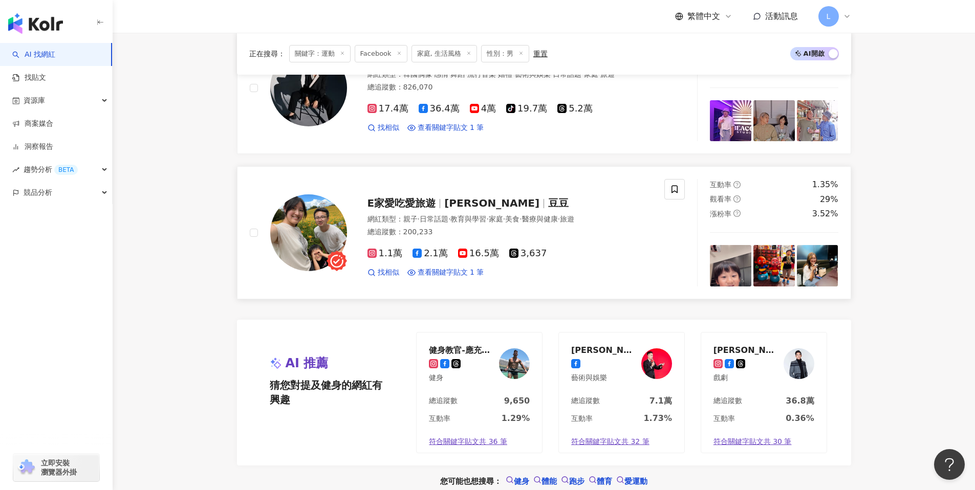
click at [325, 224] on img at bounding box center [308, 233] width 77 height 77
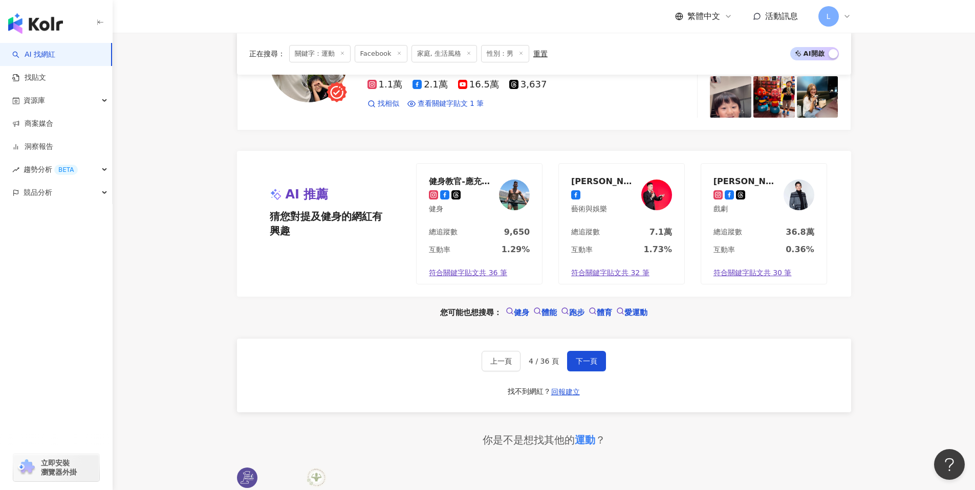
scroll to position [1915, 0]
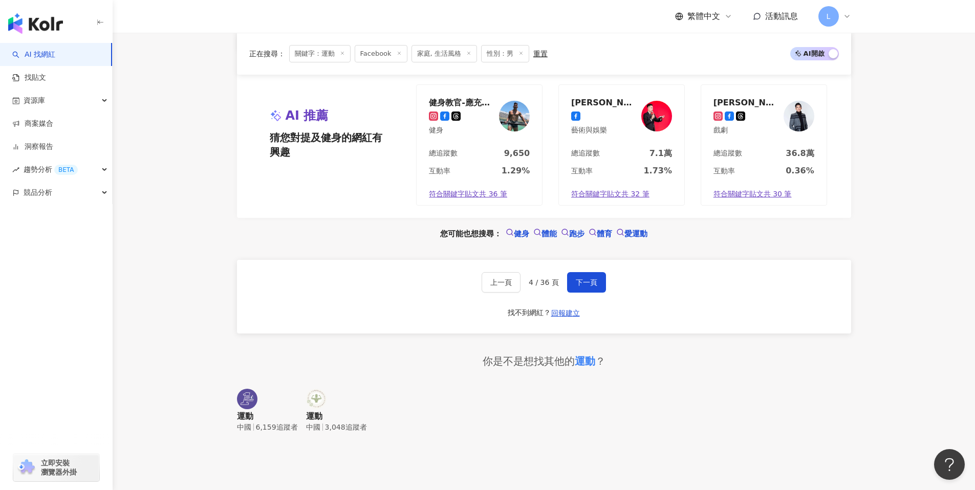
click at [609, 282] on div "上一頁 4 / 36 頁 下一頁 找不到網紅？ 回報建立" at bounding box center [544, 297] width 614 height 74
click at [583, 282] on span "下一頁" at bounding box center [586, 282] width 21 height 8
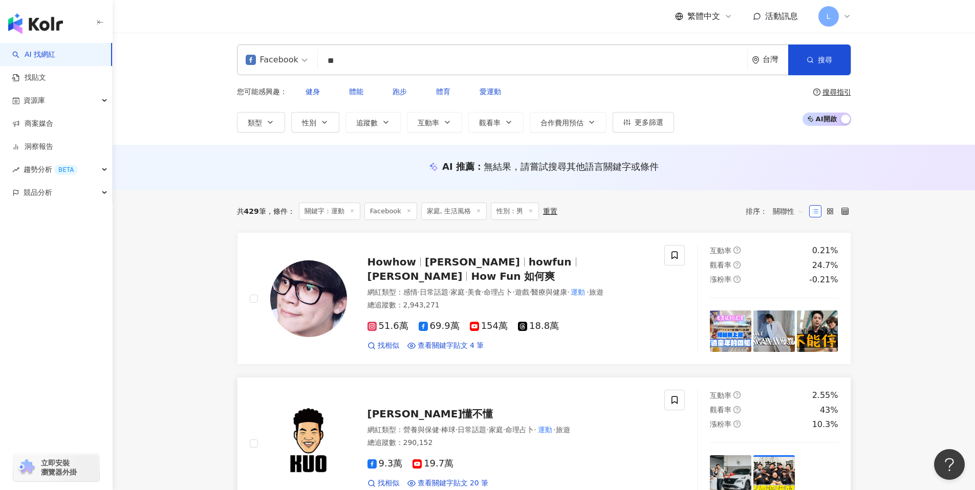
scroll to position [0, 0]
click at [317, 294] on img at bounding box center [308, 299] width 77 height 77
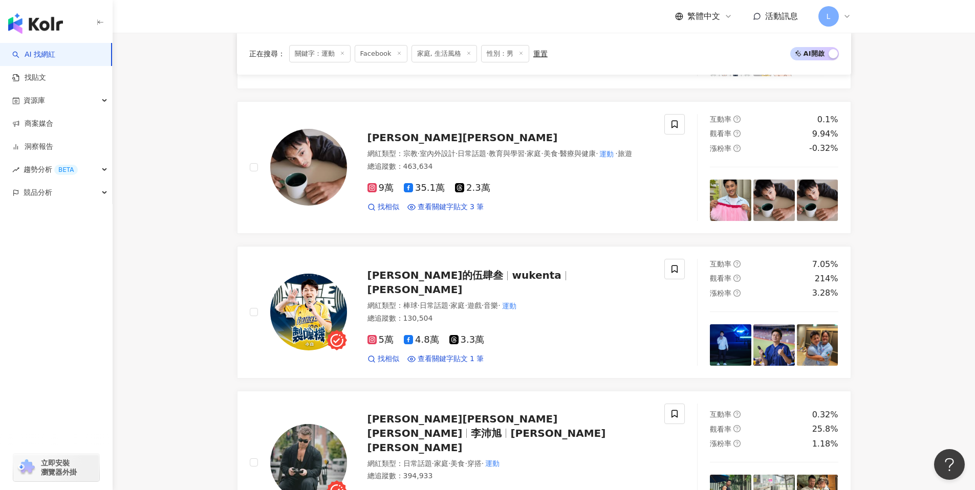
scroll to position [1151, 0]
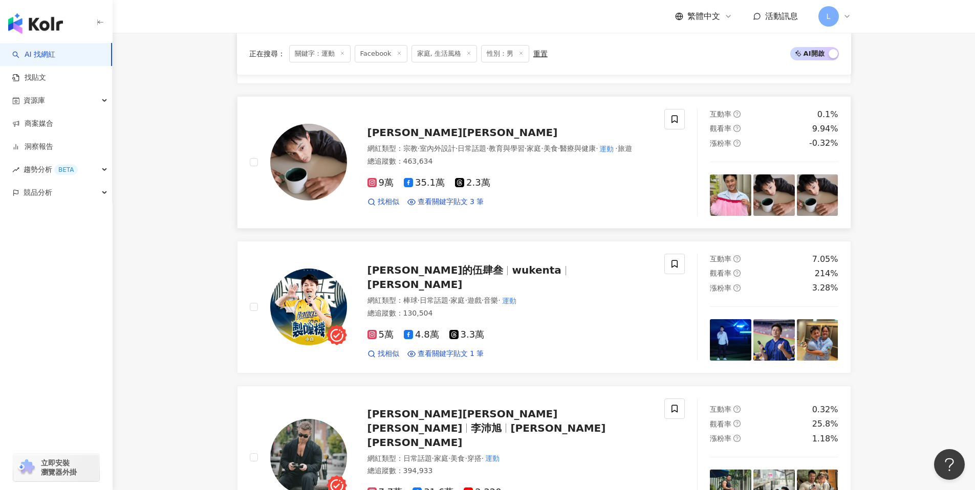
click at [293, 144] on img at bounding box center [308, 162] width 77 height 77
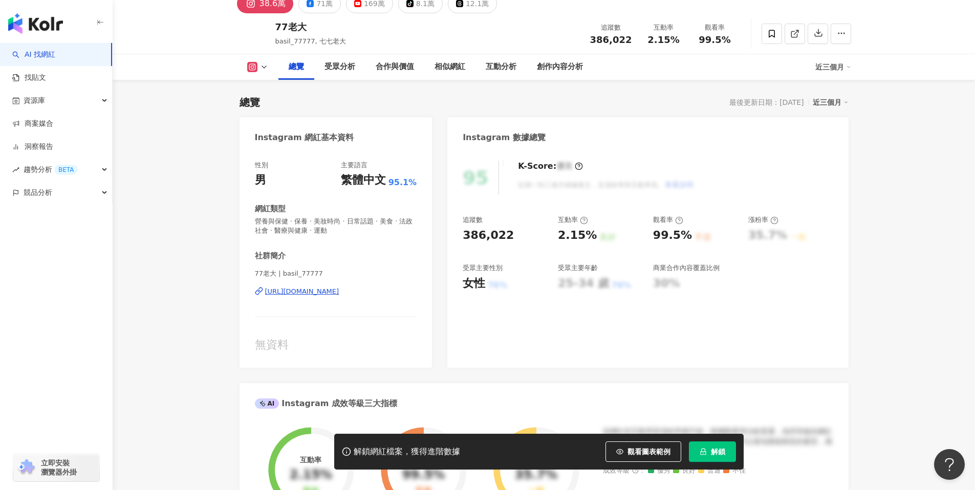
scroll to position [130, 0]
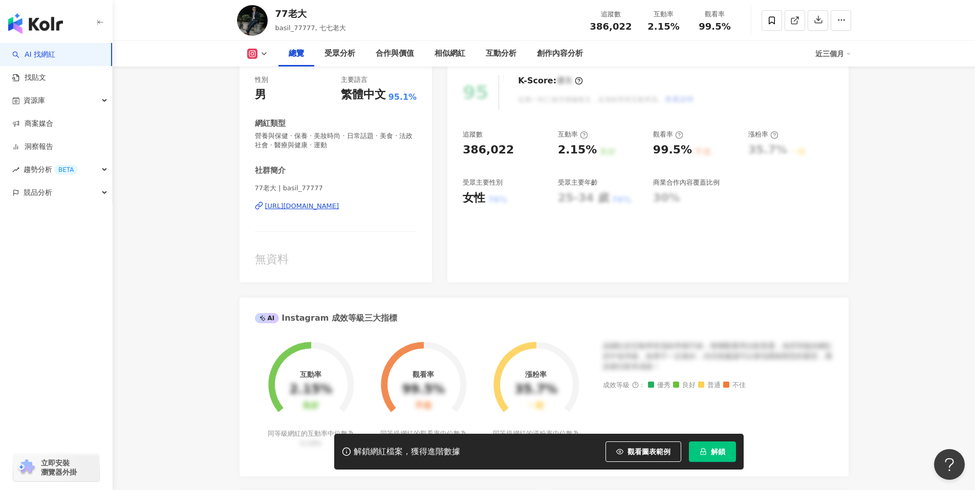
click at [714, 448] on span "解鎖" at bounding box center [718, 452] width 14 height 8
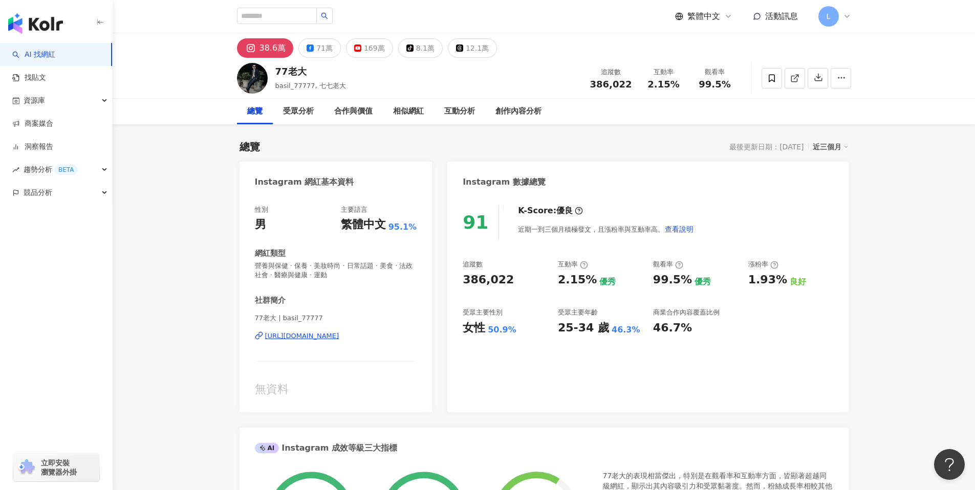
click at [339, 335] on div "[URL][DOMAIN_NAME]" at bounding box center [302, 336] width 74 height 9
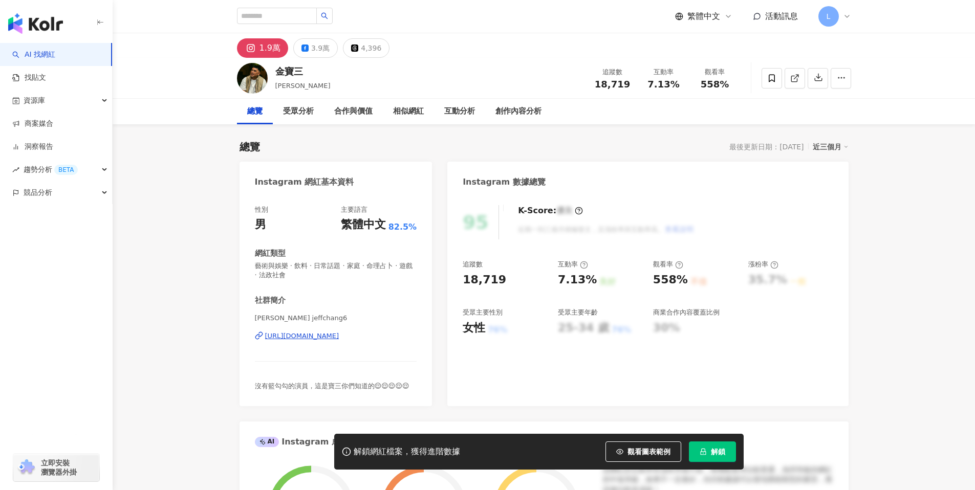
click at [339, 332] on div "https://www.instagram.com/jeffchang6/" at bounding box center [302, 336] width 74 height 9
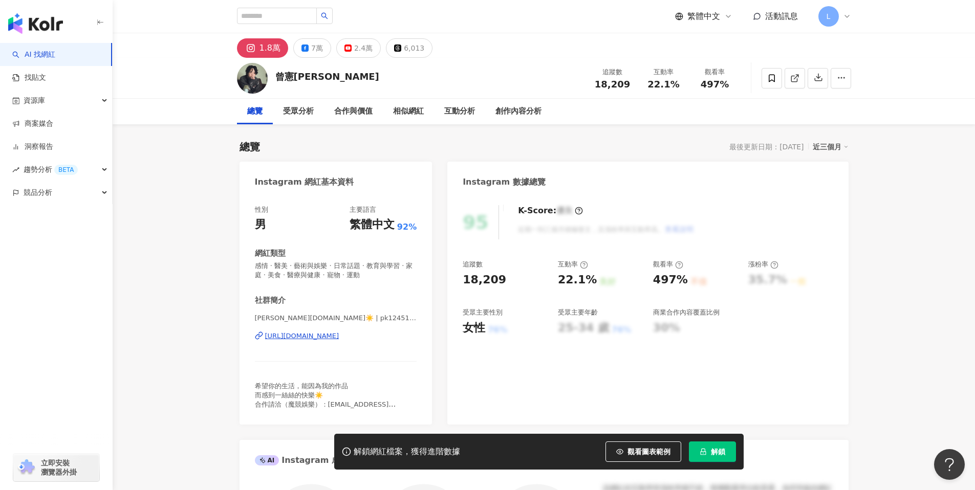
click at [339, 336] on div "[URL][DOMAIN_NAME]" at bounding box center [302, 336] width 74 height 9
click at [731, 449] on button "解鎖" at bounding box center [712, 452] width 47 height 20
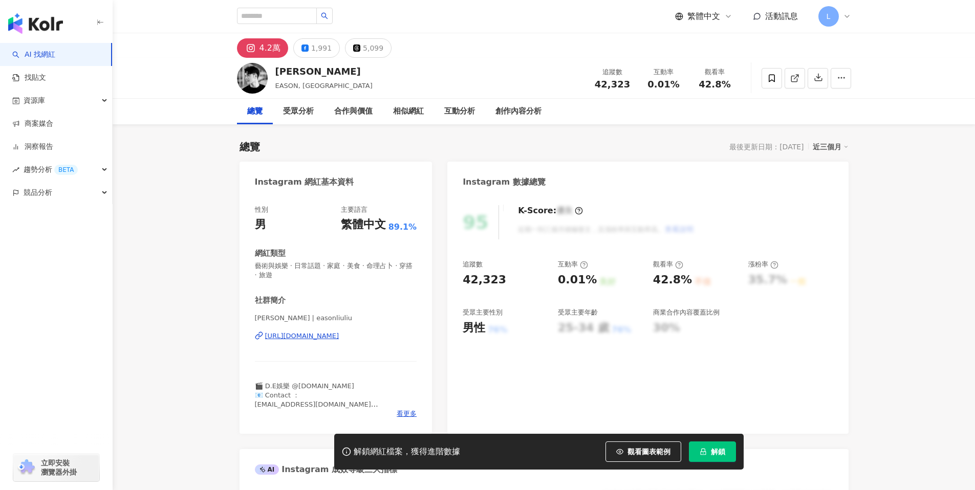
click at [339, 335] on div "https://www.instagram.com/easonliuliu/" at bounding box center [302, 336] width 74 height 9
click at [301, 48] on icon at bounding box center [304, 48] width 7 height 7
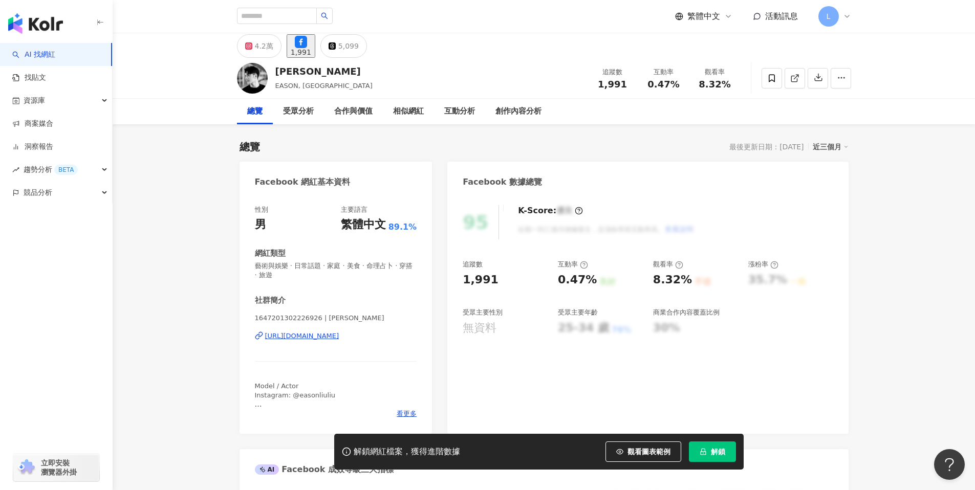
click at [339, 335] on div "https://www.facebook.com/1647201302226926" at bounding box center [302, 336] width 74 height 9
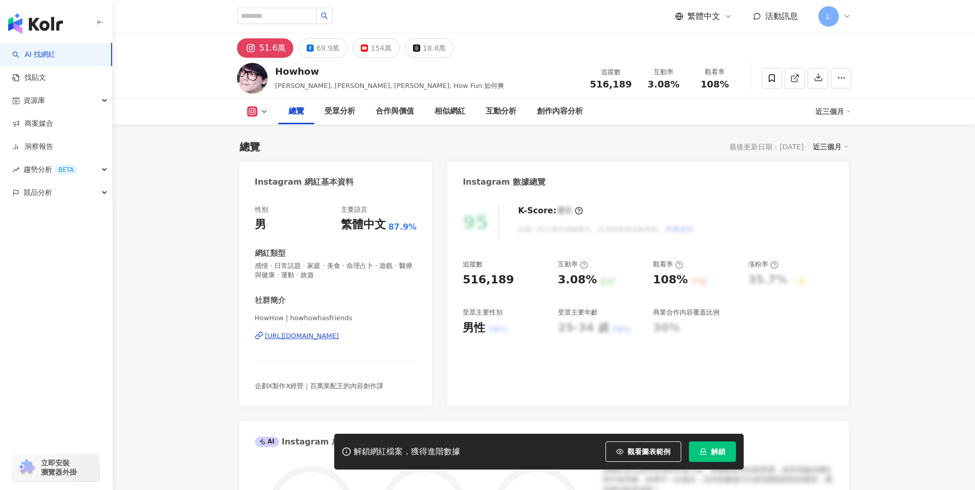
click at [339, 336] on div "[URL][DOMAIN_NAME]" at bounding box center [302, 336] width 74 height 9
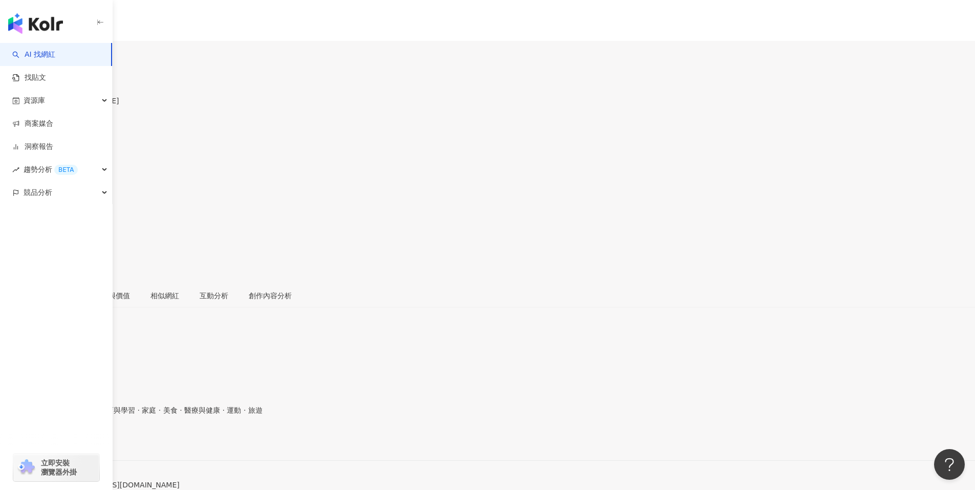
drag, startPoint x: 382, startPoint y: 335, endPoint x: 763, endPoint y: 196, distance: 404.8
click at [90, 439] on div "[URL][DOMAIN_NAME]" at bounding box center [50, 443] width 80 height 8
